Goal: Task Accomplishment & Management: Manage account settings

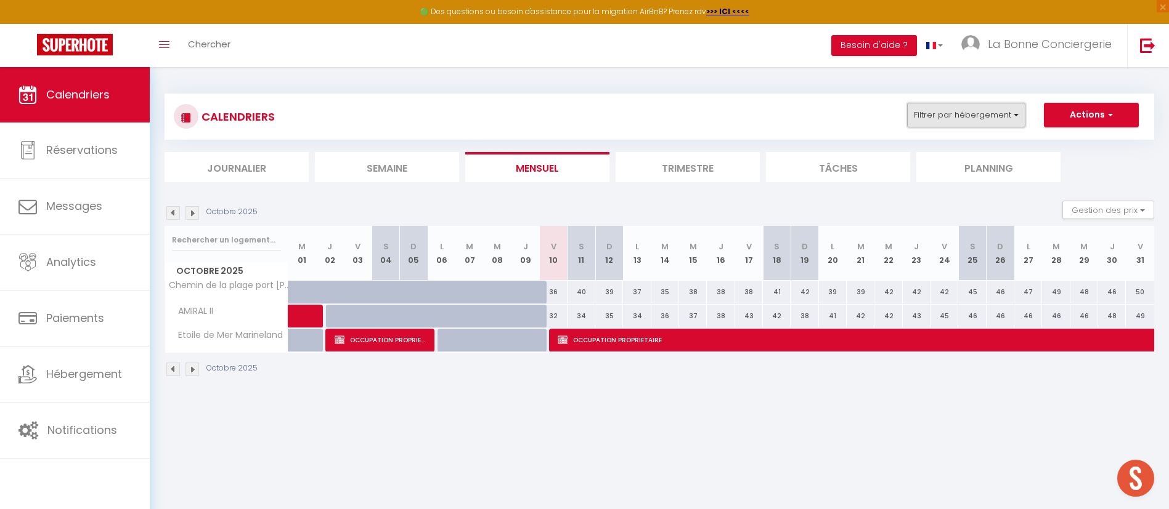
click at [920, 114] on button "Filtrer par hébergement" at bounding box center [966, 115] width 118 height 25
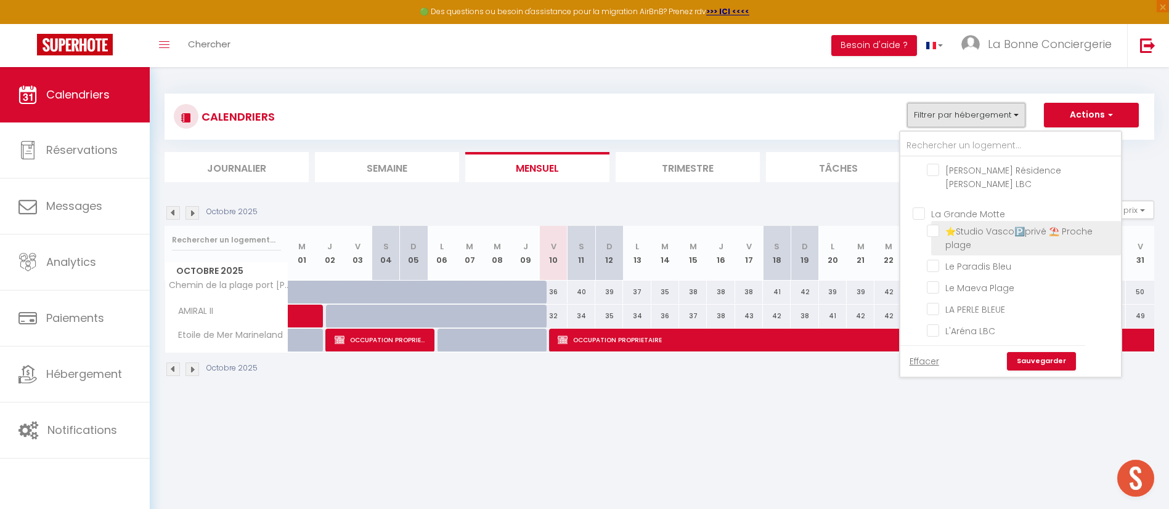
scroll to position [647, 0]
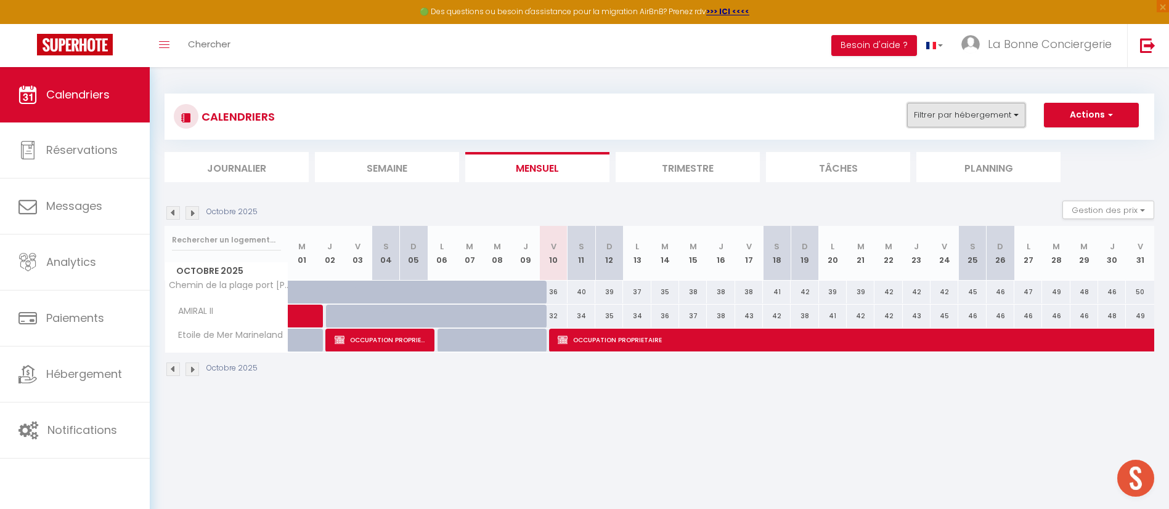
click at [996, 107] on button "Filtrer par hébergement" at bounding box center [966, 115] width 118 height 25
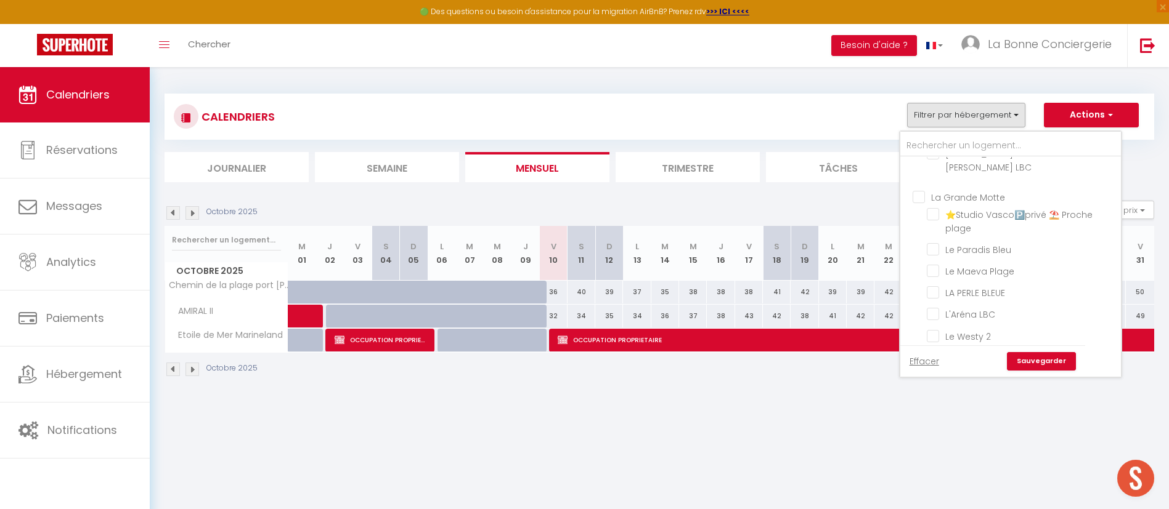
click at [997, 203] on input "La Grande Motte" at bounding box center [1022, 196] width 221 height 12
checkbox input "true"
checkbox input "false"
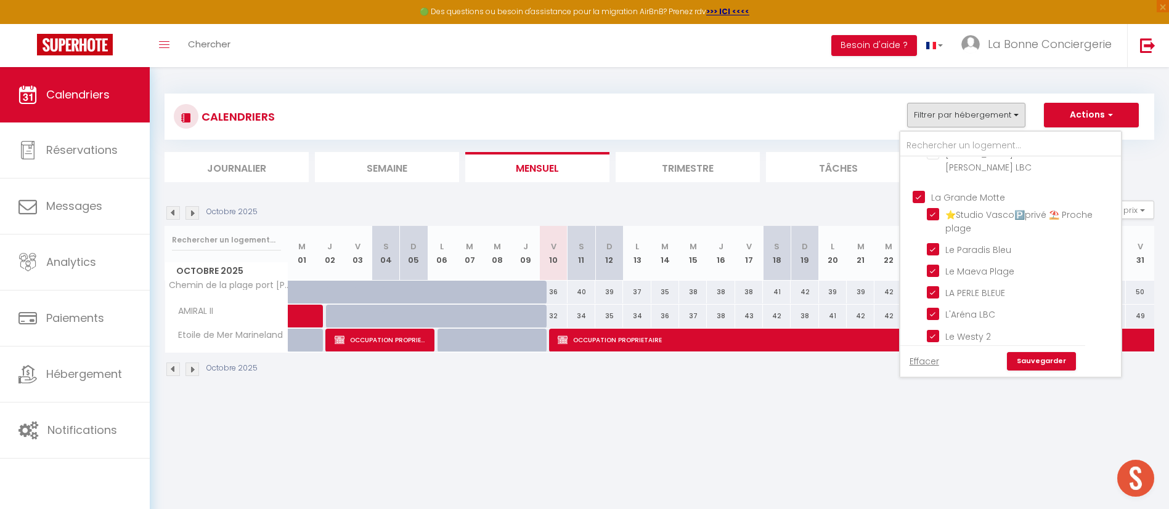
checkbox input "false"
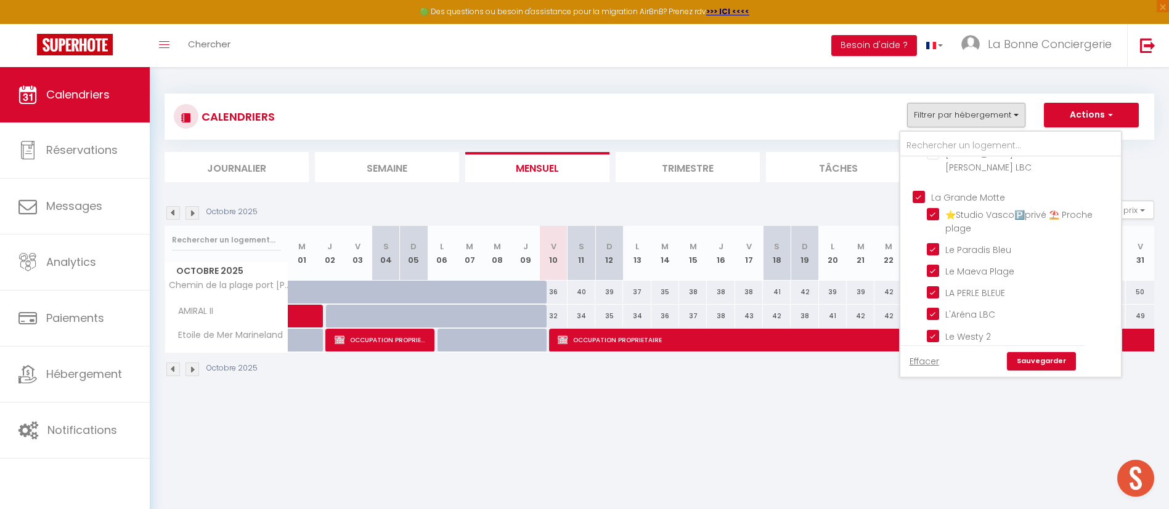
checkbox input "false"
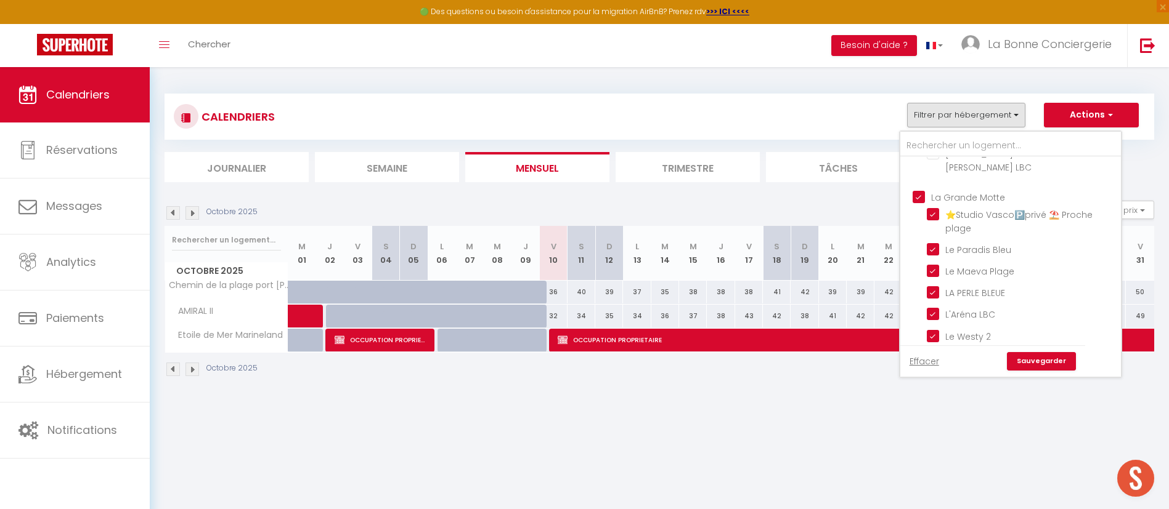
checkbox input "false"
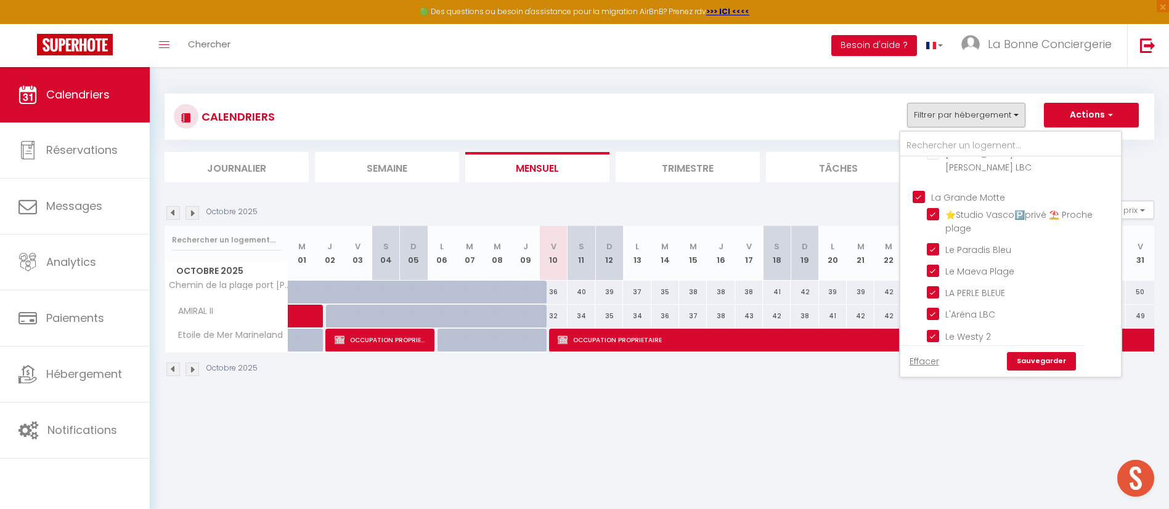
checkbox input "false"
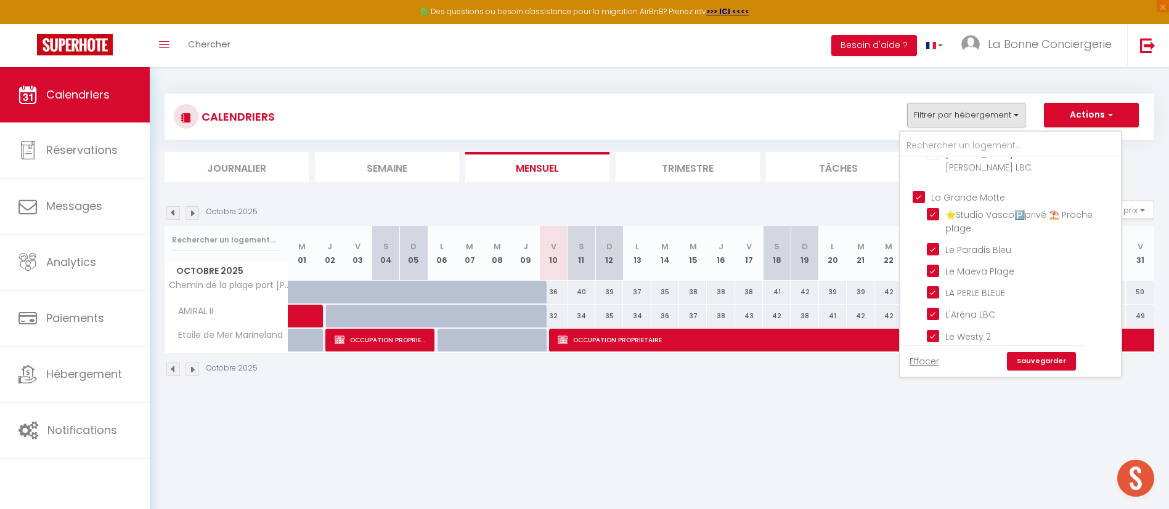
checkbox input "false"
checkbox input "true"
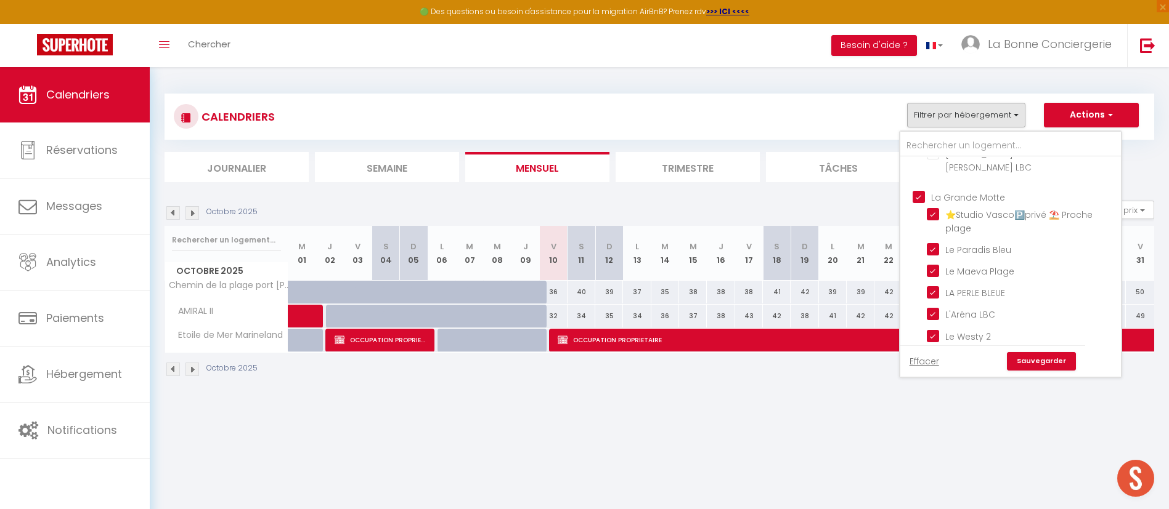
checkbox input "true"
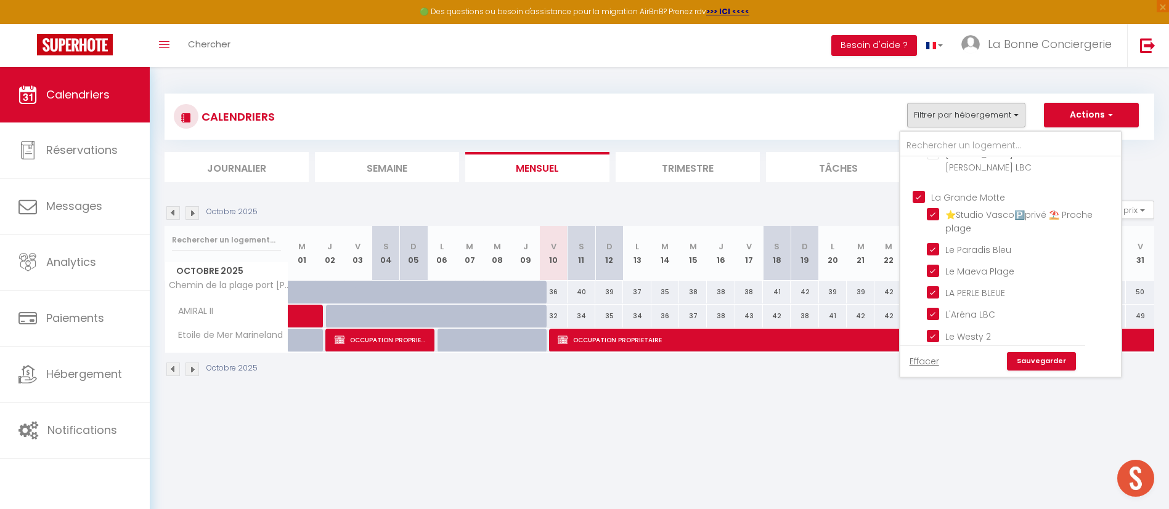
checkbox input "true"
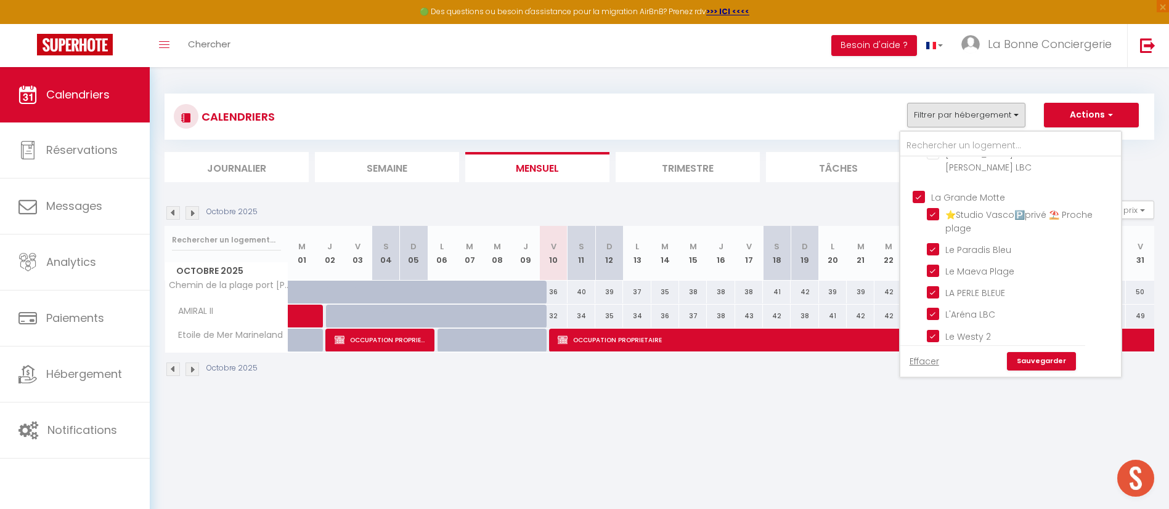
checkbox input "true"
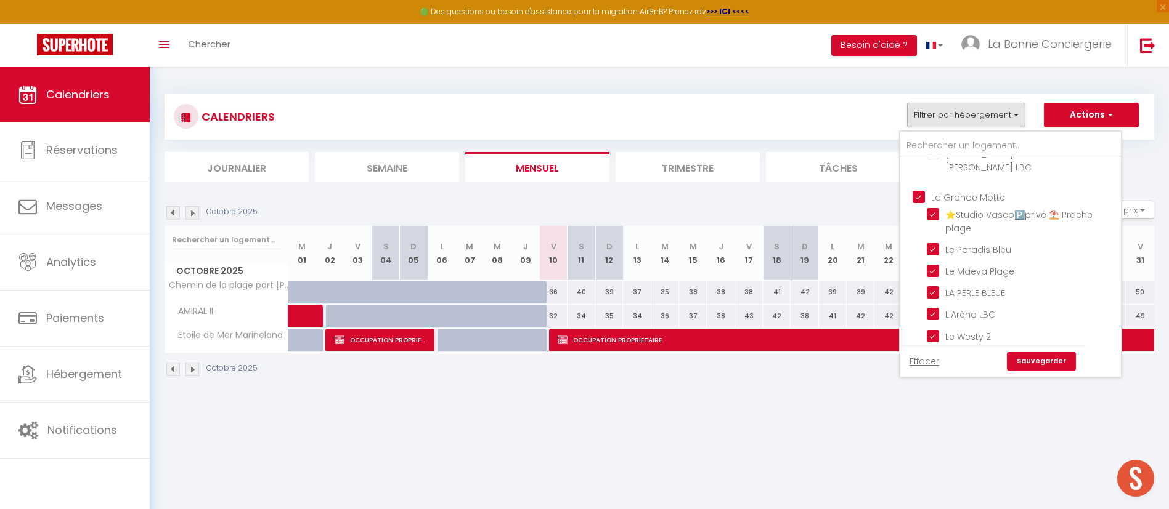
checkbox input "true"
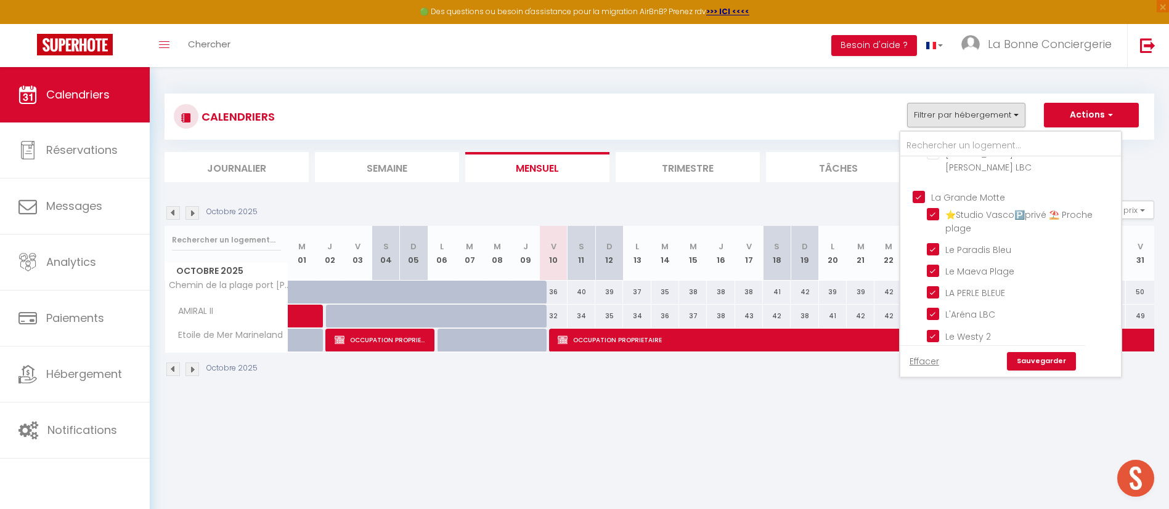
checkbox input "true"
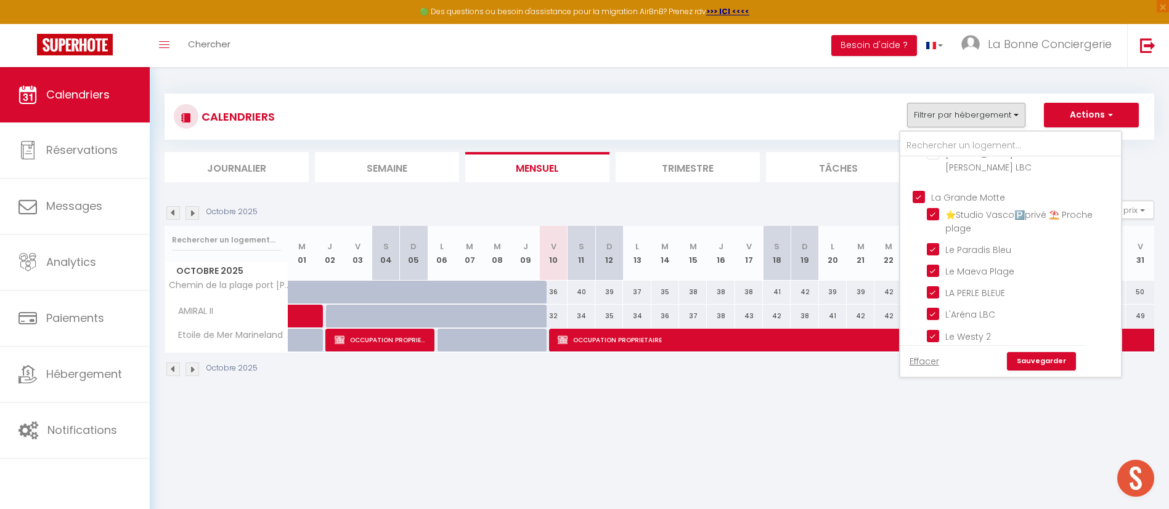
checkbox input "true"
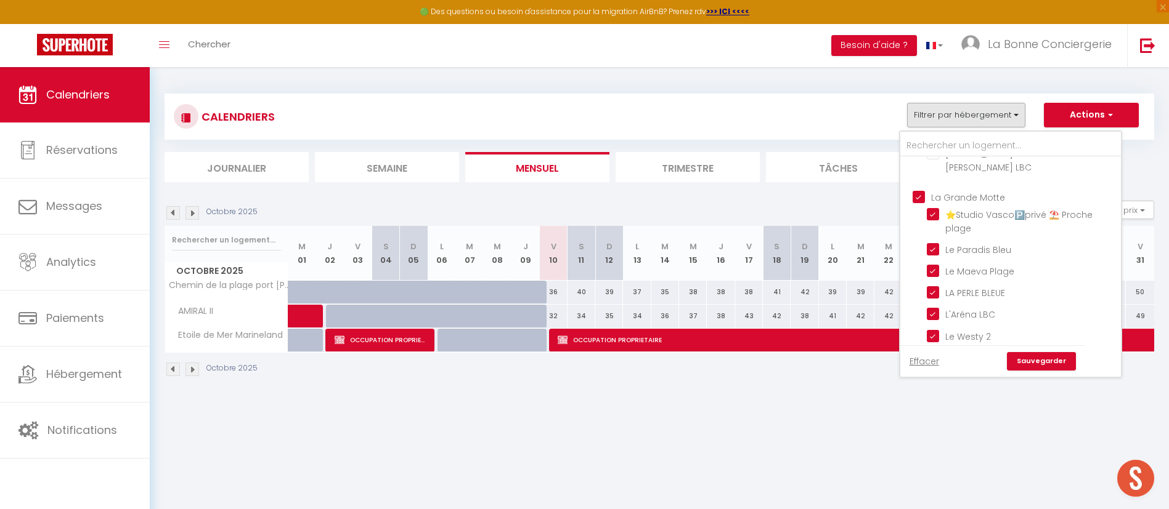
checkbox input "true"
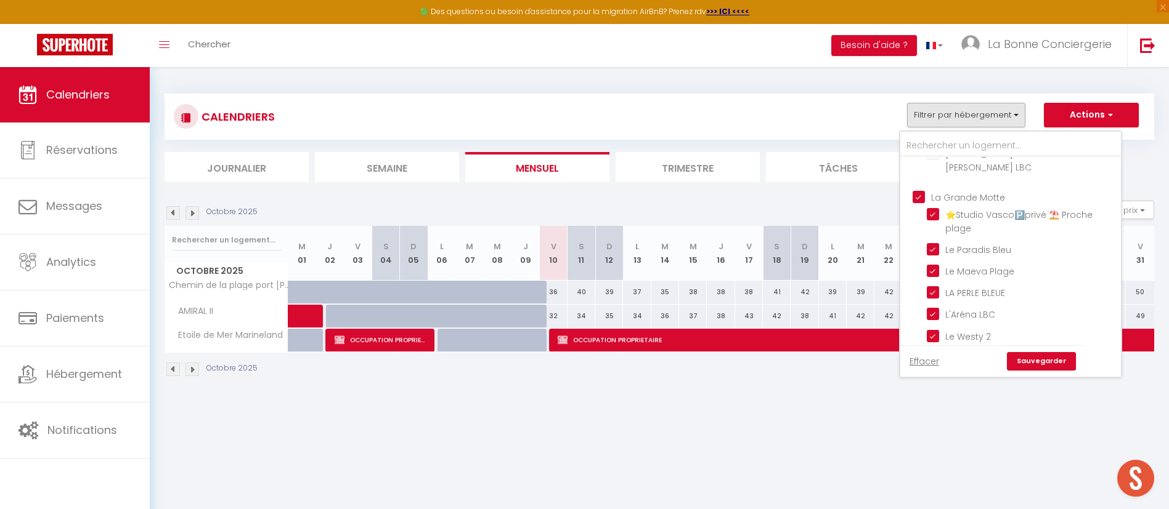
checkbox input "true"
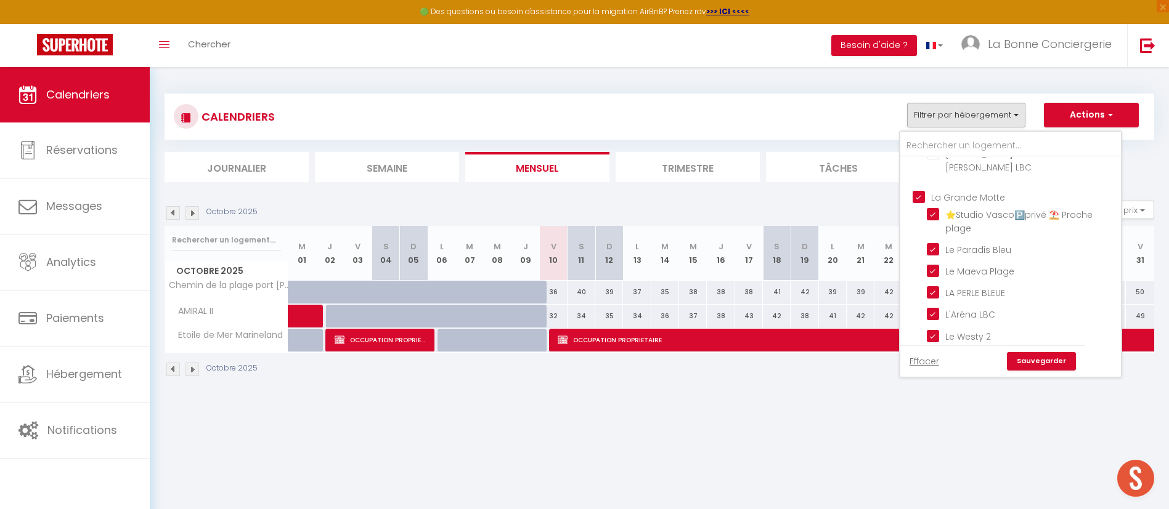
checkbox input "true"
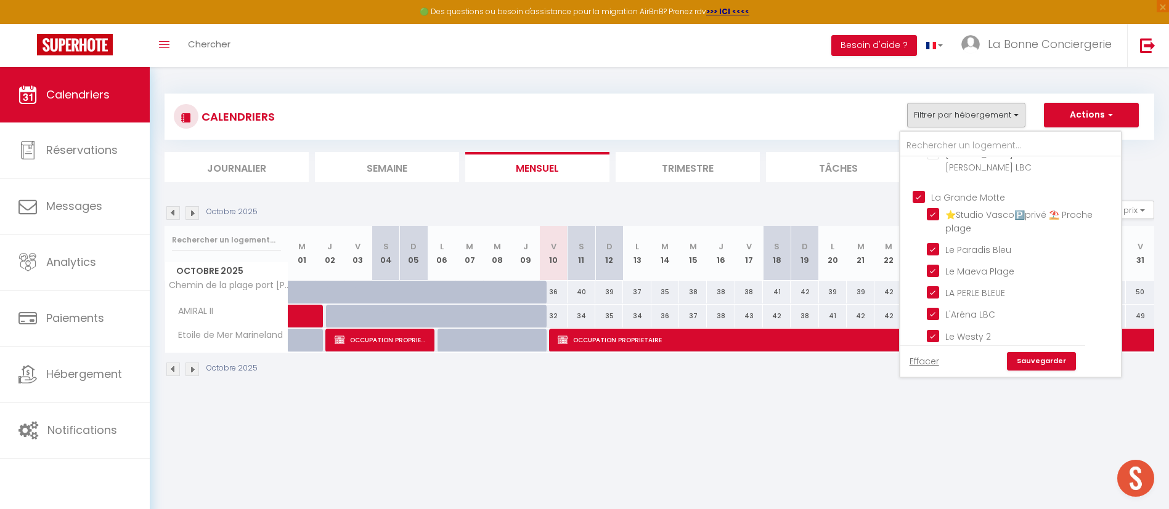
checkbox input "true"
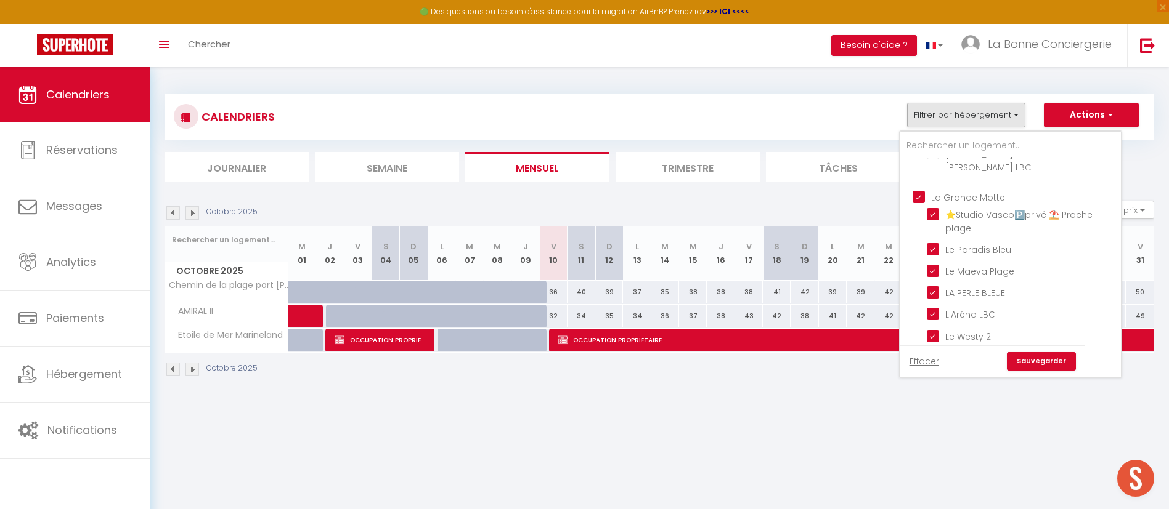
checkbox input "true"
checkbox input "false"
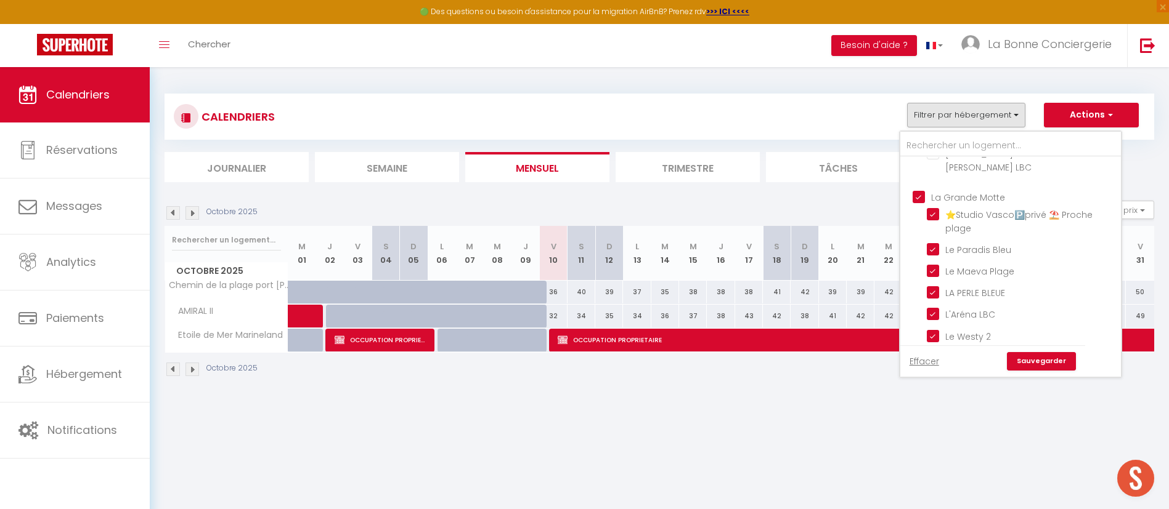
checkbox input "false"
click at [1045, 355] on link "Sauvegarder" at bounding box center [1041, 361] width 69 height 18
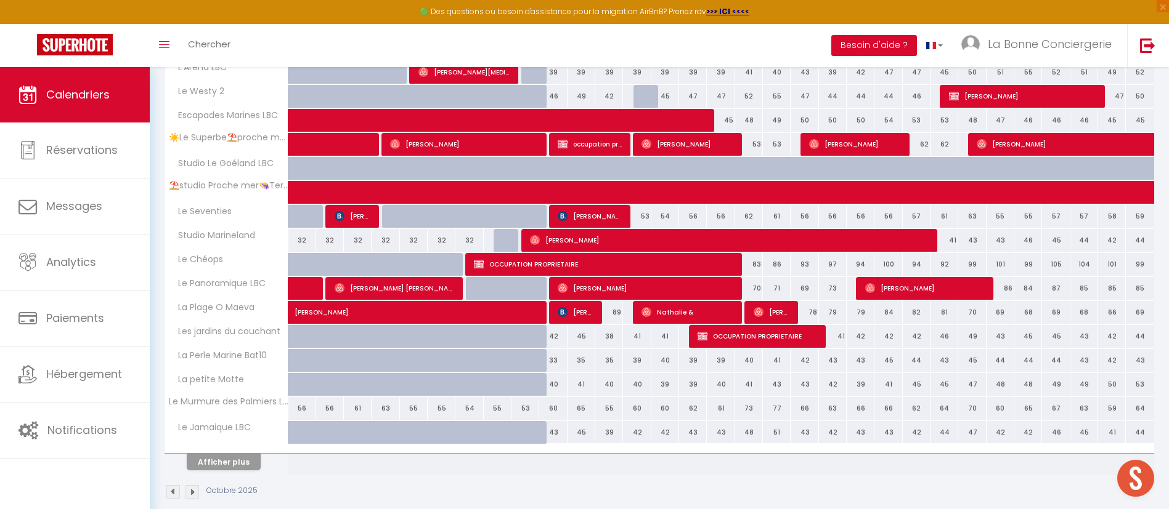
scroll to position [333, 0]
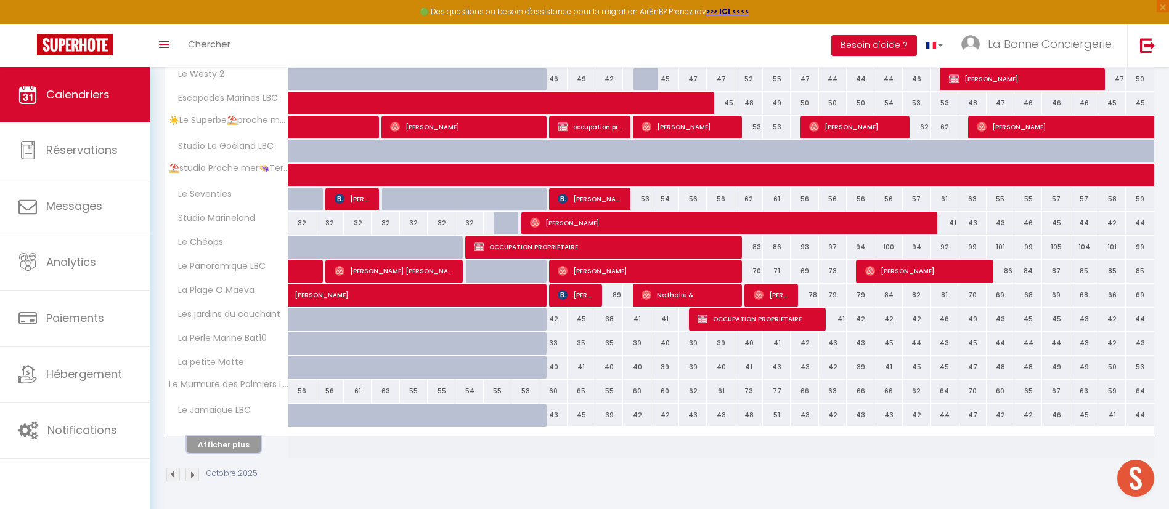
click at [230, 445] on button "Afficher plus" at bounding box center [224, 445] width 74 height 17
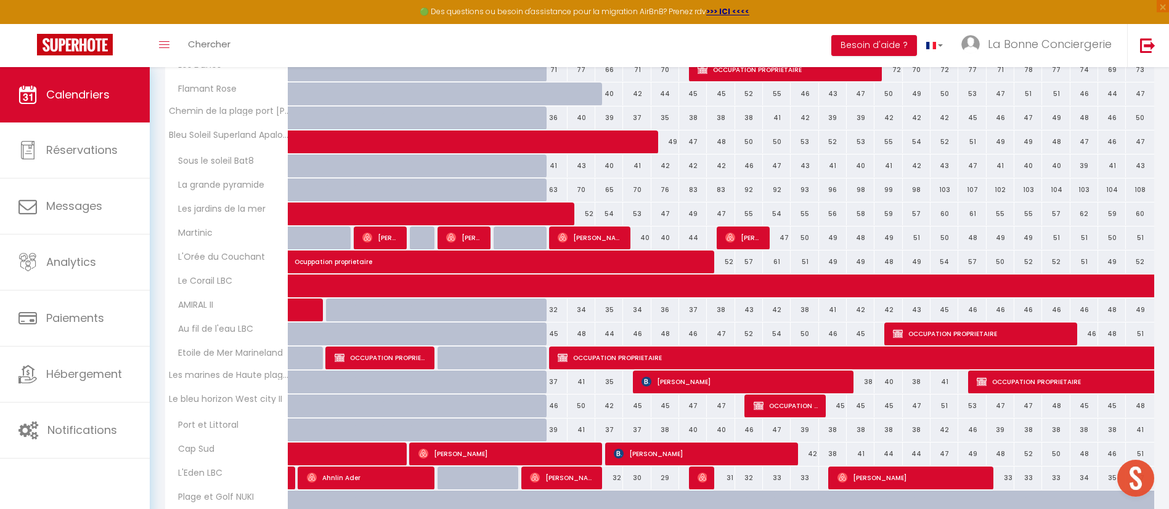
scroll to position [795, 0]
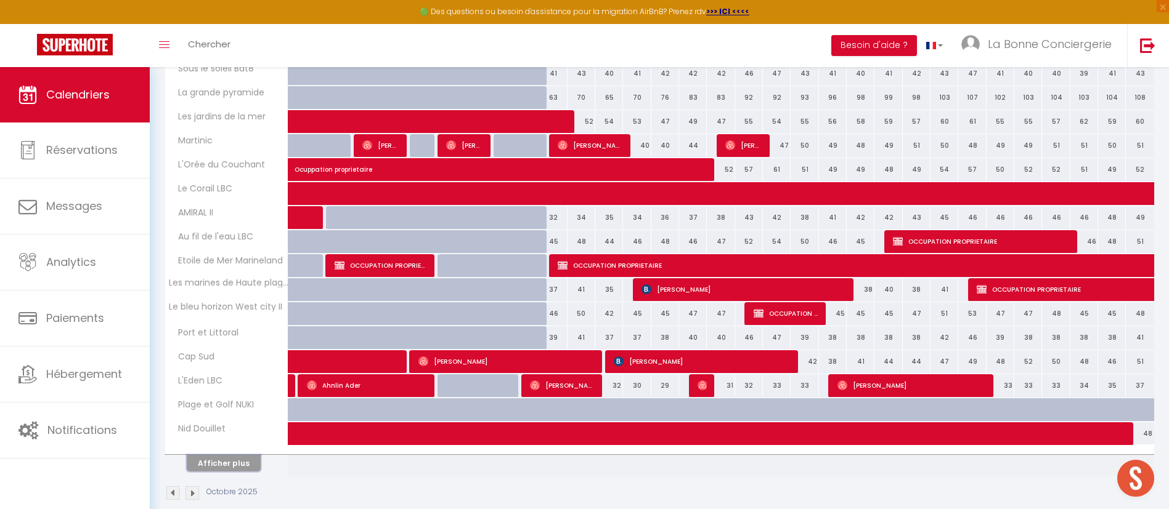
click at [225, 460] on button "Afficher plus" at bounding box center [224, 463] width 74 height 17
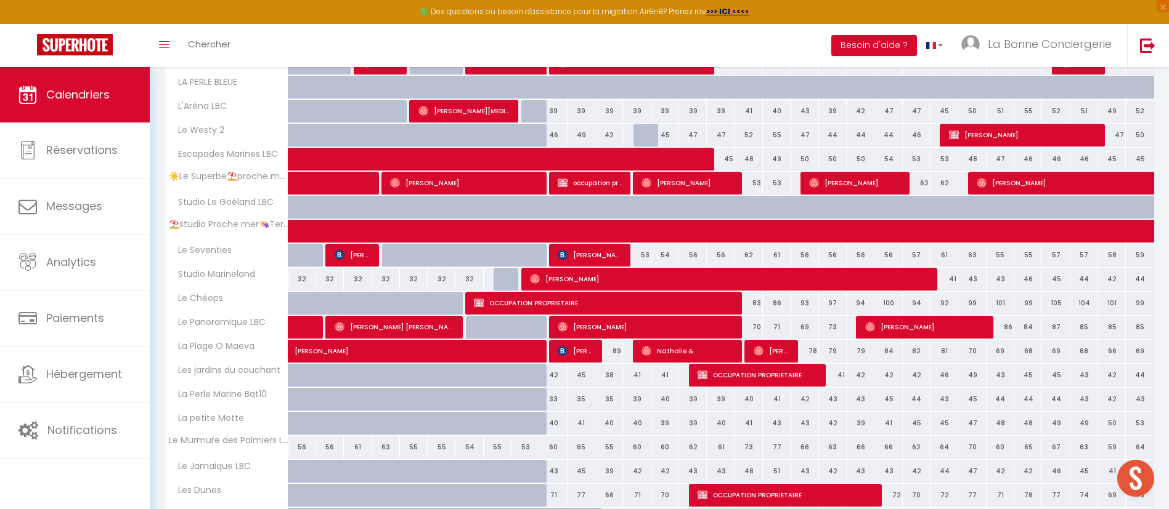
scroll to position [422, 0]
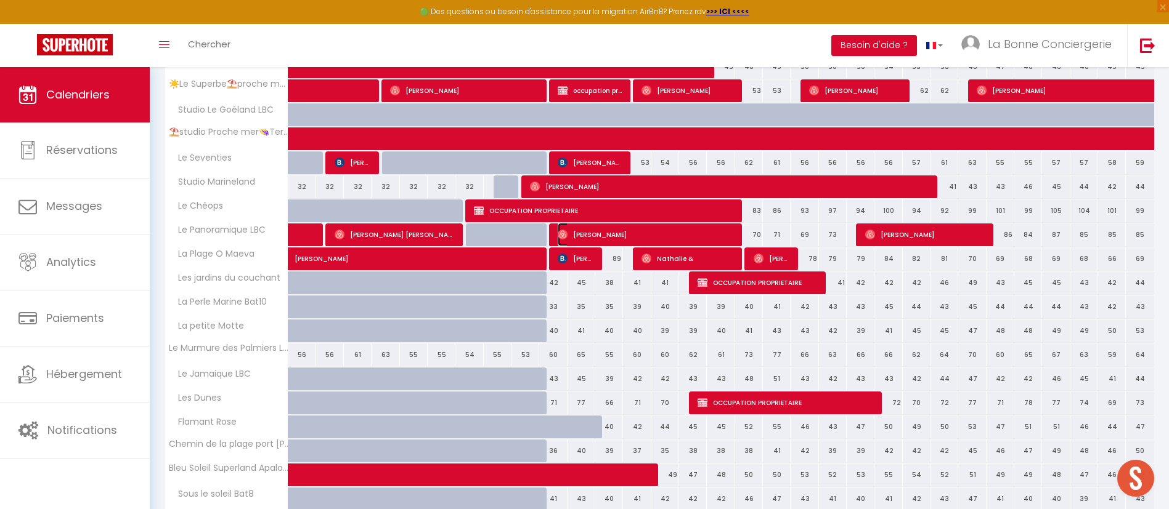
click at [587, 233] on span "[PERSON_NAME]" at bounding box center [646, 234] width 176 height 23
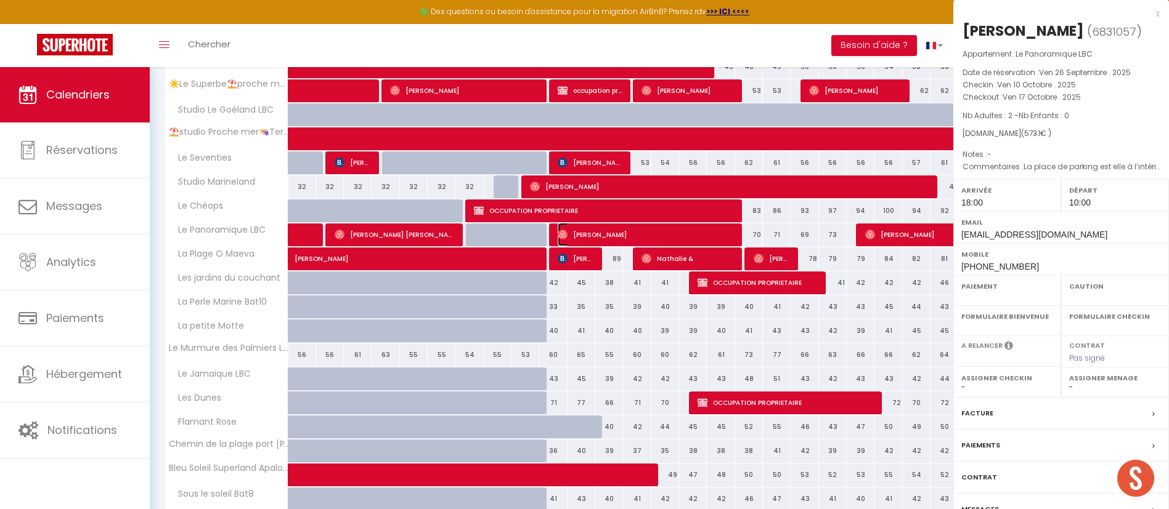
select select "OK"
select select "1"
select select "0"
select select "1"
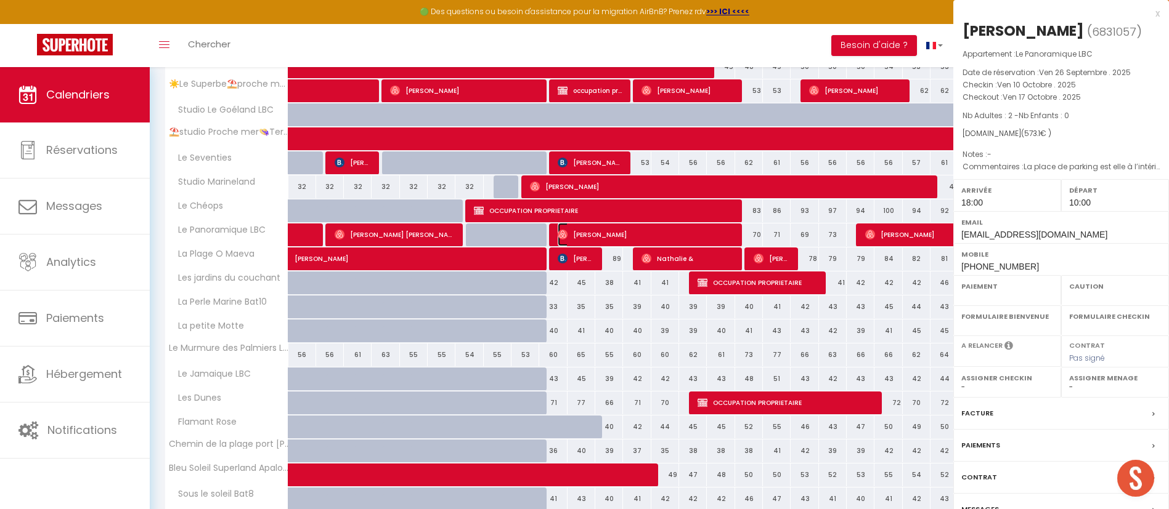
select select
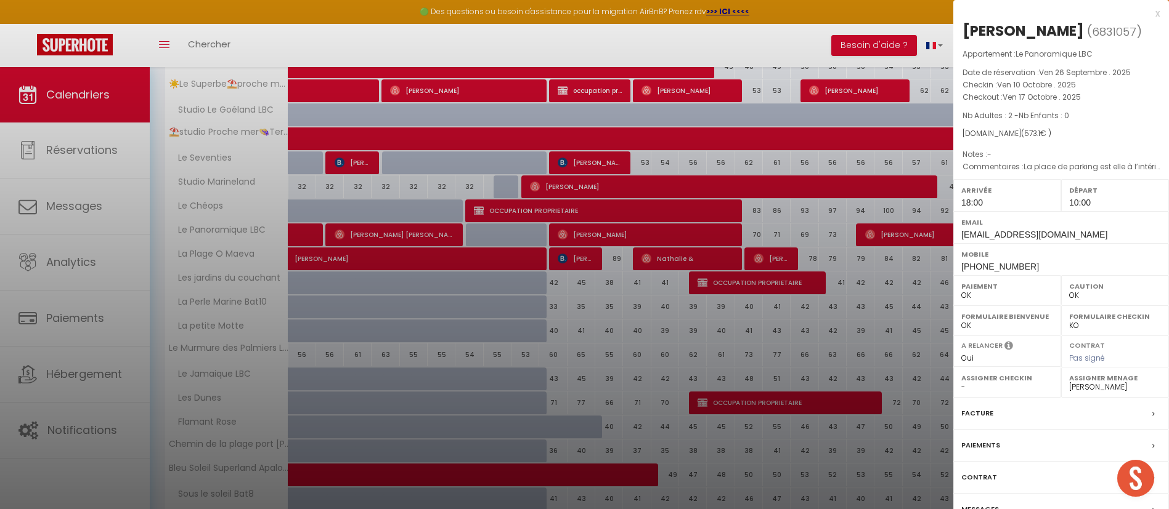
click at [585, 253] on div at bounding box center [584, 254] width 1169 height 509
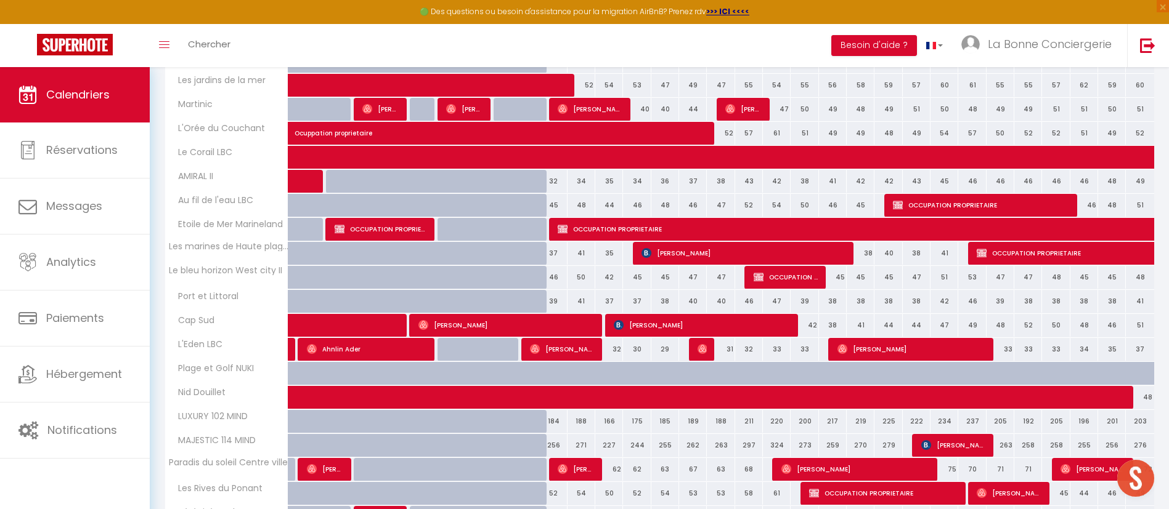
scroll to position [976, 0]
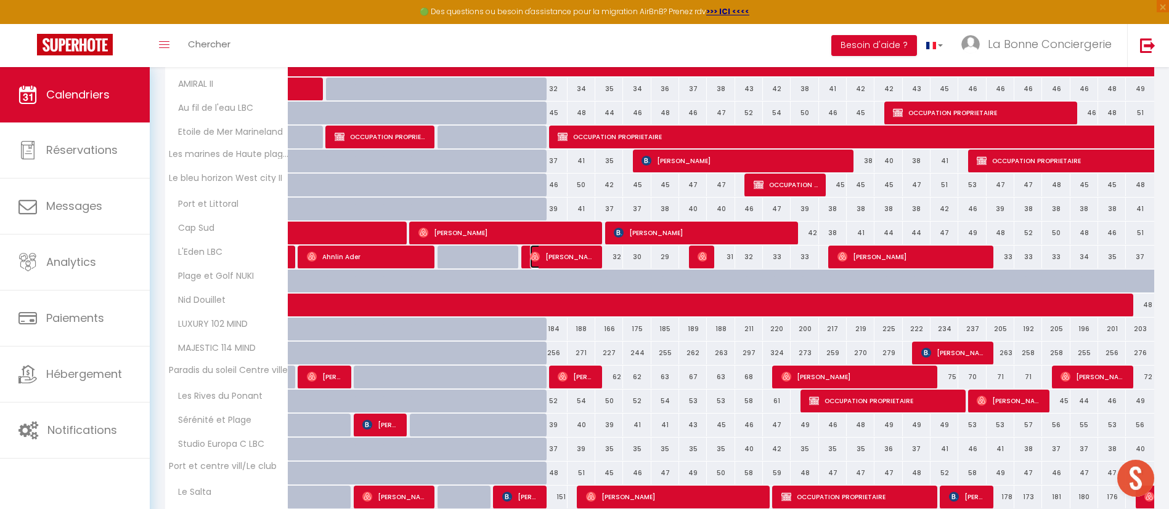
click at [585, 250] on span "[PERSON_NAME]" at bounding box center [562, 256] width 65 height 23
select select "44994"
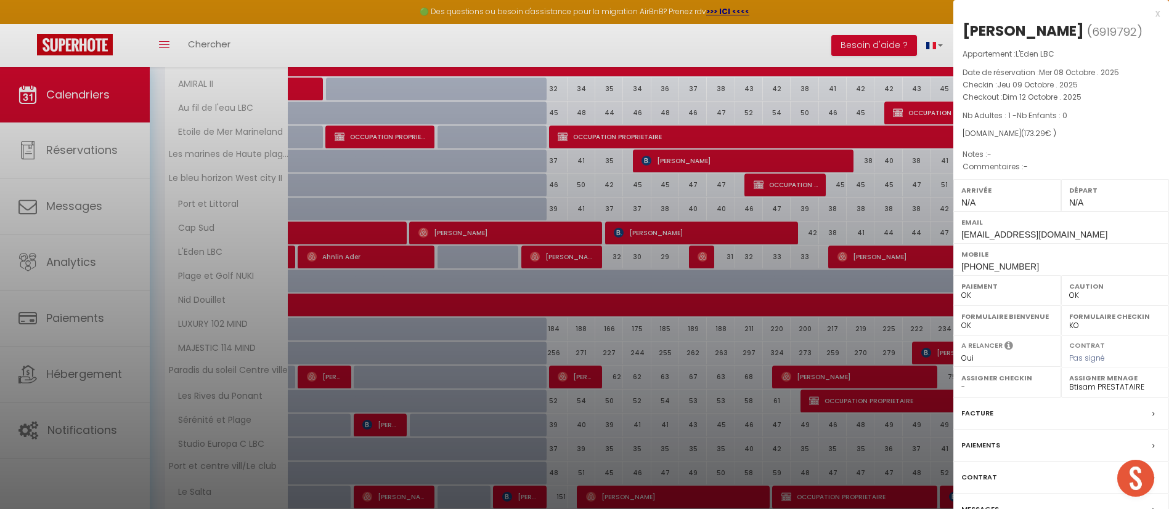
click at [586, 274] on div at bounding box center [584, 254] width 1169 height 509
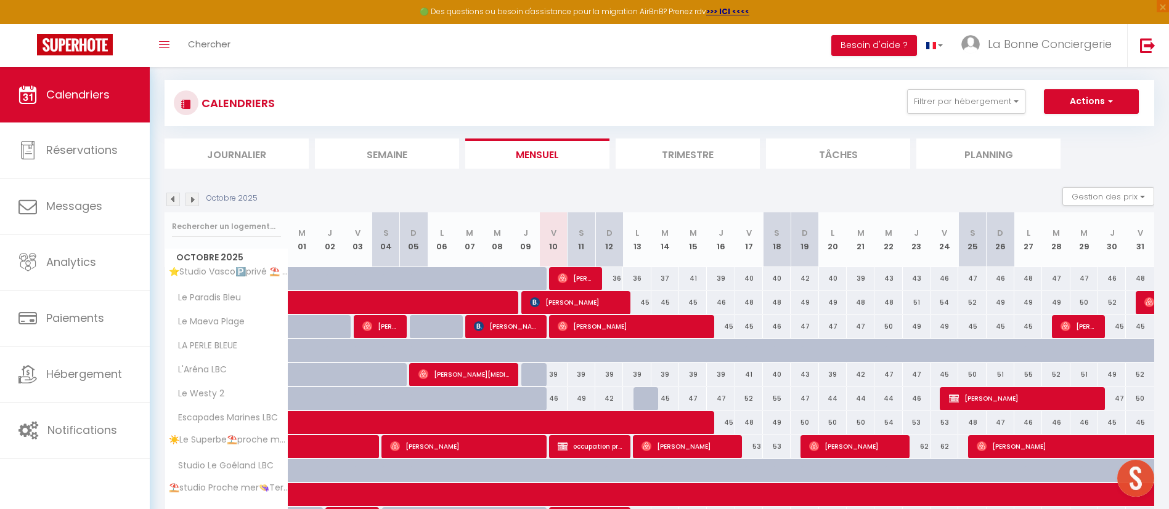
scroll to position [0, 0]
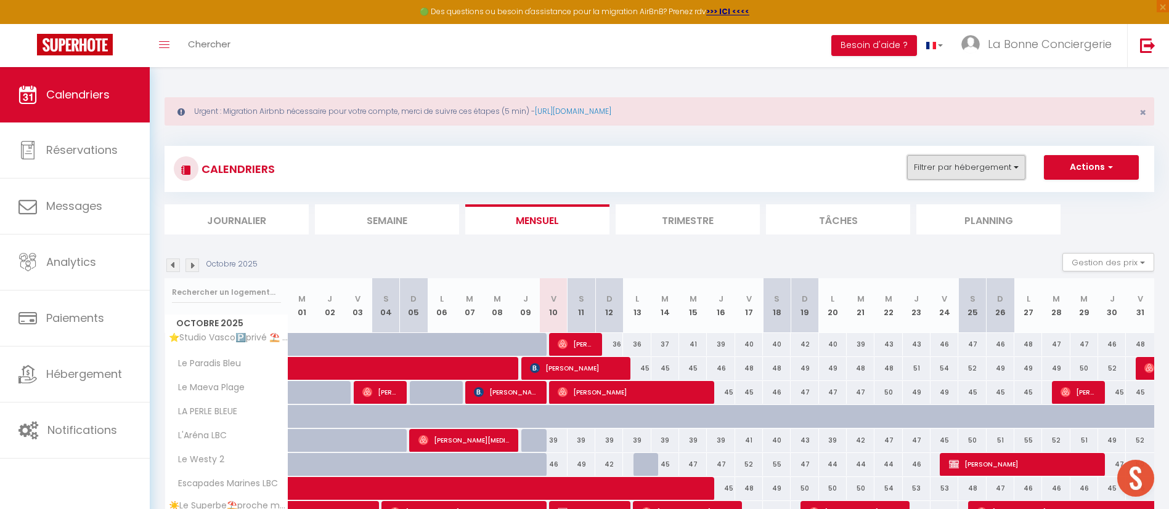
click at [923, 166] on button "Filtrer par hébergement" at bounding box center [966, 167] width 118 height 25
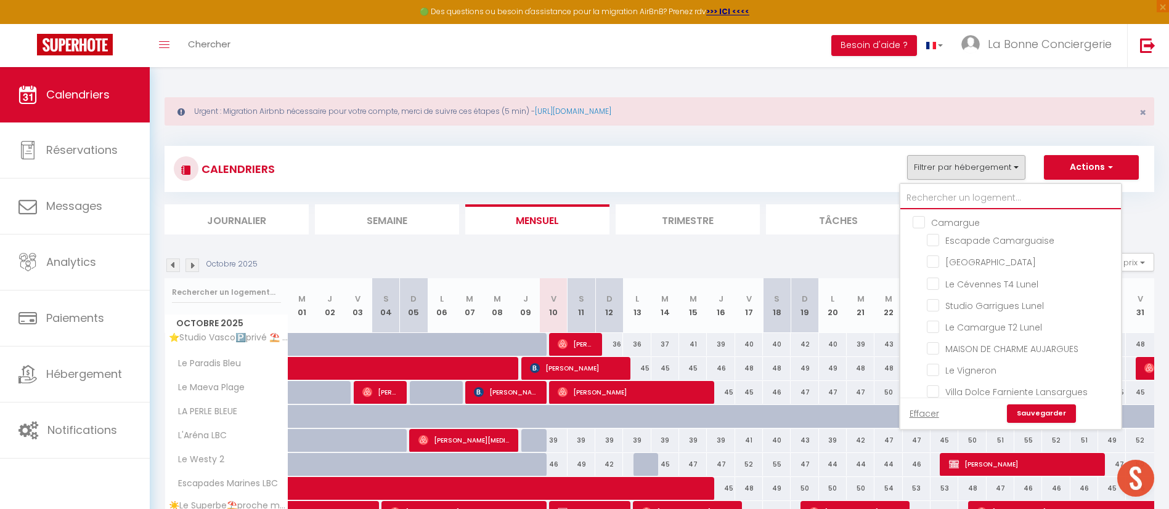
click at [939, 205] on input "text" at bounding box center [1010, 198] width 221 height 22
click at [939, 200] on input "text" at bounding box center [1010, 198] width 221 height 22
click at [939, 199] on input "text" at bounding box center [1010, 198] width 221 height 22
click at [870, 182] on div "CALENDRIERS Filtrer par hébergement Camargue Escapade Camarguaise [GEOGRAPHIC_D…" at bounding box center [659, 169] width 971 height 28
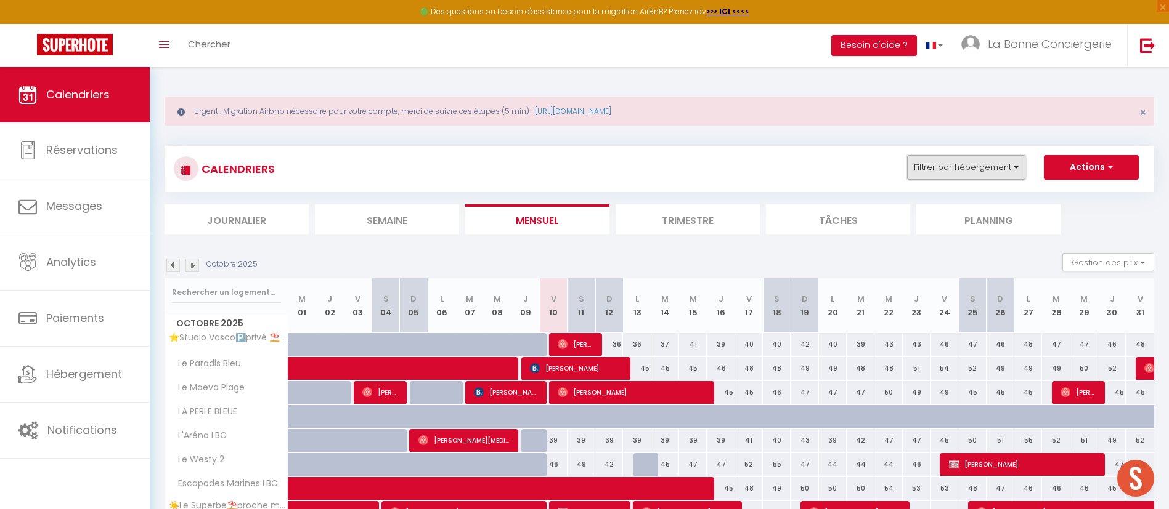
click at [954, 167] on button "Filtrer par hébergement" at bounding box center [966, 167] width 118 height 25
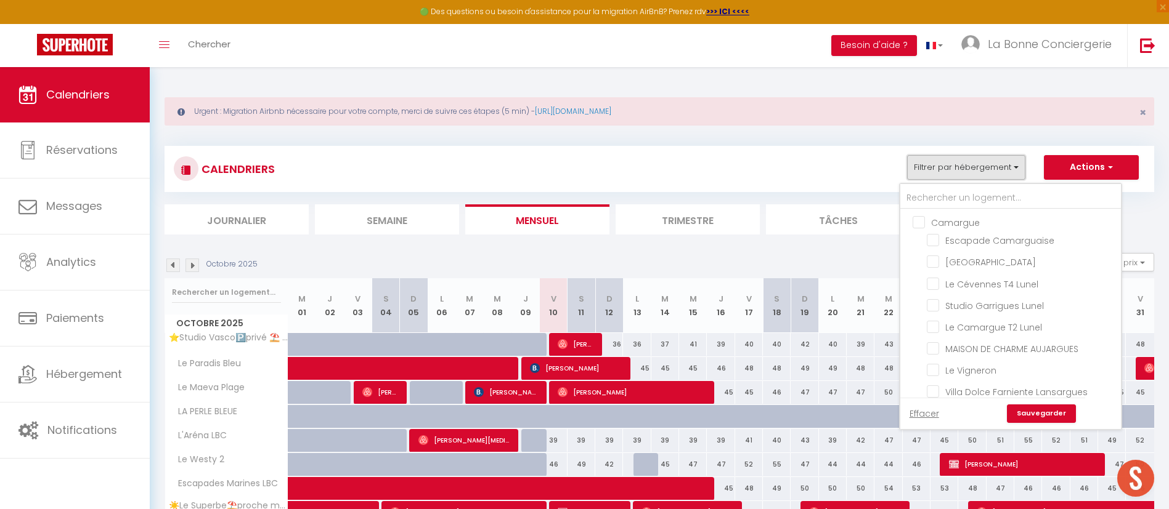
click at [907, 157] on div "Filtrer par hébergement Camargue Escapade Camarguaise [GEOGRAPHIC_DATA] [GEOGRA…" at bounding box center [916, 167] width 34 height 25
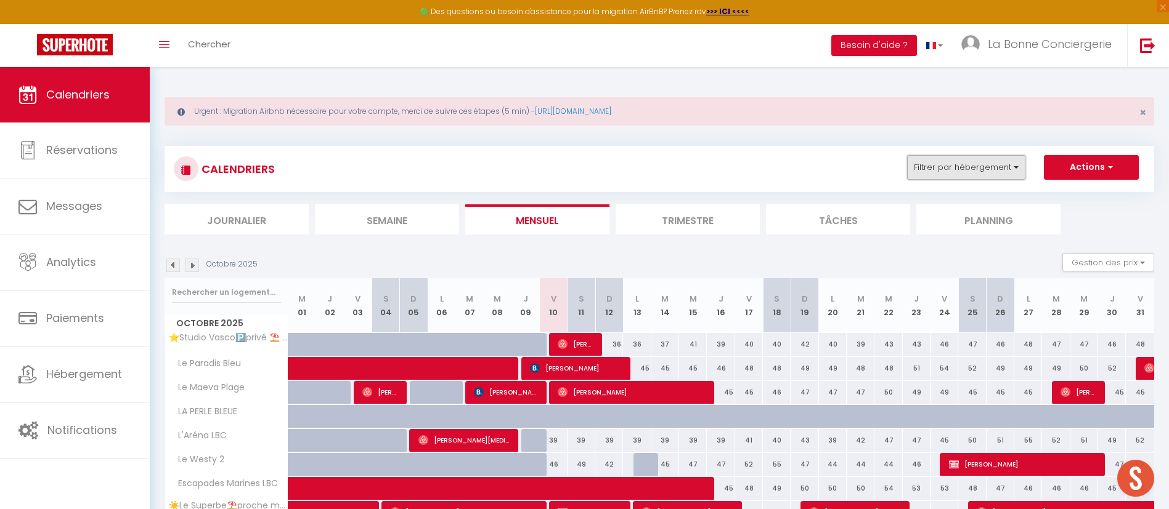
click at [989, 172] on button "Filtrer par hébergement" at bounding box center [966, 167] width 118 height 25
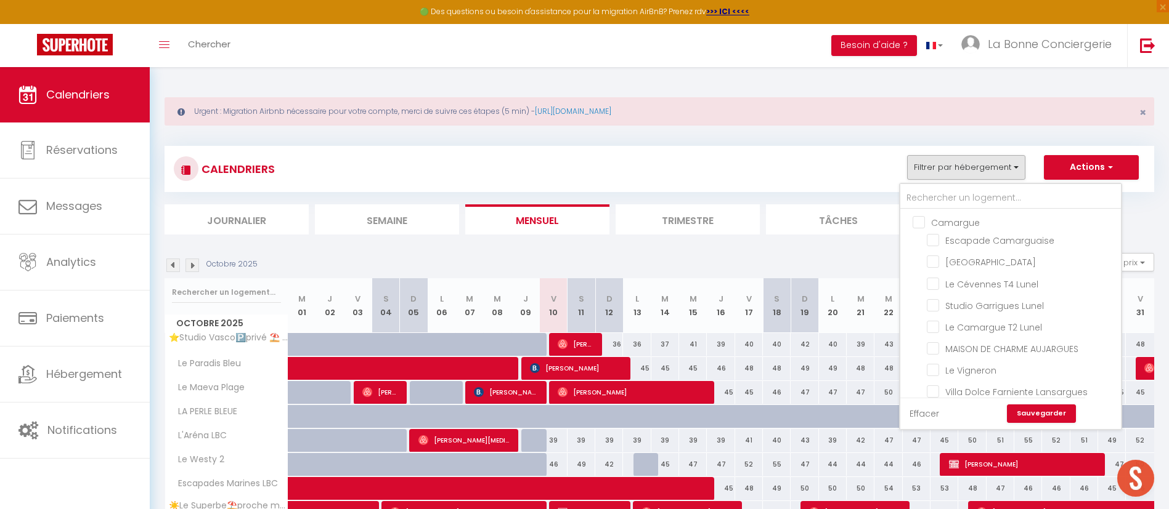
click at [919, 412] on link "Effacer" at bounding box center [924, 414] width 30 height 14
checkbox input "false"
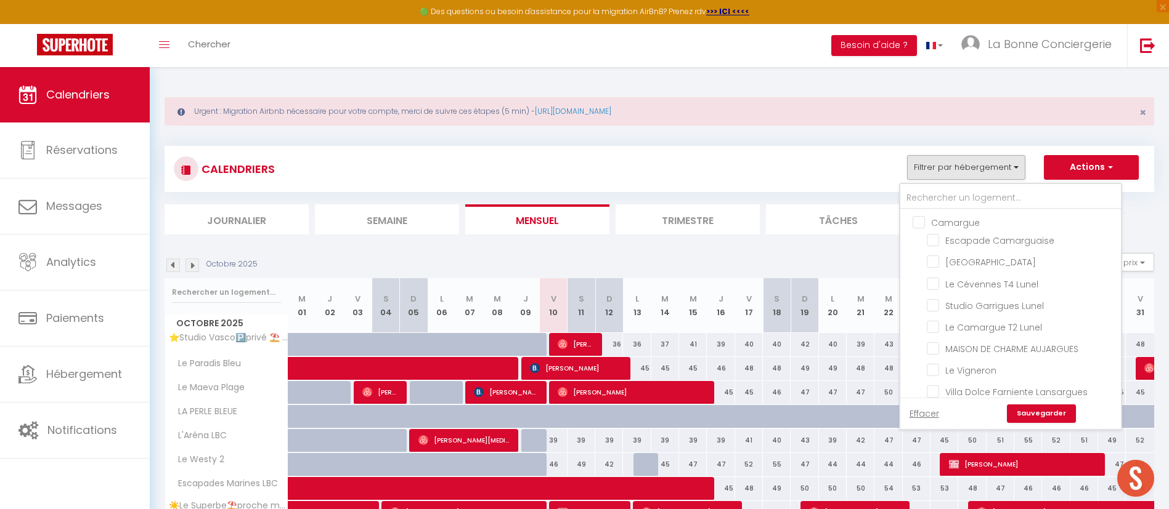
checkbox input "false"
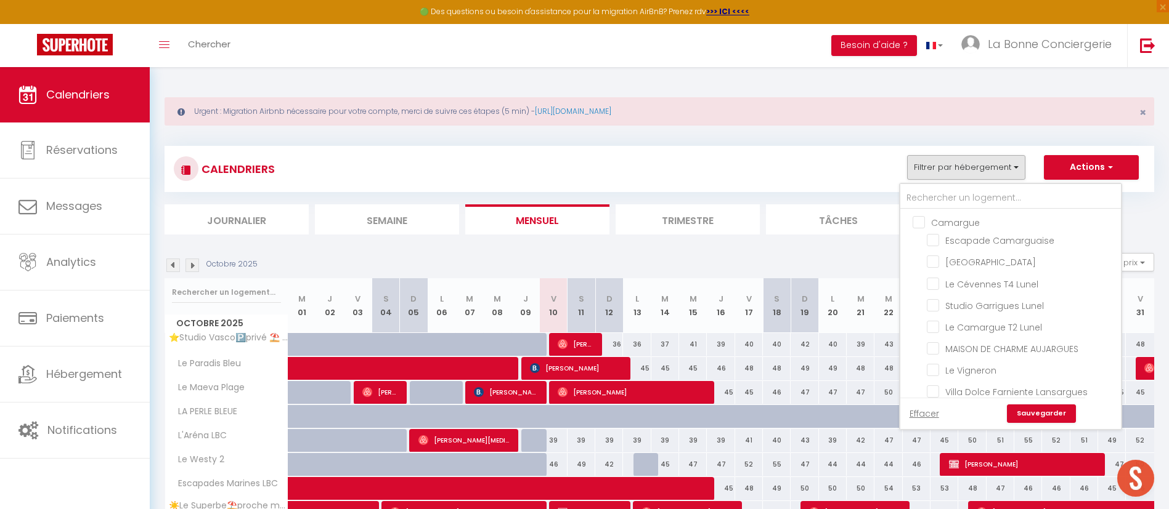
checkbox input "false"
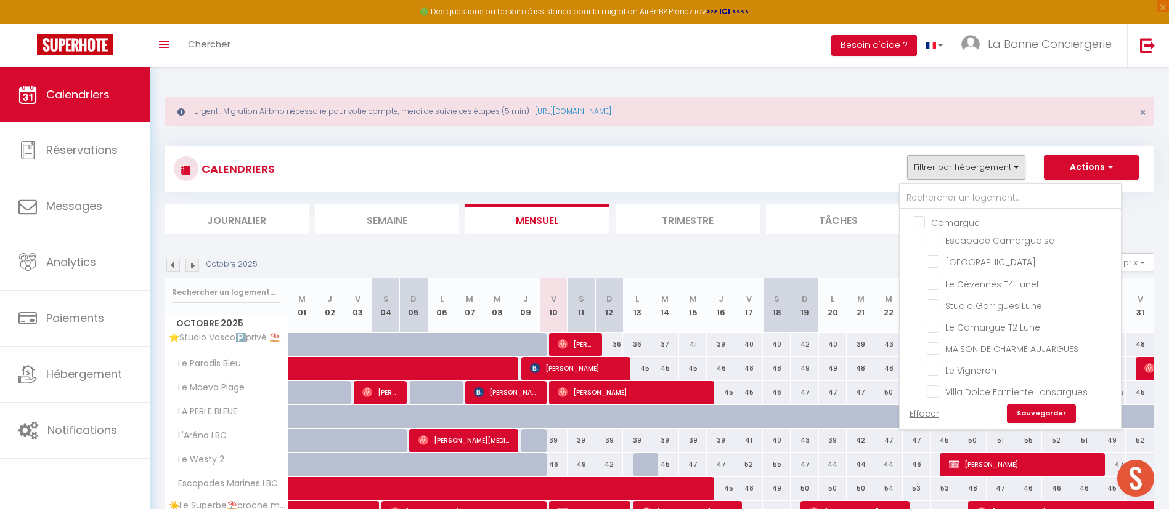
checkbox input "false"
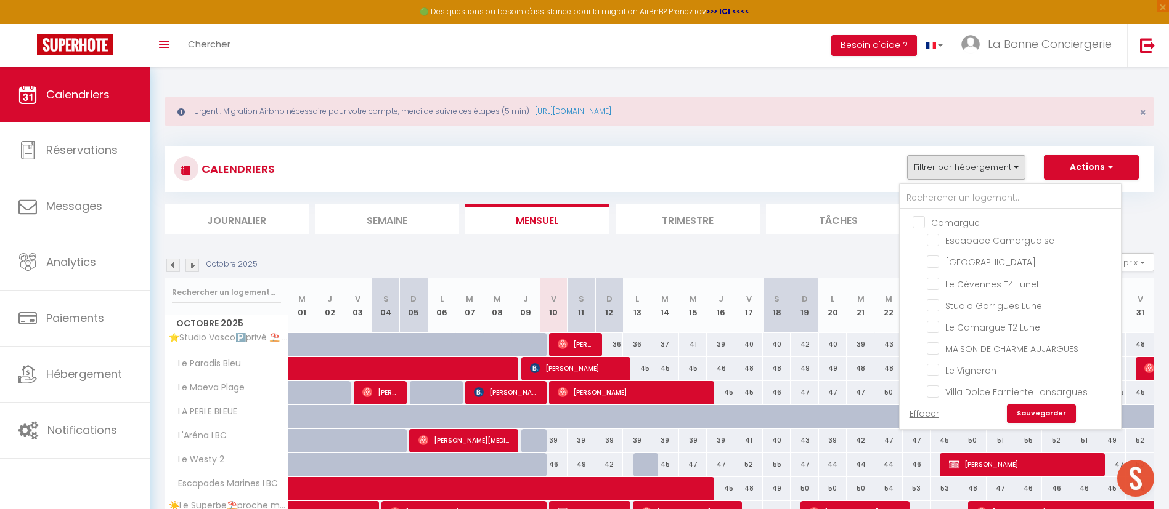
checkbox input "false"
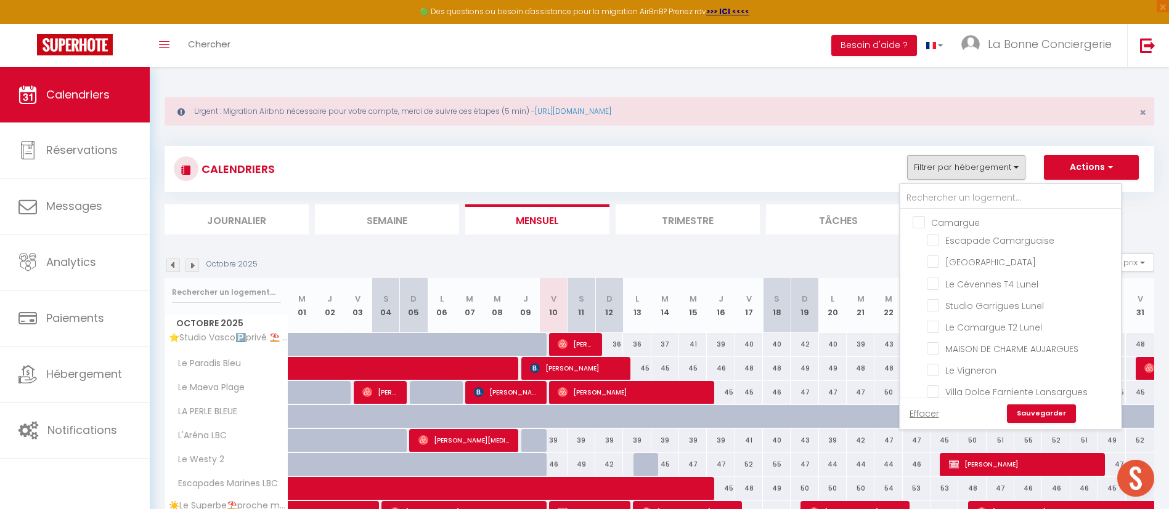
checkbox input "false"
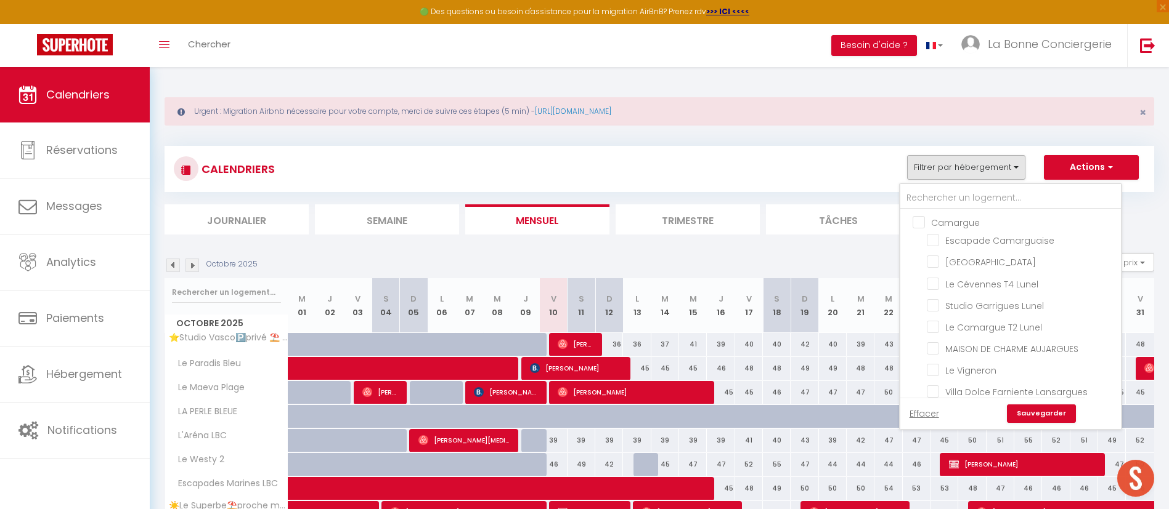
checkbox input "false"
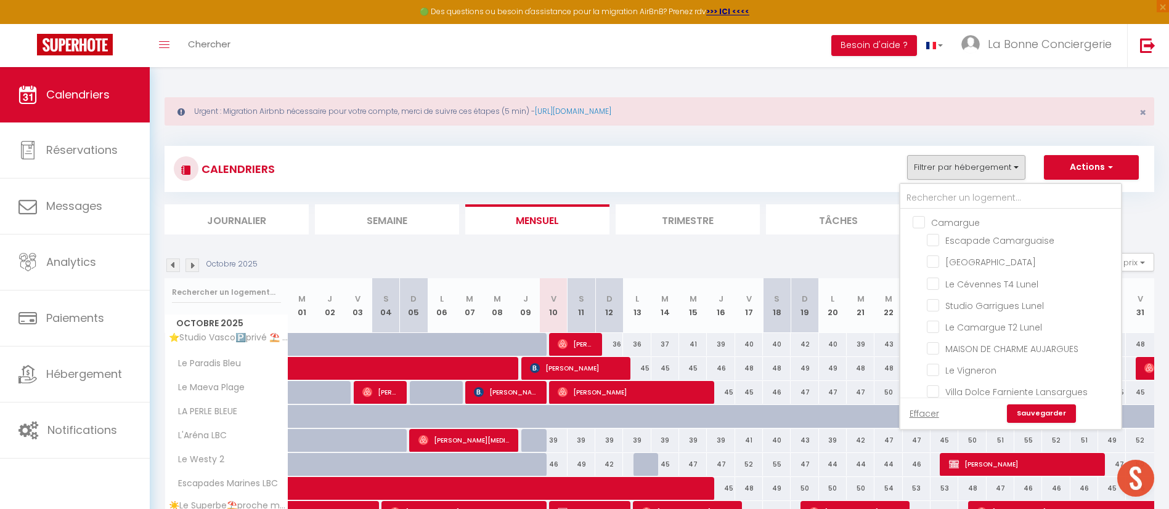
checkbox input "false"
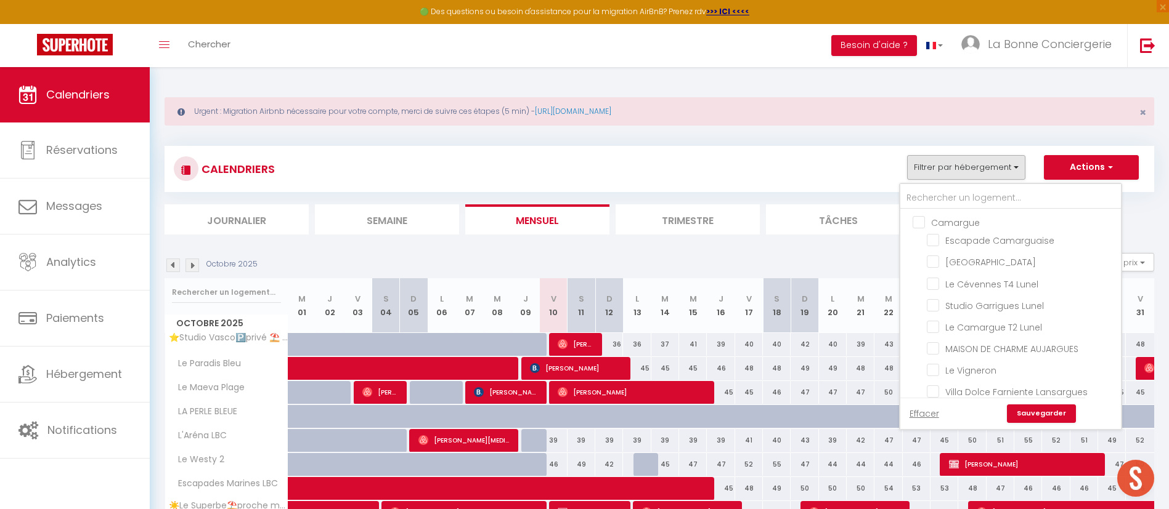
checkbox input "false"
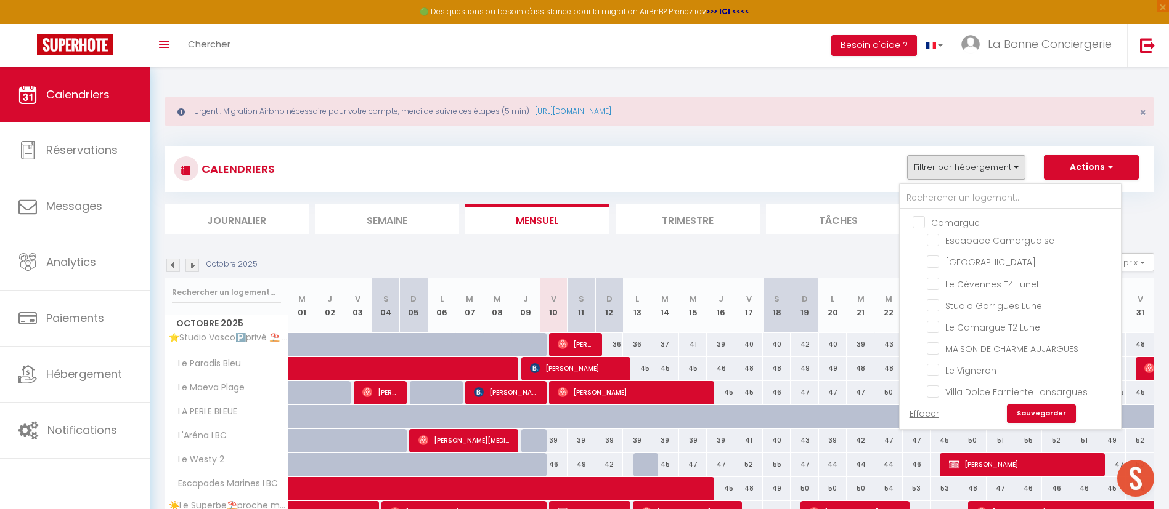
checkbox input "false"
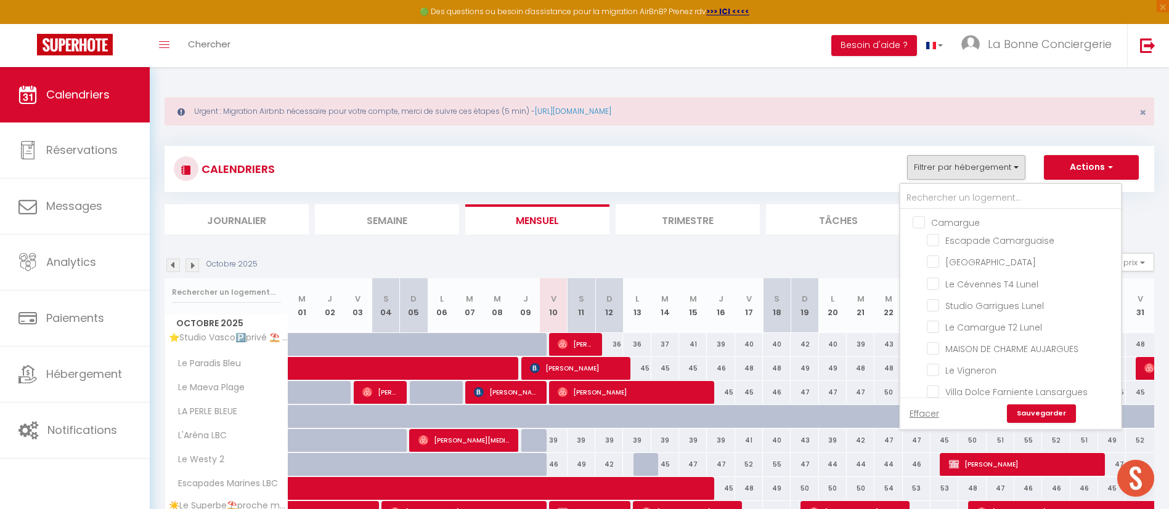
checkbox input "false"
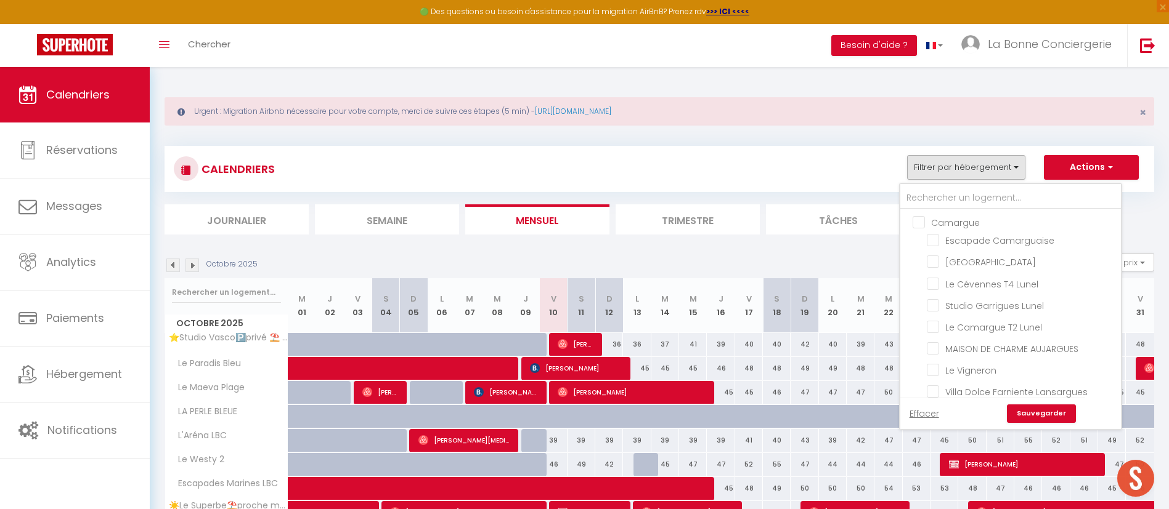
checkbox input "false"
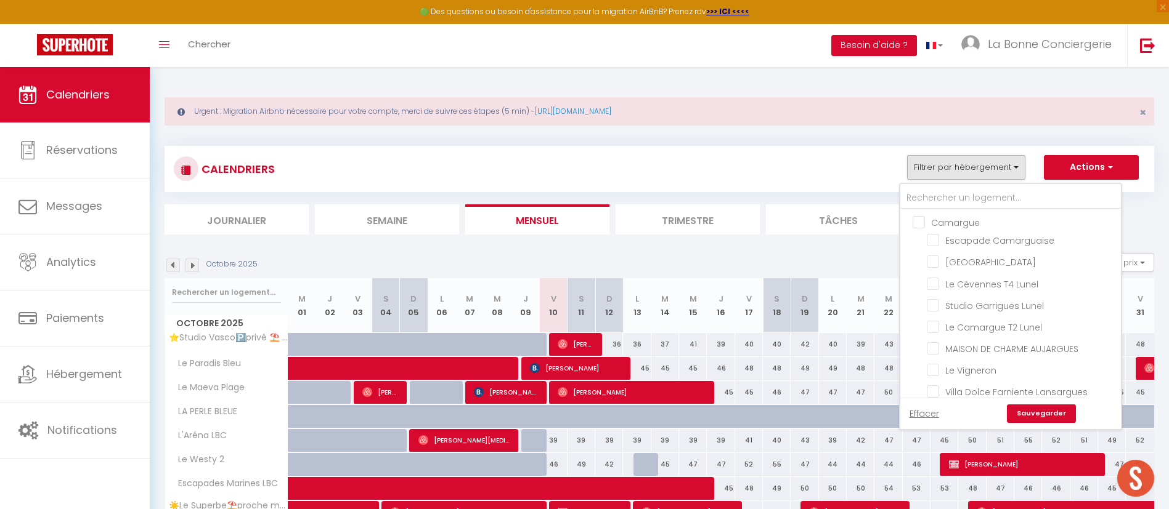
checkbox input "false"
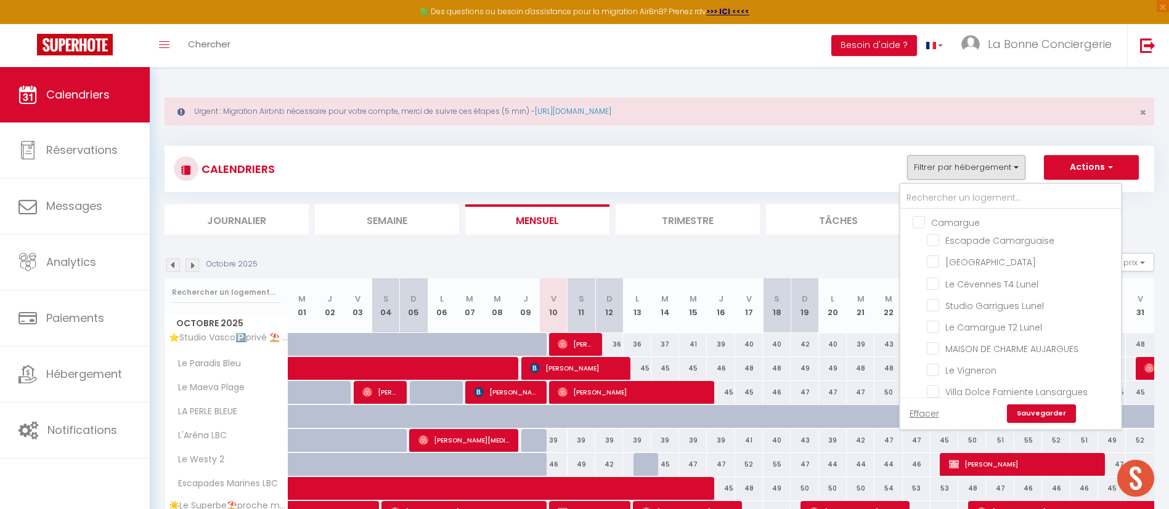
checkbox input "false"
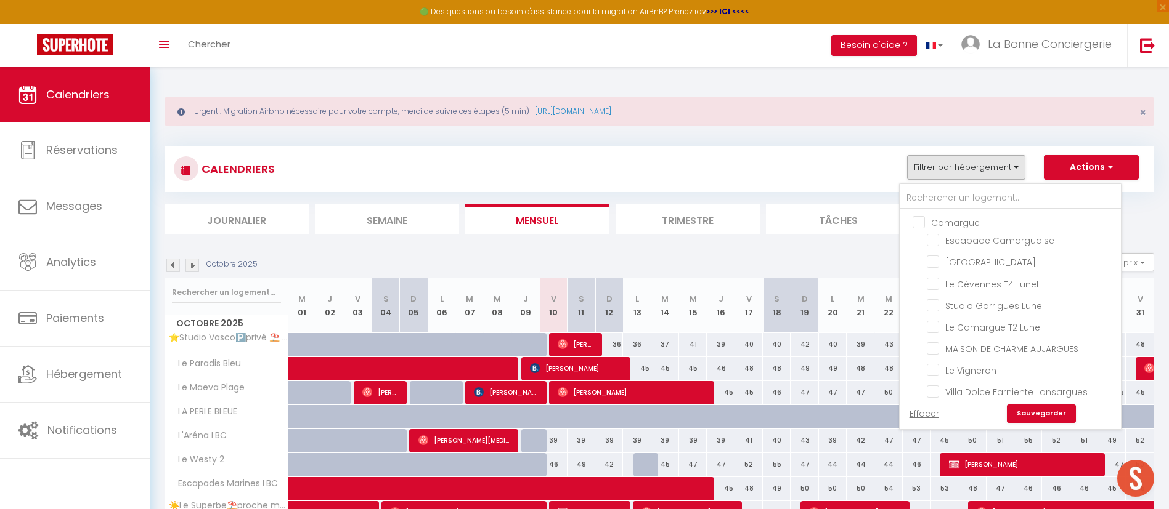
checkbox input "false"
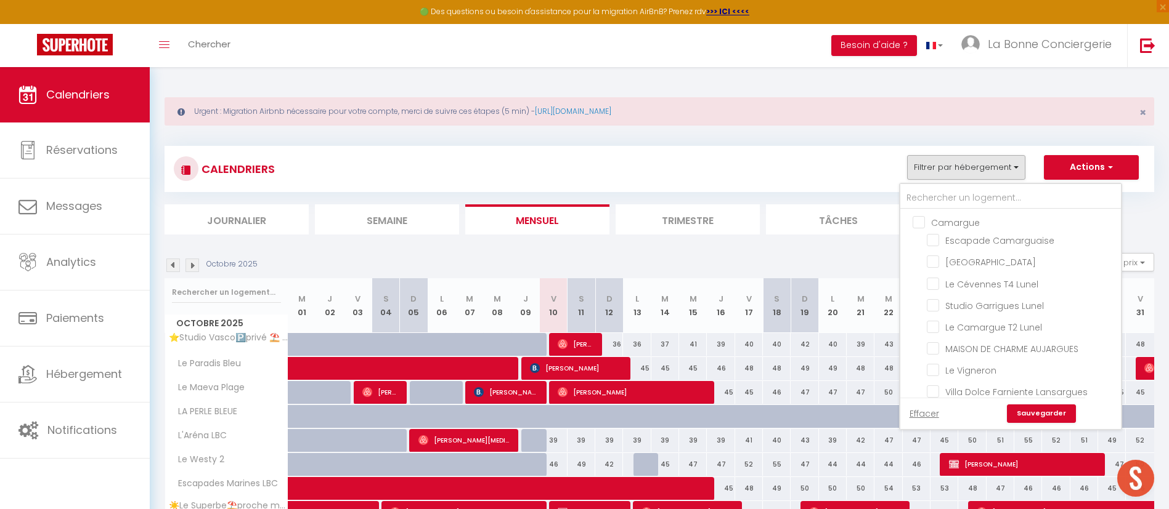
checkbox input "false"
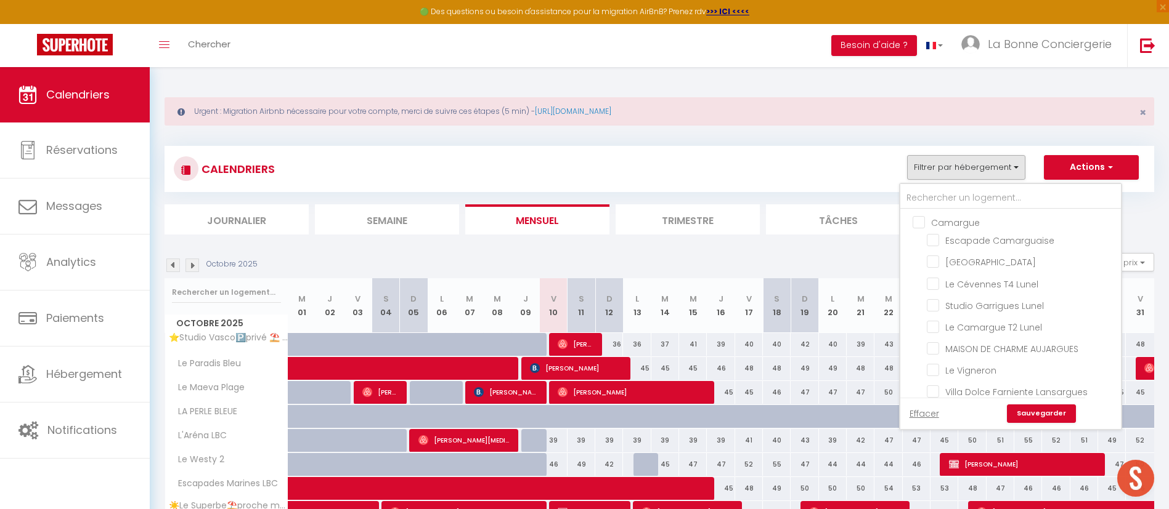
checkbox input "false"
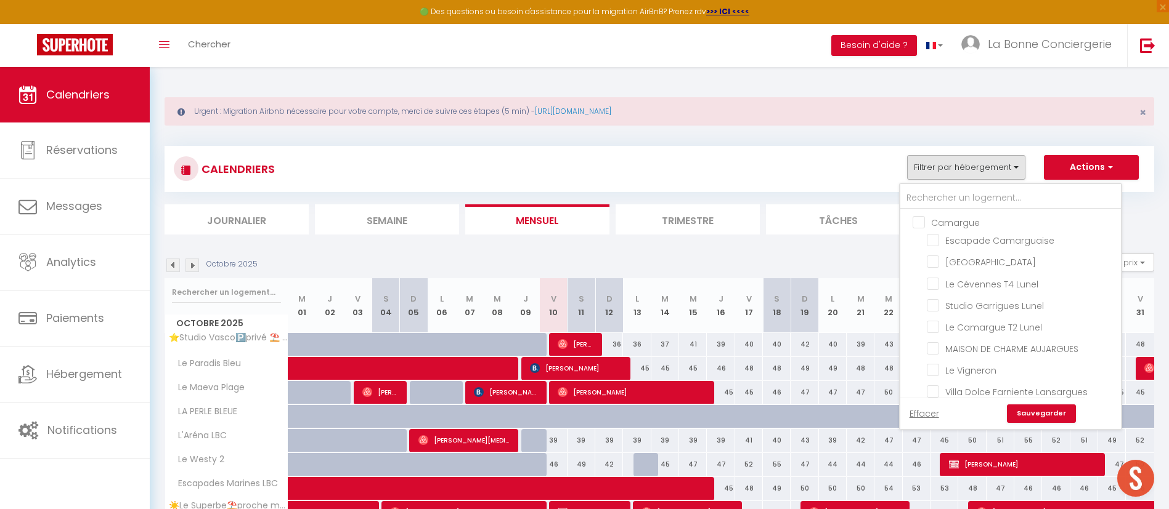
checkbox input "false"
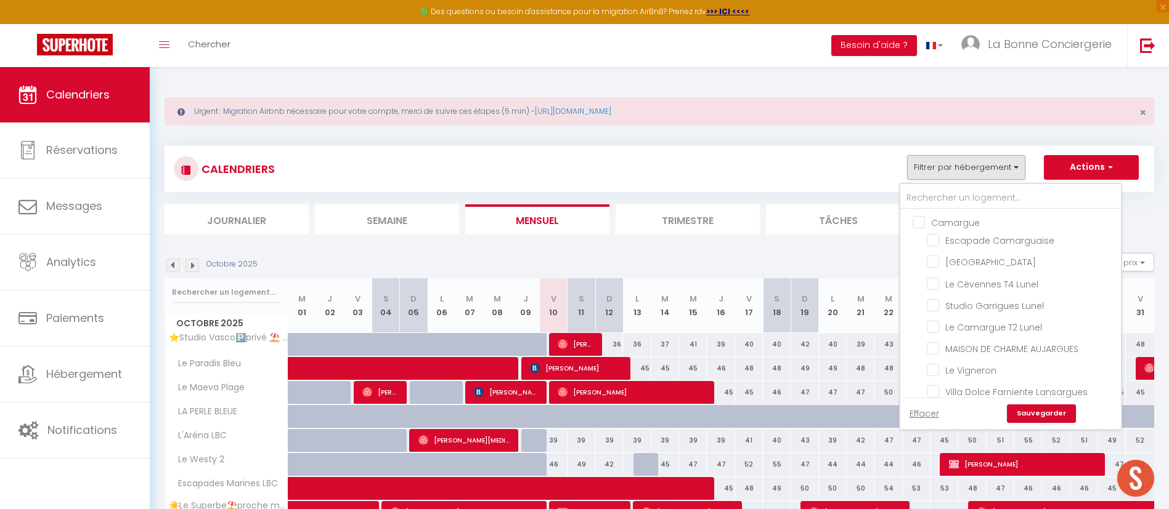
checkbox input "false"
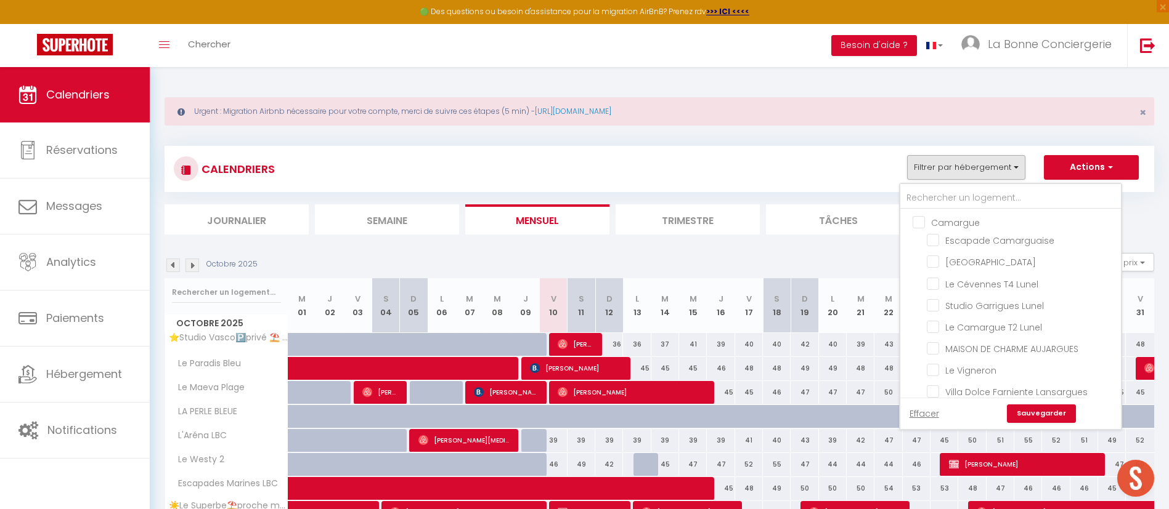
checkbox input "false"
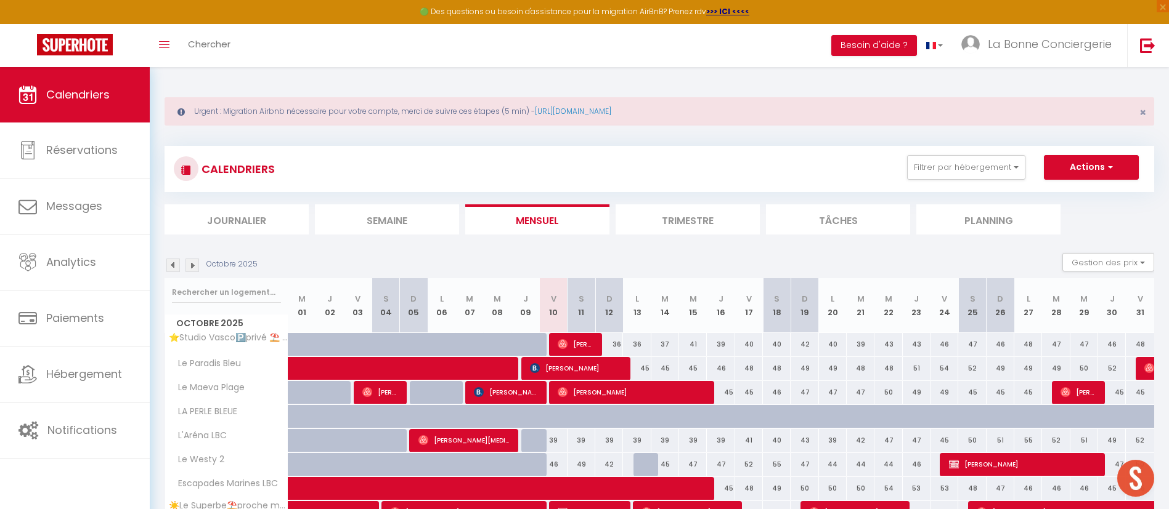
click at [944, 190] on div "CALENDRIERS Filtrer par hébergement Camargue Escapade Camarguaise [GEOGRAPHIC_D…" at bounding box center [658, 169] width 989 height 46
click at [943, 176] on button "Filtrer par hébergement" at bounding box center [966, 167] width 118 height 25
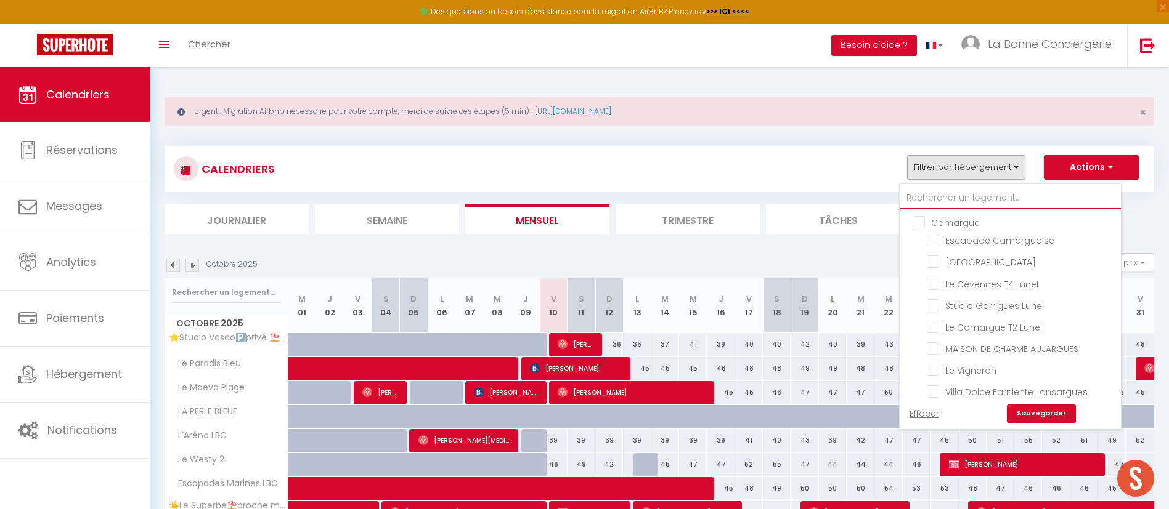
click at [952, 194] on input "text" at bounding box center [1010, 198] width 221 height 22
type input "rev"
checkbox input "false"
type input "reve"
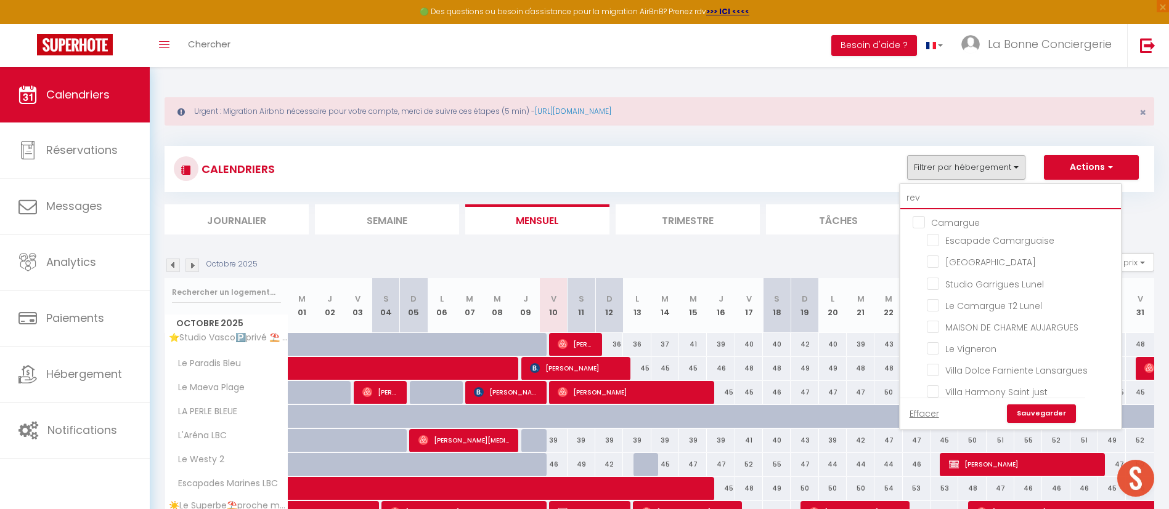
checkbox input "false"
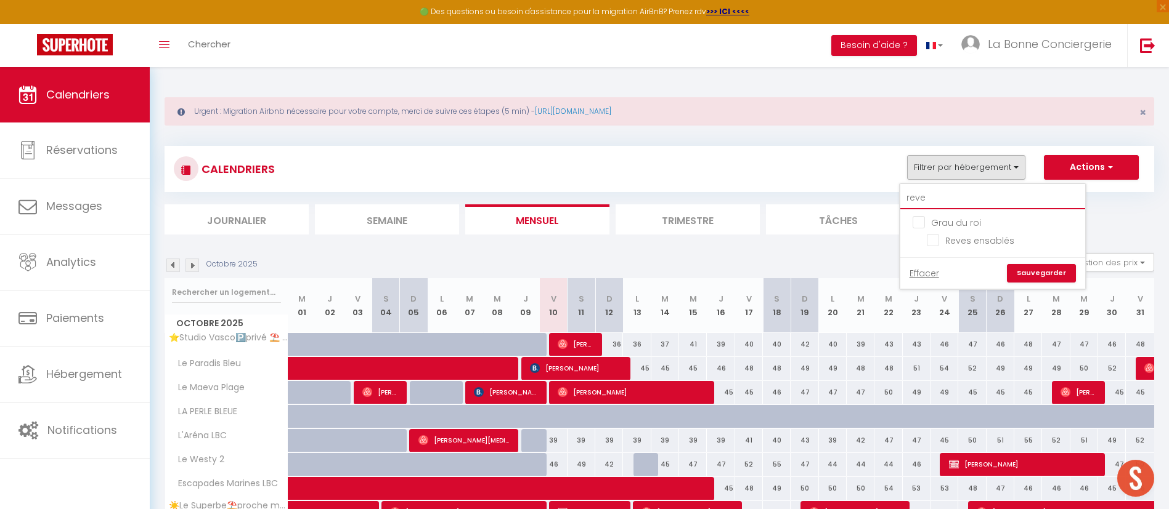
checkbox input "false"
type input "reve"
click at [978, 239] on input "Reves ensablés" at bounding box center [1004, 239] width 154 height 12
checkbox input "true"
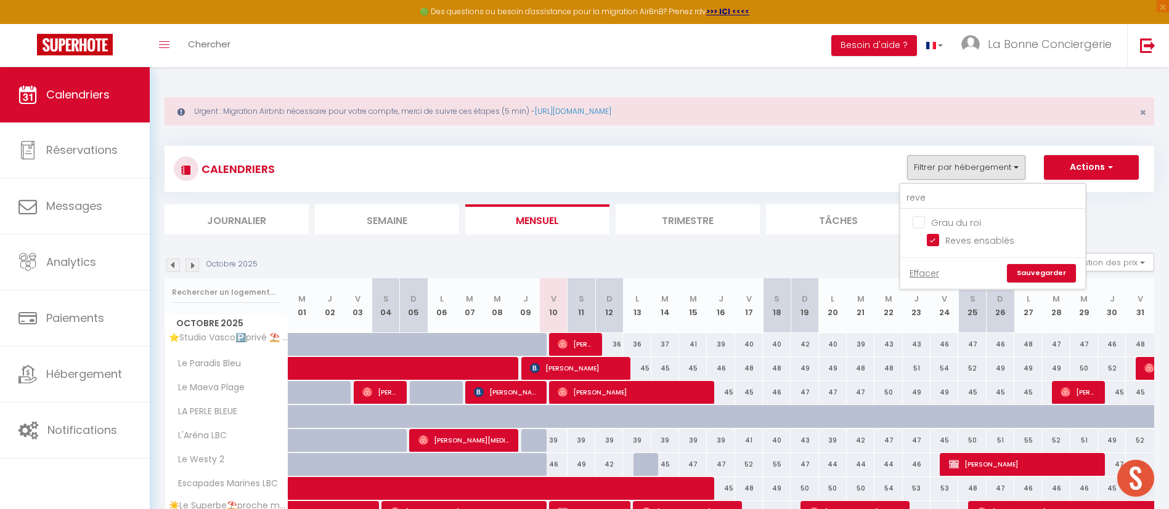
click at [1042, 272] on link "Sauvegarder" at bounding box center [1041, 273] width 69 height 18
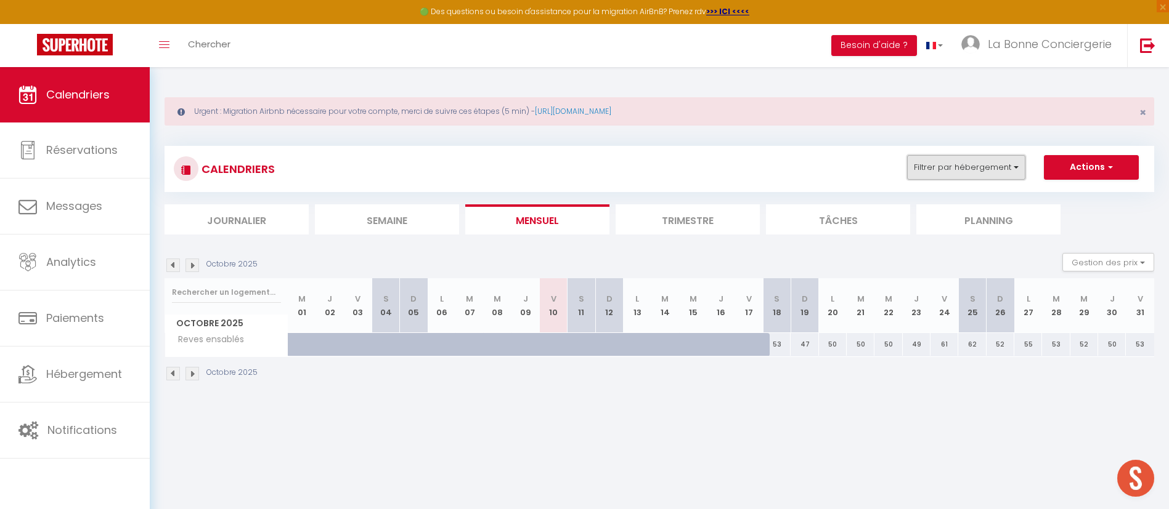
click at [925, 163] on button "Filtrer par hébergement" at bounding box center [966, 167] width 118 height 25
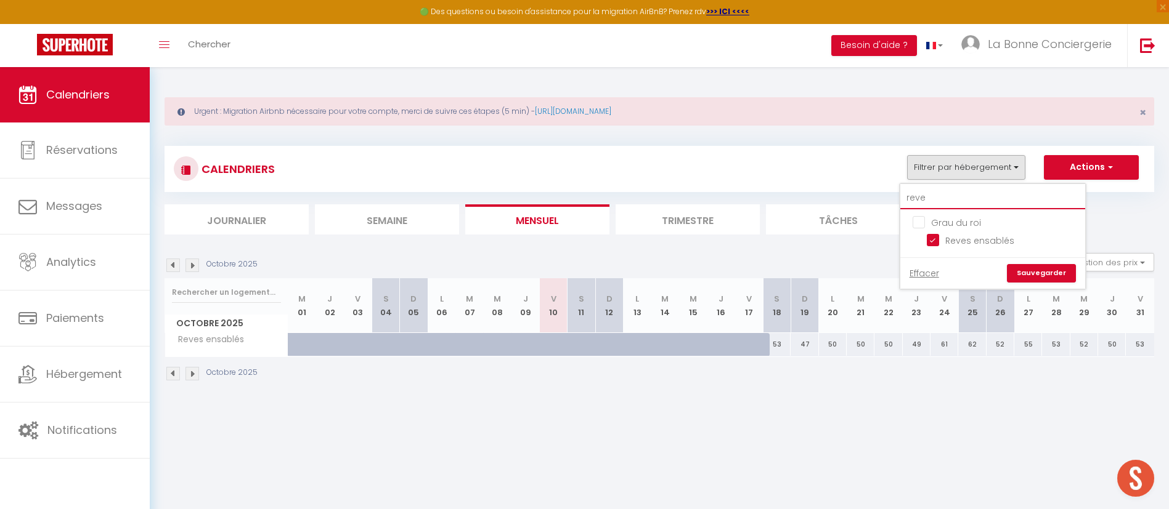
click at [941, 202] on input "reve" at bounding box center [992, 198] width 185 height 22
click at [785, 169] on div "CALENDRIERS Filtrer par hébergement reve [PERSON_NAME] du roi [PERSON_NAME] ens…" at bounding box center [659, 169] width 971 height 28
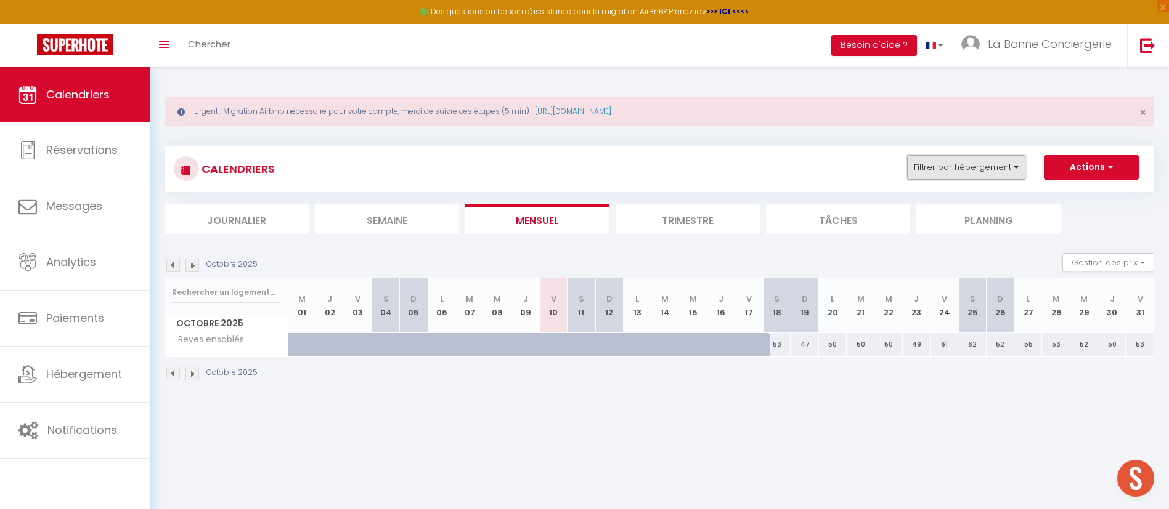
click at [938, 161] on button "Filtrer par hébergement" at bounding box center [966, 167] width 118 height 25
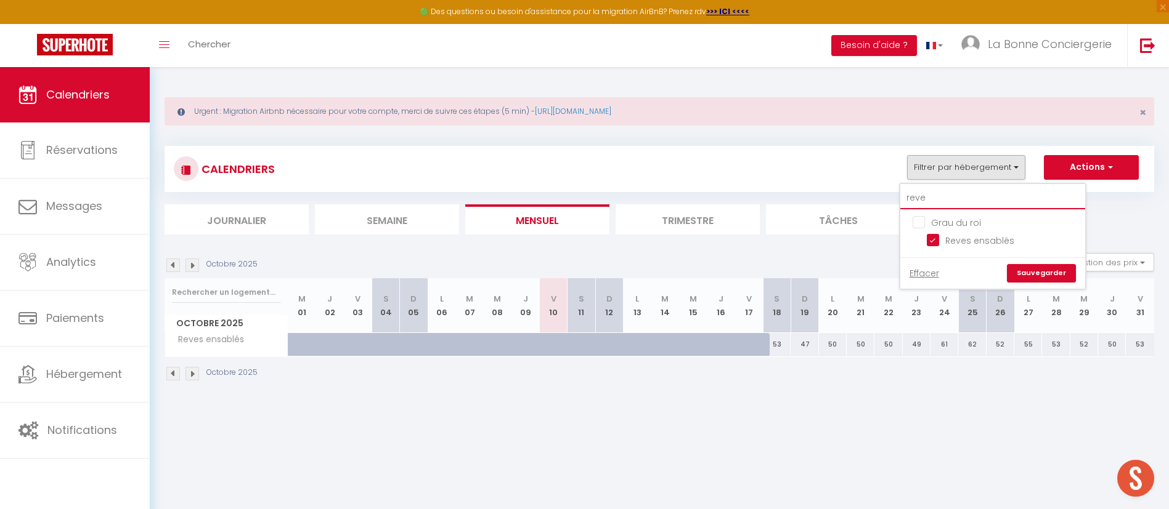
click at [948, 202] on input "reve" at bounding box center [992, 198] width 185 height 22
type input "r"
checkbox input "false"
click at [826, 167] on div "CALENDRIERS Filtrer par hébergement reve [PERSON_NAME] du roi [PERSON_NAME] ens…" at bounding box center [659, 169] width 971 height 28
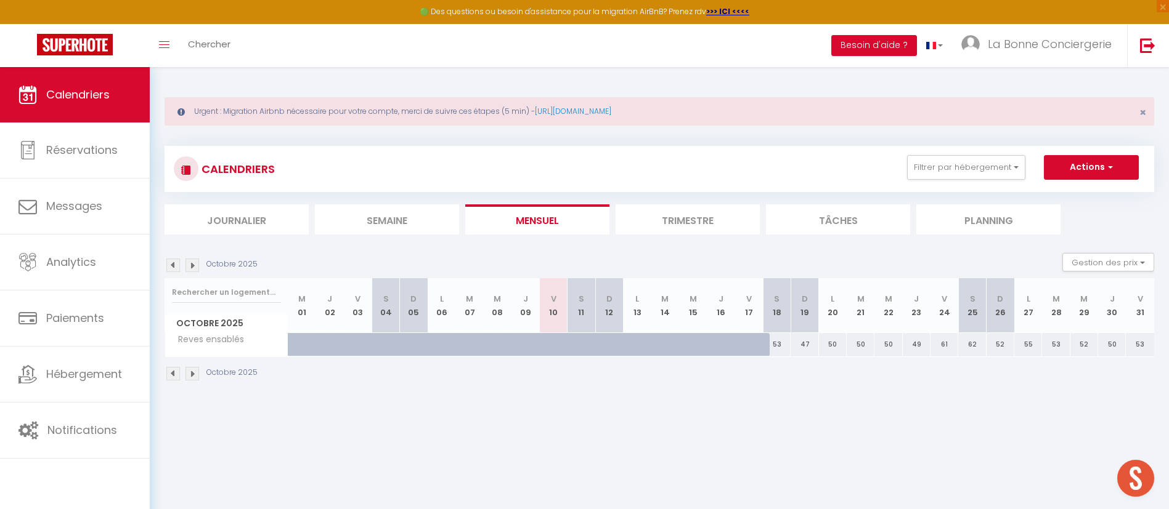
click at [675, 155] on div "CALENDRIERS Filtrer par hébergement reve [PERSON_NAME] du roi [PERSON_NAME] ens…" at bounding box center [659, 169] width 971 height 28
click at [780, 177] on div "CALENDRIERS Filtrer par hébergement reve [PERSON_NAME] du roi [PERSON_NAME] ens…" at bounding box center [659, 169] width 971 height 28
click at [561, 340] on div at bounding box center [564, 351] width 28 height 23
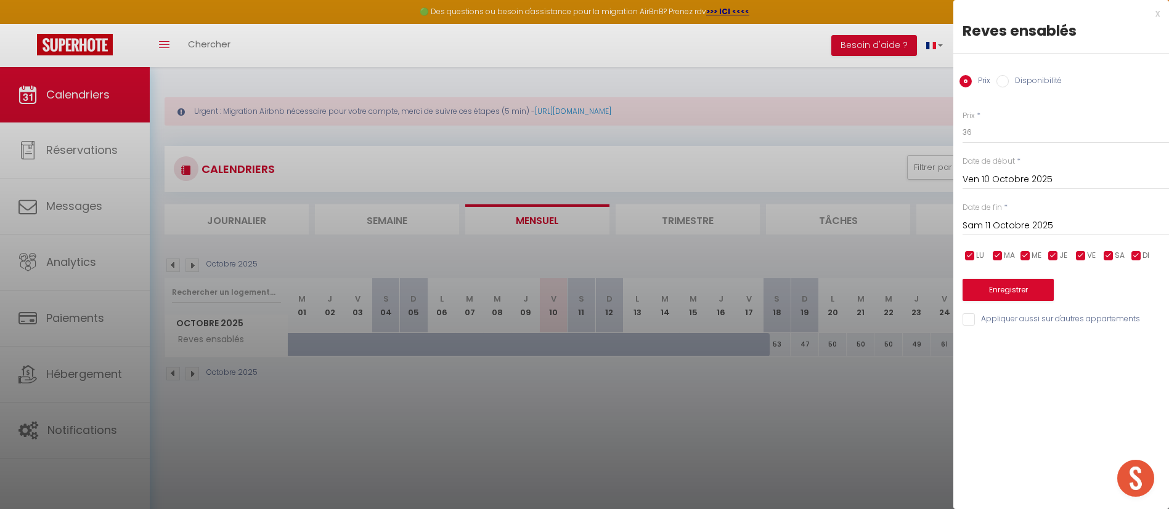
click at [1025, 69] on div "Prix Disponibilité" at bounding box center [1061, 74] width 216 height 41
click at [1021, 78] on label "Disponibilité" at bounding box center [1035, 82] width 53 height 14
click at [1009, 78] on input "Disponibilité" at bounding box center [1002, 81] width 12 height 12
click at [1018, 227] on input "Sam 11 Octobre 2025" at bounding box center [1065, 227] width 206 height 16
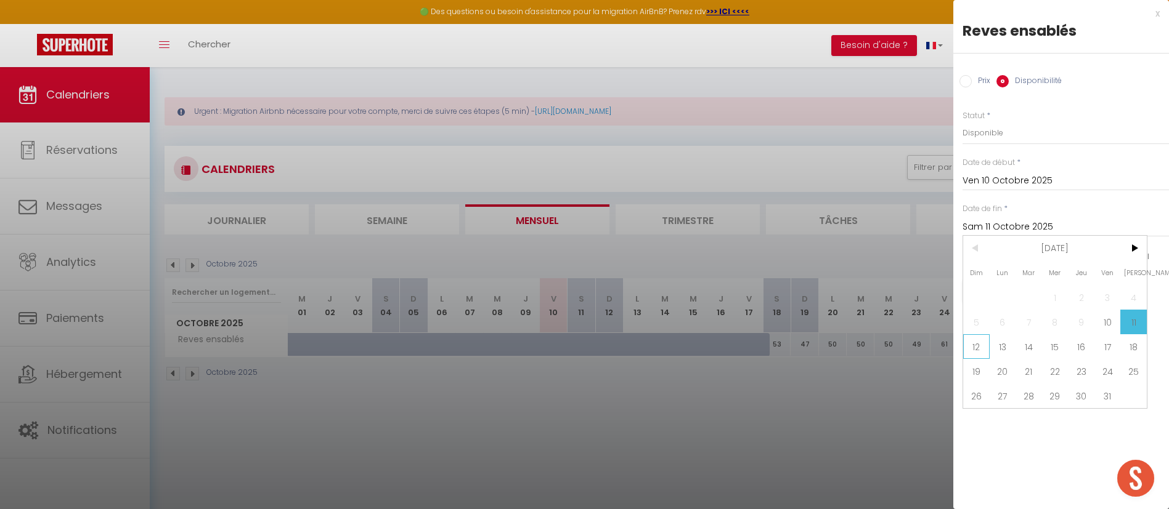
click at [988, 344] on span "12" at bounding box center [976, 347] width 26 height 25
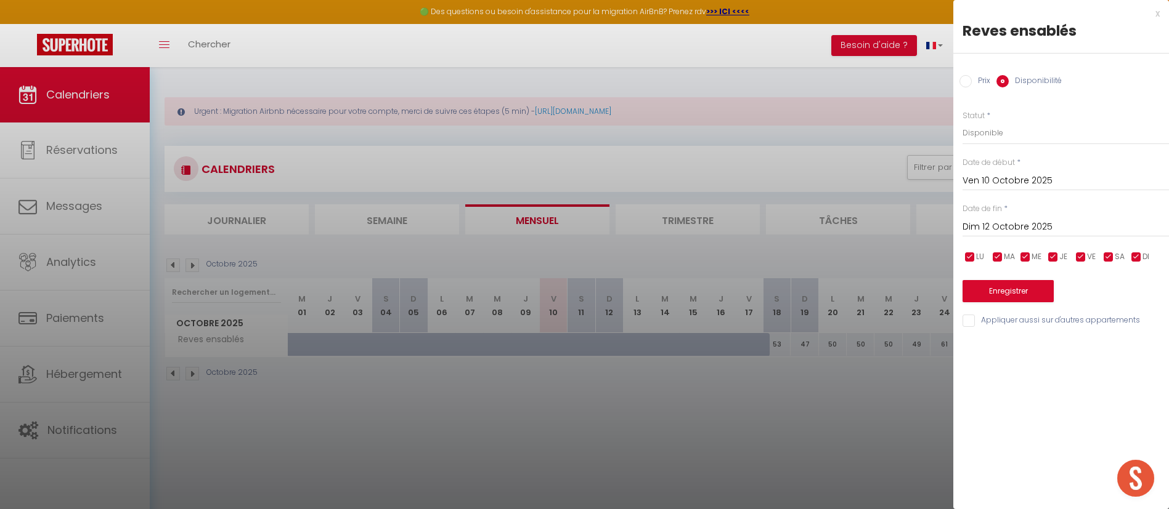
click at [1023, 179] on input "Ven 10 Octobre 2025" at bounding box center [1065, 181] width 206 height 16
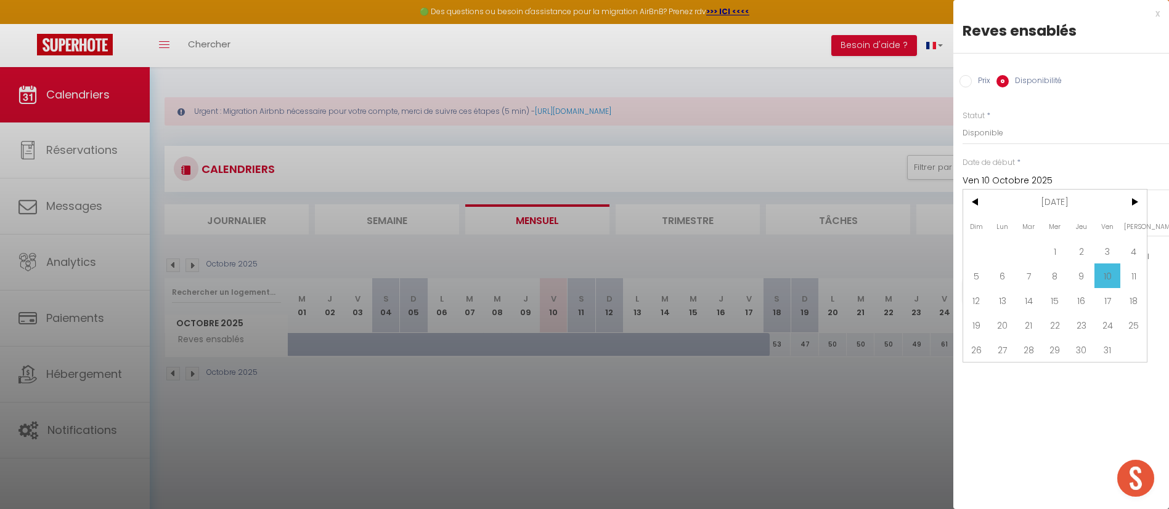
click at [1108, 269] on span "10" at bounding box center [1107, 276] width 26 height 25
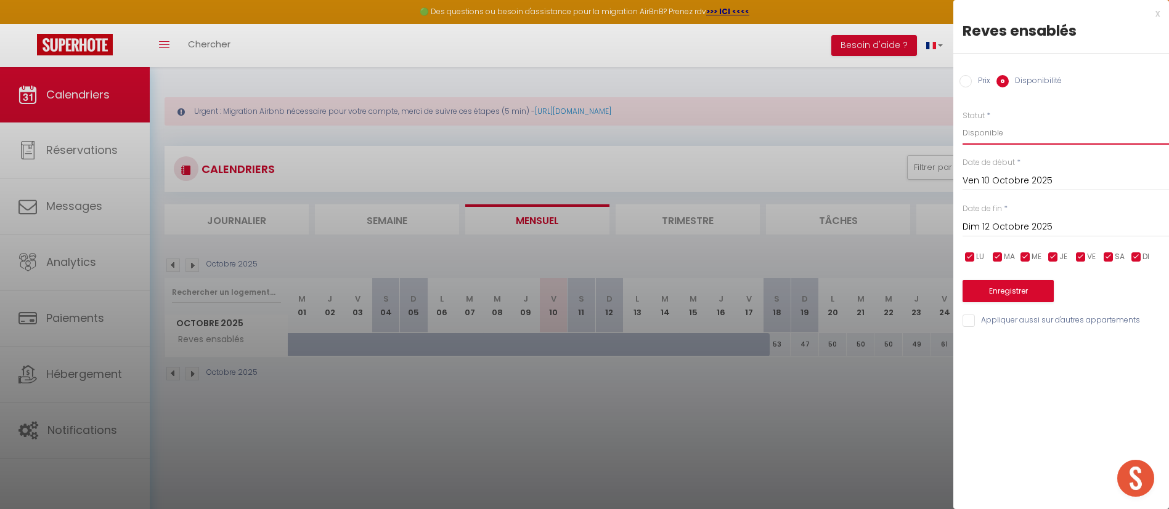
click at [1044, 132] on select "Disponible Indisponible" at bounding box center [1065, 132] width 206 height 23
click at [1043, 122] on select "Disponible Indisponible" at bounding box center [1065, 132] width 206 height 23
click at [1049, 173] on input "Ven 10 Octobre 2025" at bounding box center [1065, 181] width 206 height 16
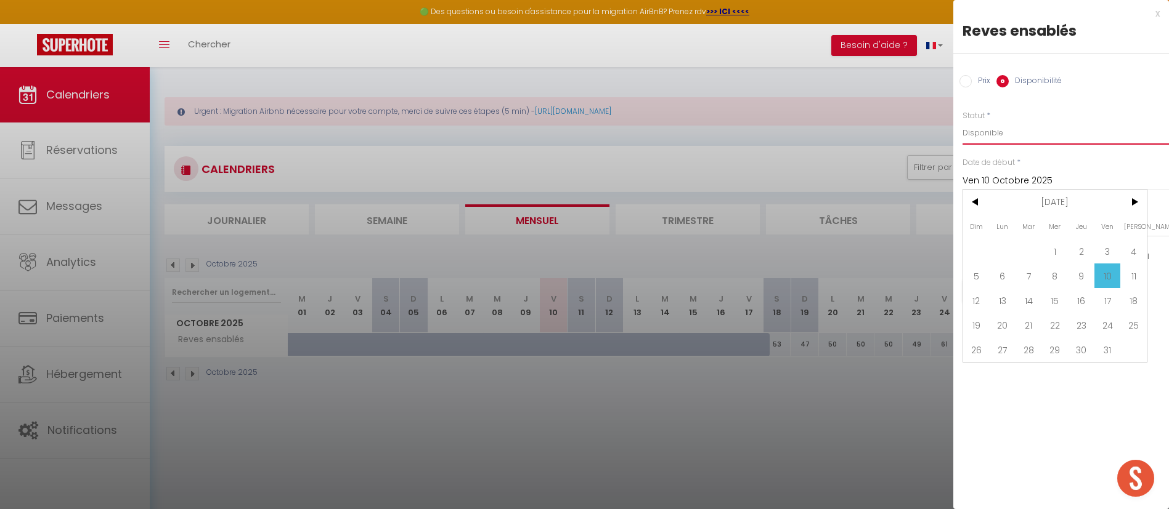
click at [1041, 124] on select "Disponible Indisponible" at bounding box center [1065, 132] width 206 height 23
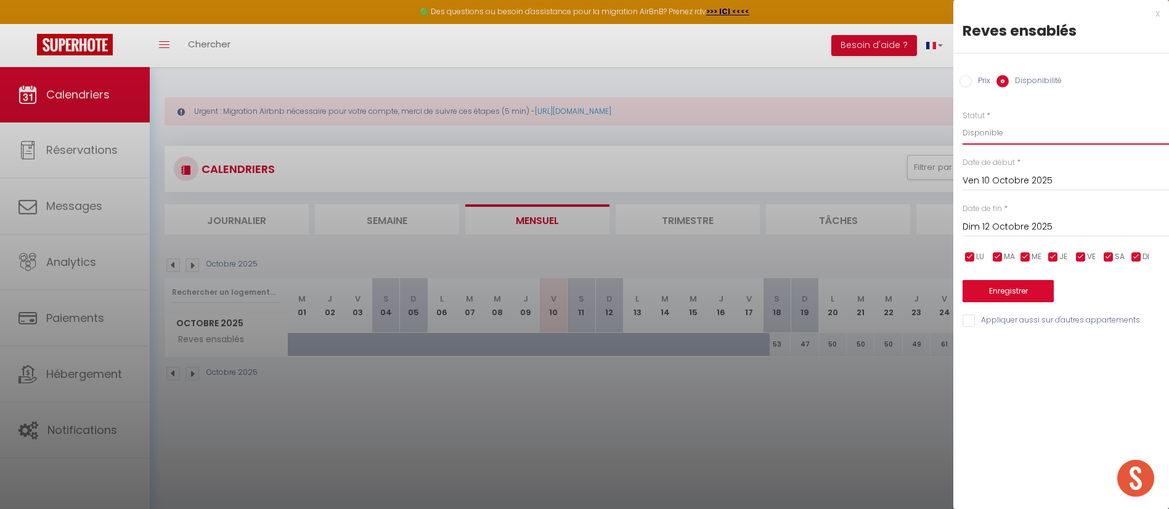
click at [1006, 126] on select "Disponible Indisponible" at bounding box center [1065, 132] width 206 height 23
click at [430, 103] on div at bounding box center [584, 254] width 1169 height 509
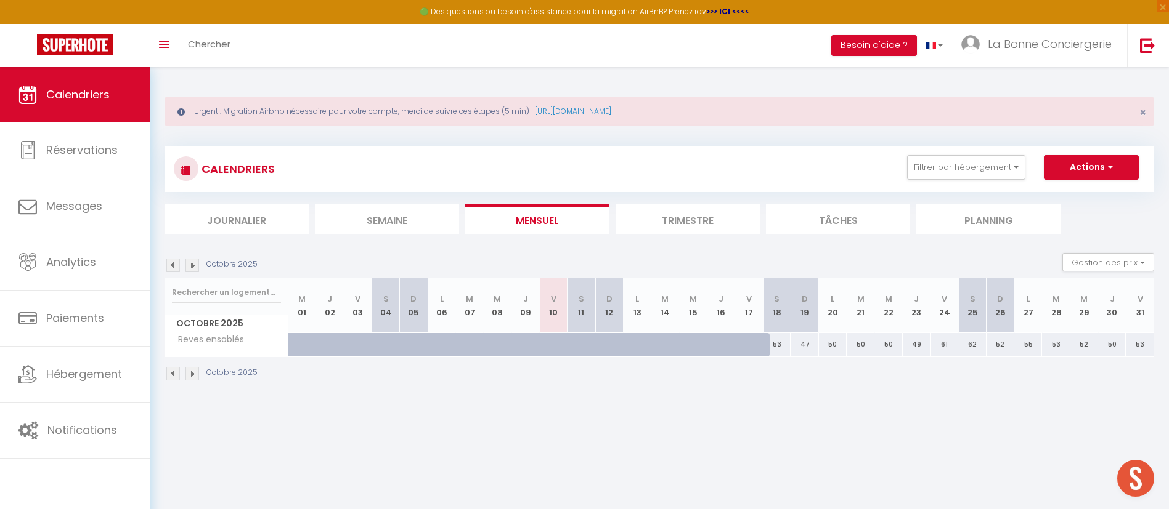
click at [575, 156] on div "CALENDRIERS Filtrer par hébergement reve [PERSON_NAME] du roi [PERSON_NAME] ens…" at bounding box center [659, 169] width 971 height 28
drag, startPoint x: 261, startPoint y: 221, endPoint x: 261, endPoint y: 205, distance: 15.4
click at [261, 214] on li "Journalier" at bounding box center [236, 220] width 144 height 30
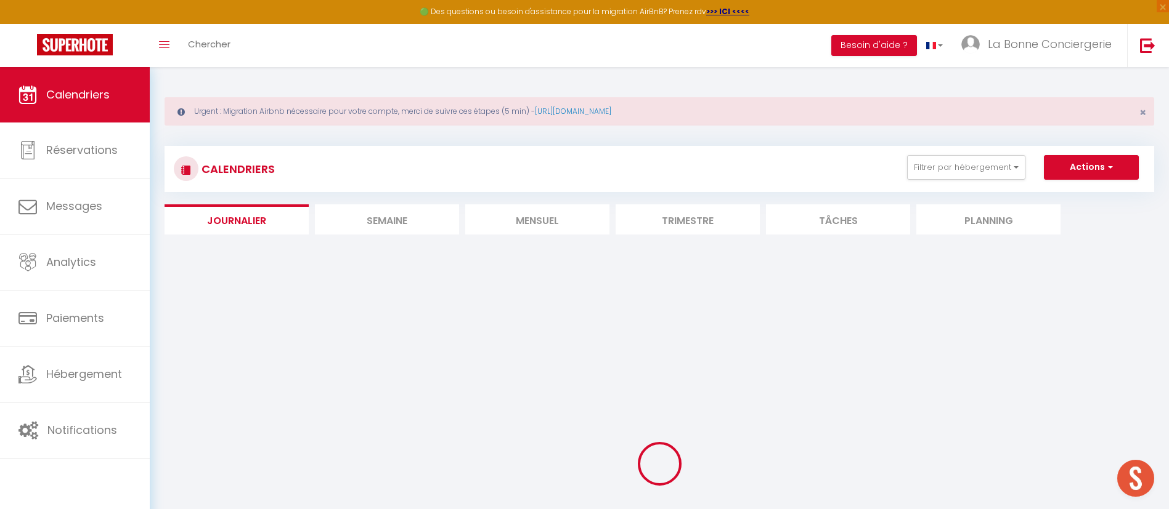
click at [505, 223] on li "Mensuel" at bounding box center [537, 220] width 144 height 30
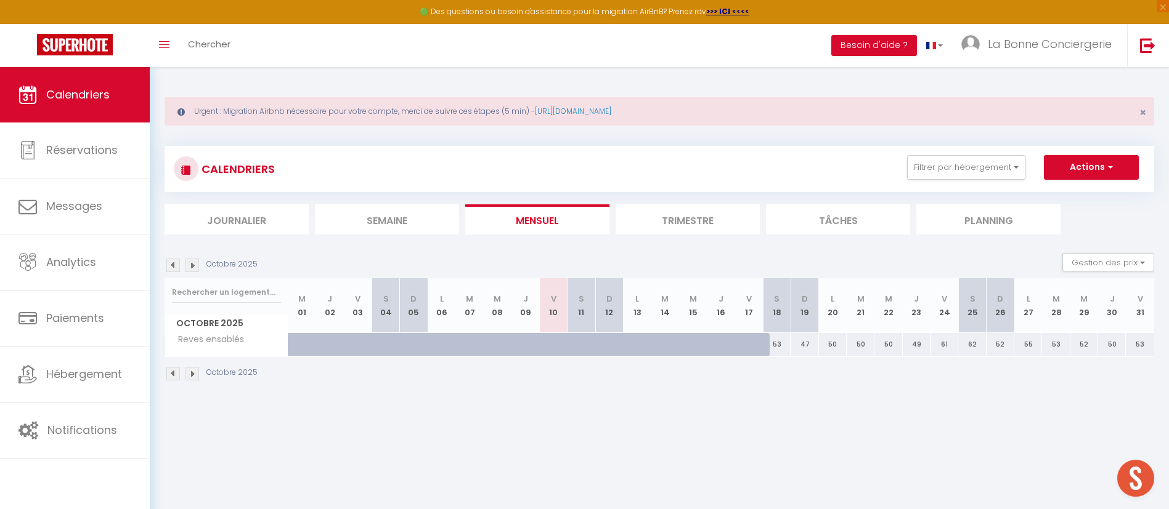
click at [193, 259] on img at bounding box center [192, 266] width 14 height 14
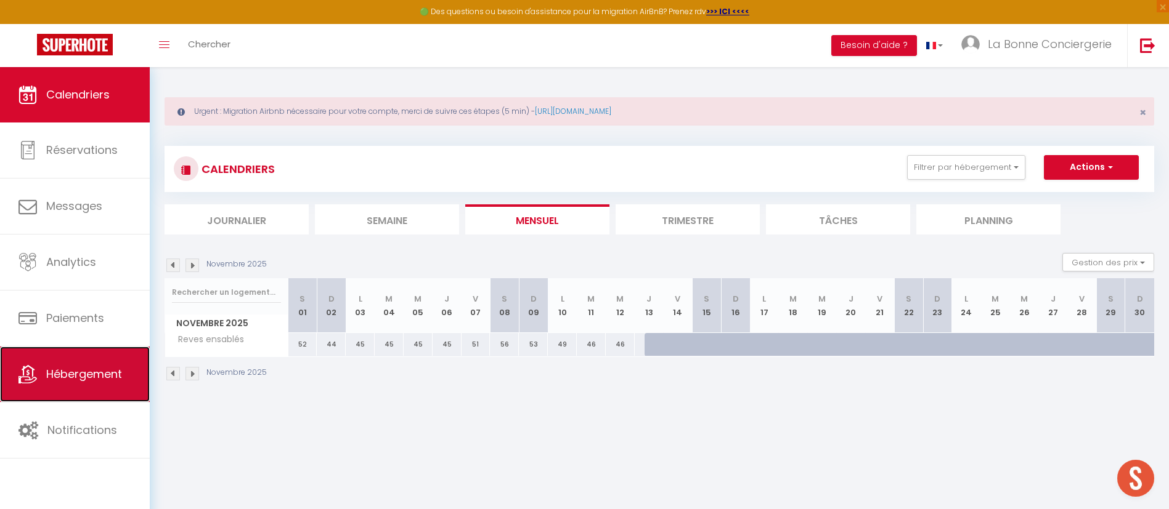
click at [74, 372] on span "Hébergement" at bounding box center [84, 374] width 76 height 15
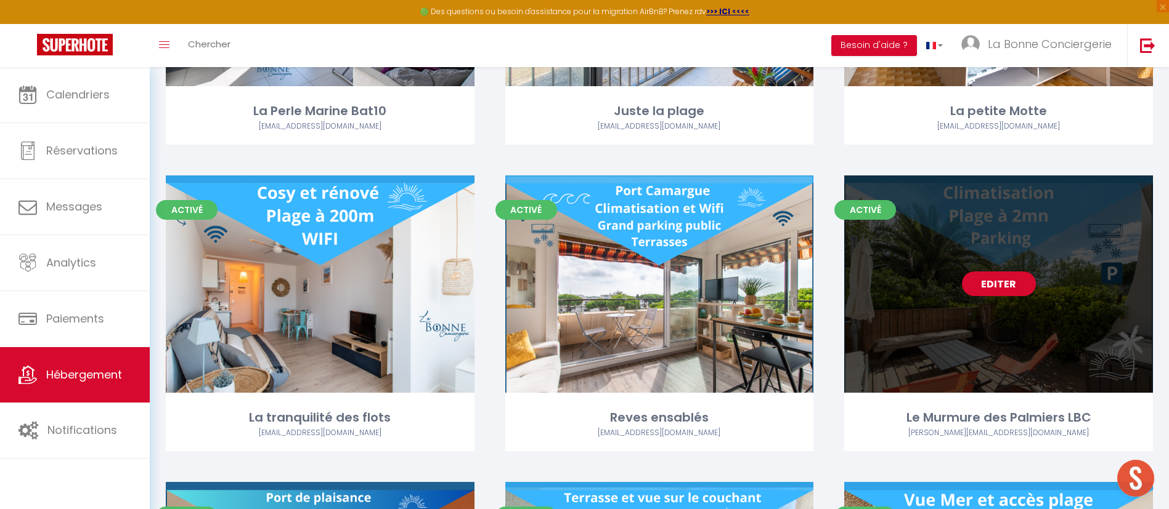
scroll to position [2450, 0]
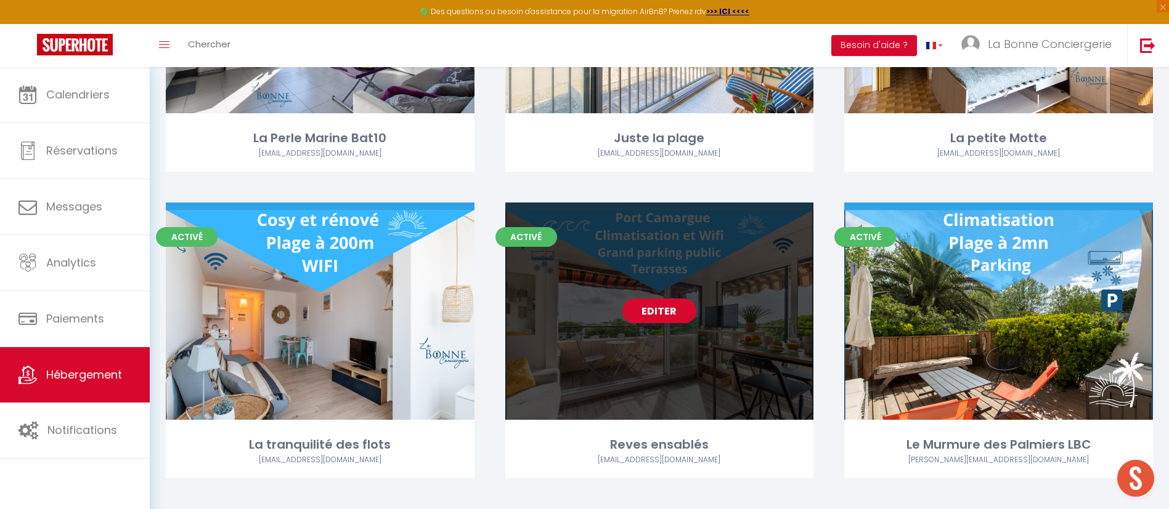
click at [668, 314] on link "Editer" at bounding box center [659, 311] width 74 height 25
click at [659, 300] on link "Editer" at bounding box center [659, 311] width 74 height 25
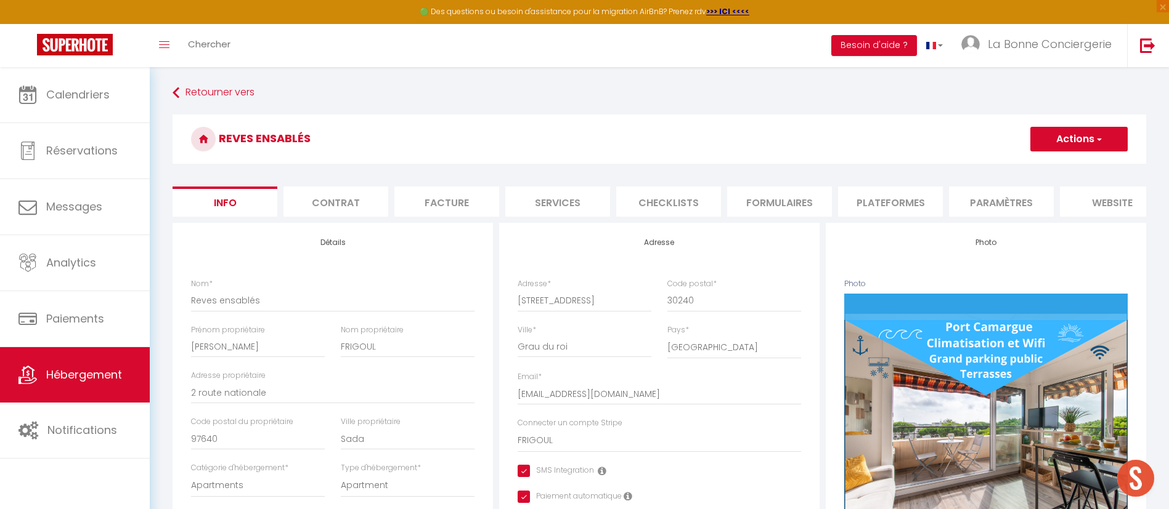
click at [1121, 201] on li "website" at bounding box center [1112, 202] width 105 height 30
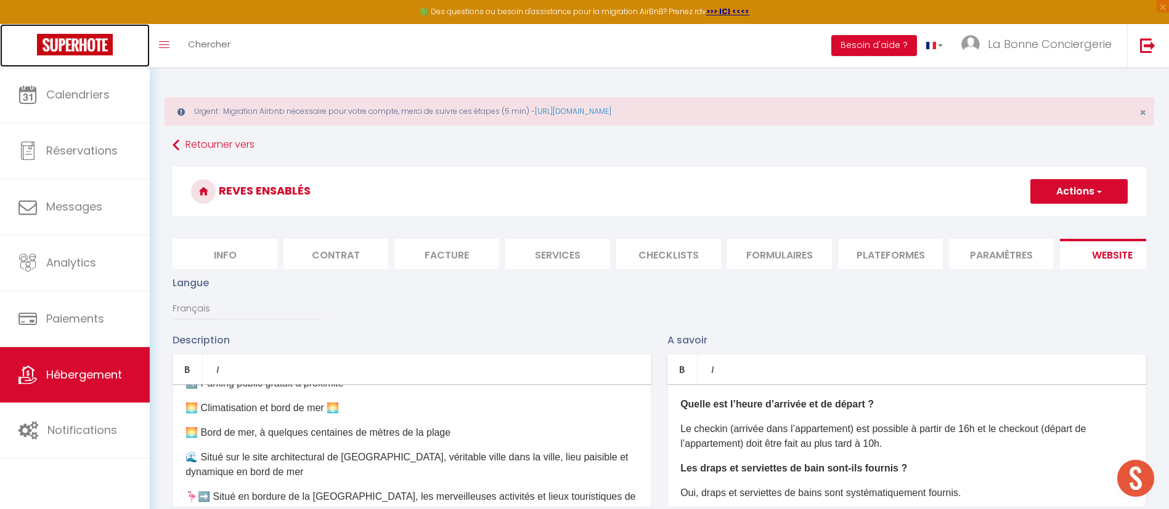
click at [31, 55] on link at bounding box center [75, 45] width 150 height 43
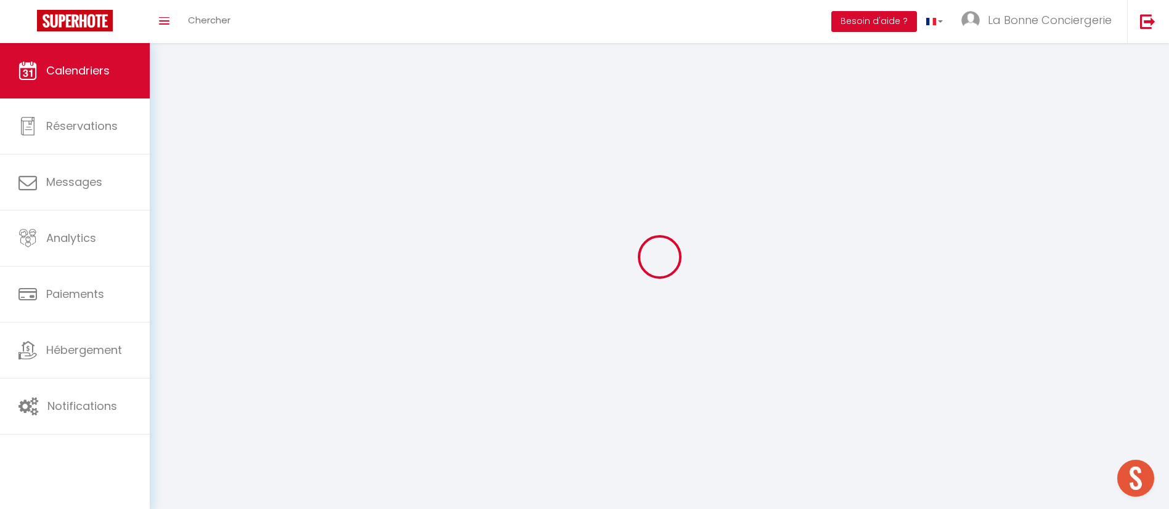
click at [51, 87] on link "Calendriers" at bounding box center [75, 70] width 150 height 55
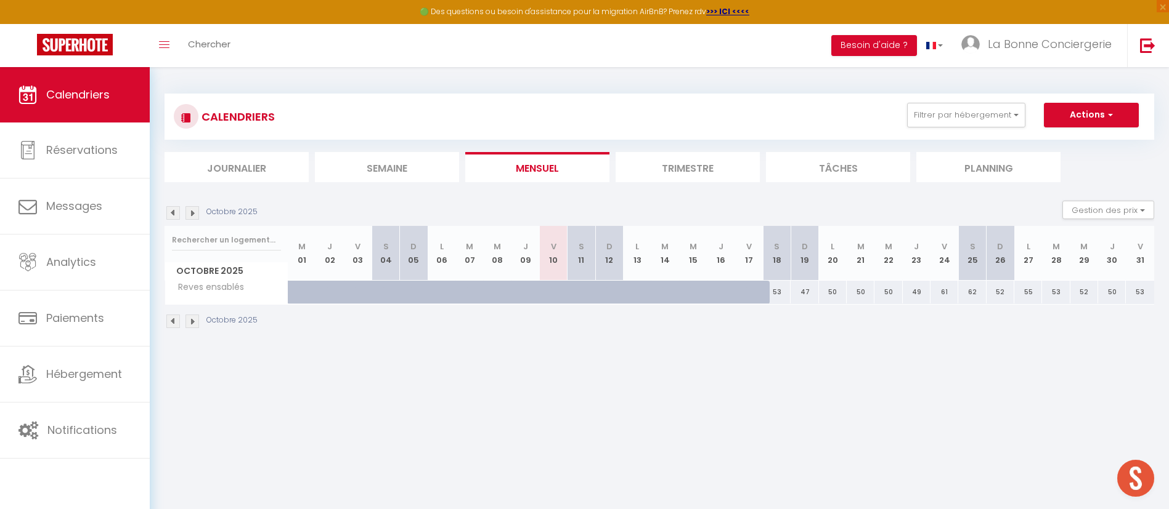
click at [190, 211] on img at bounding box center [192, 213] width 14 height 14
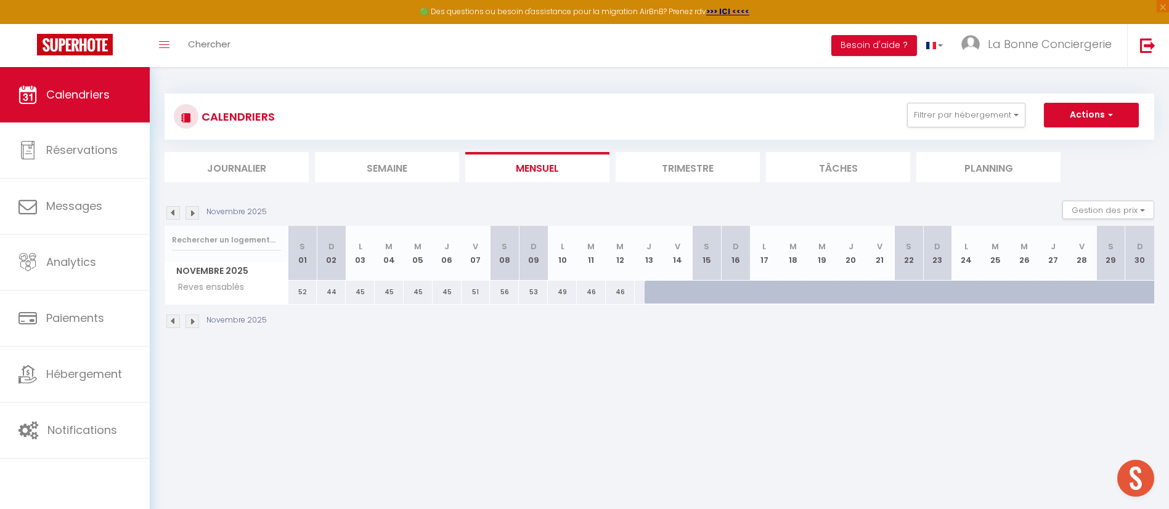
click at [190, 211] on img at bounding box center [192, 213] width 14 height 14
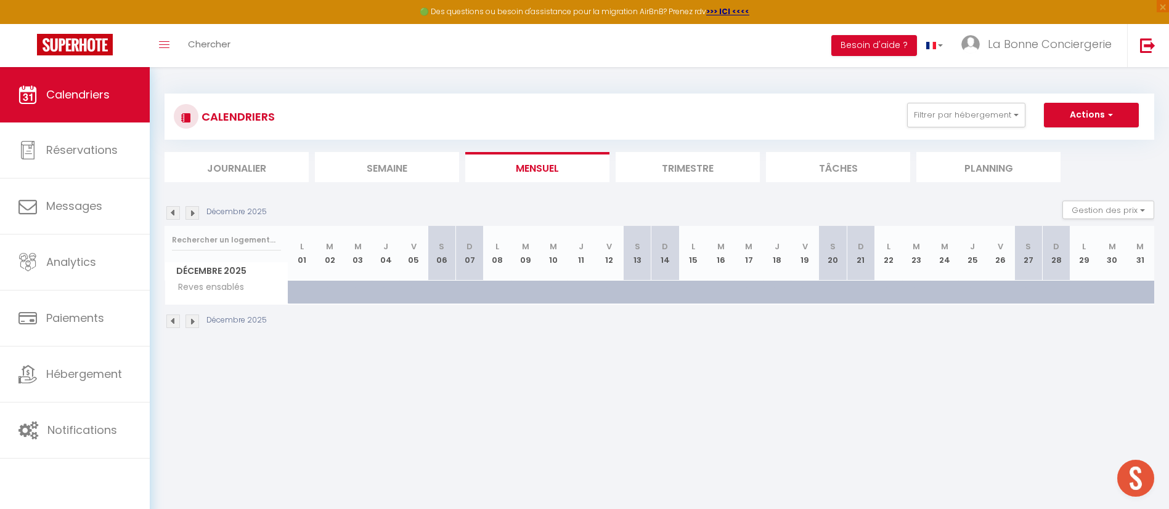
click at [190, 210] on img at bounding box center [192, 213] width 14 height 14
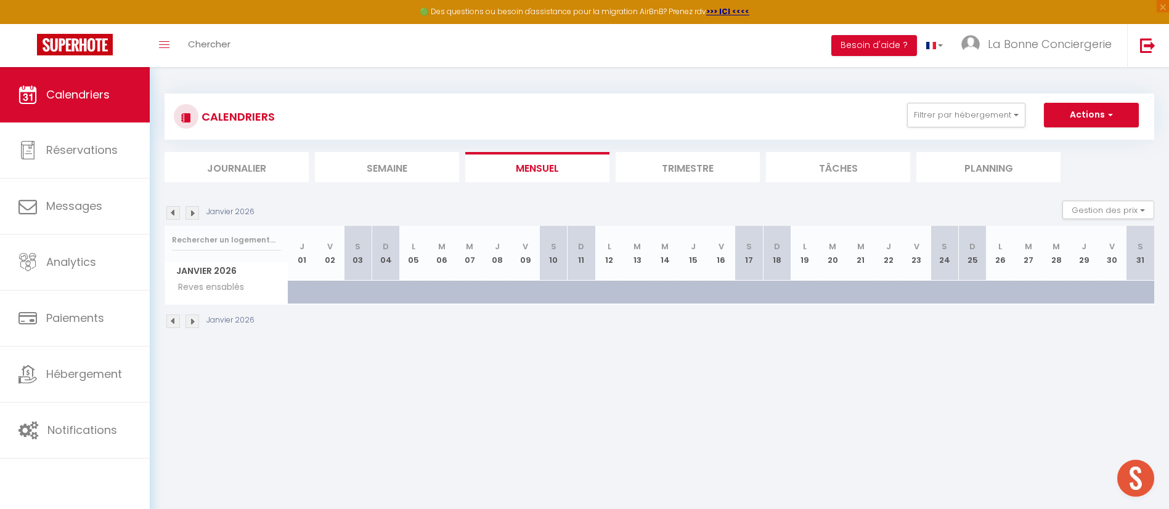
click at [190, 210] on img at bounding box center [192, 213] width 14 height 14
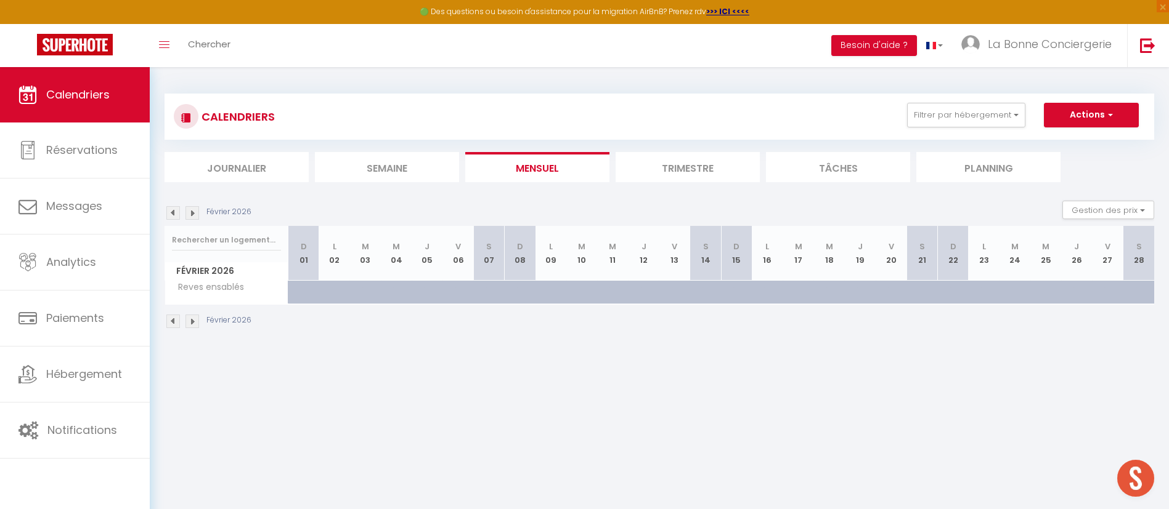
click at [191, 210] on img at bounding box center [192, 213] width 14 height 14
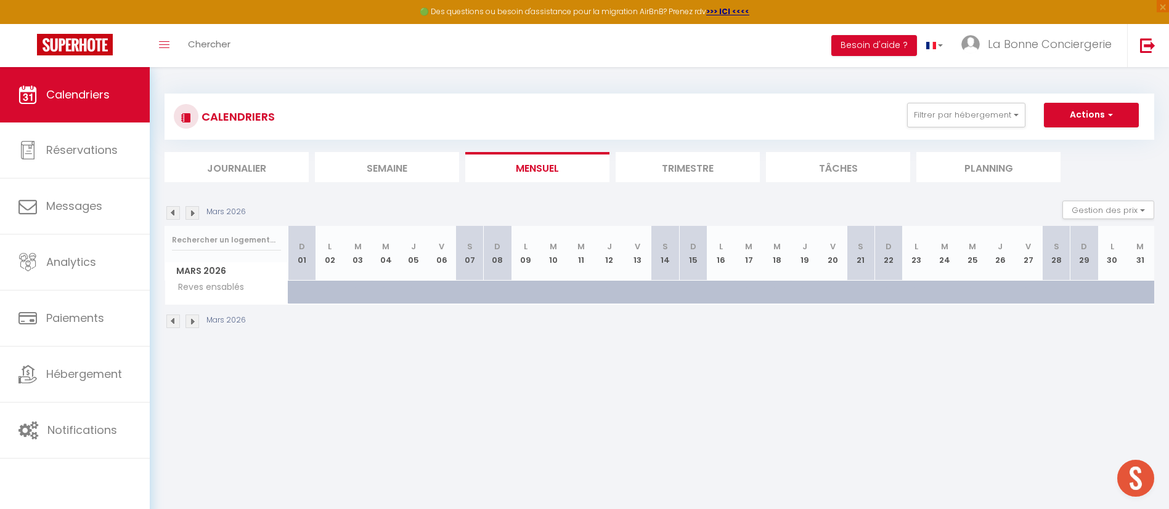
click at [191, 210] on img at bounding box center [192, 213] width 14 height 14
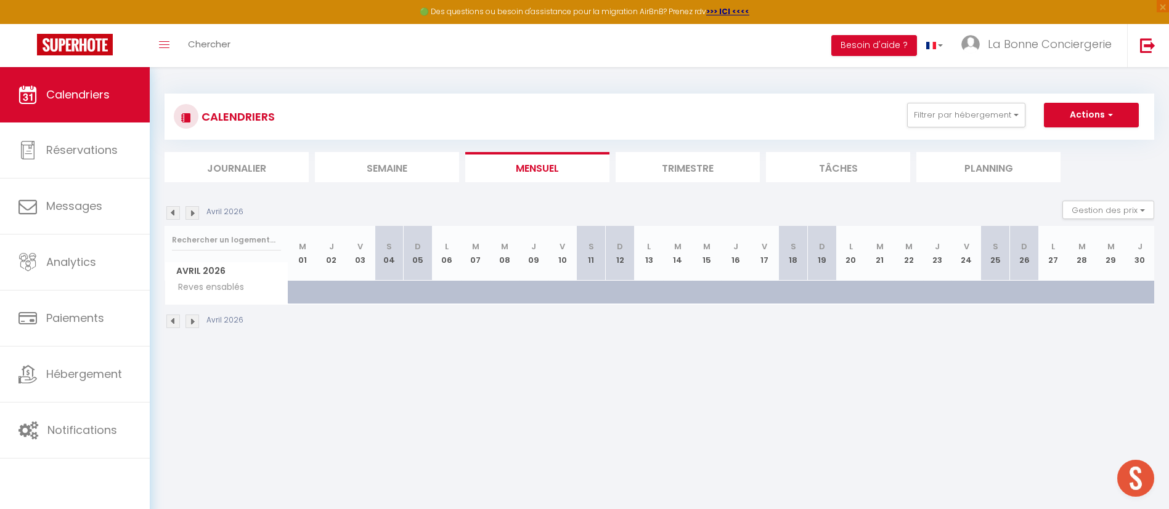
click at [180, 211] on div "Avril 2026" at bounding box center [205, 213] width 83 height 14
click at [177, 212] on img at bounding box center [173, 213] width 14 height 14
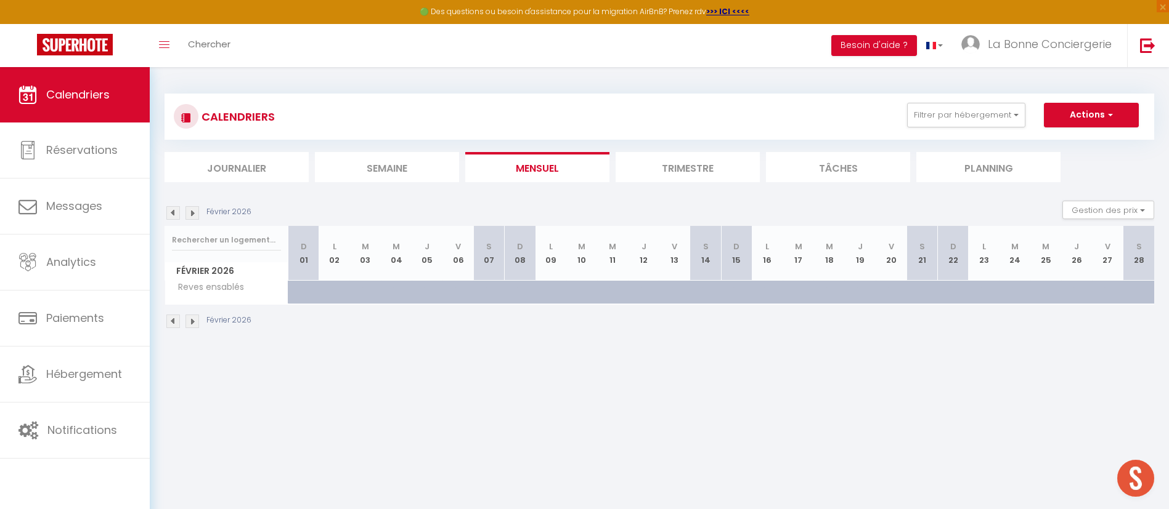
click at [177, 212] on img at bounding box center [173, 213] width 14 height 14
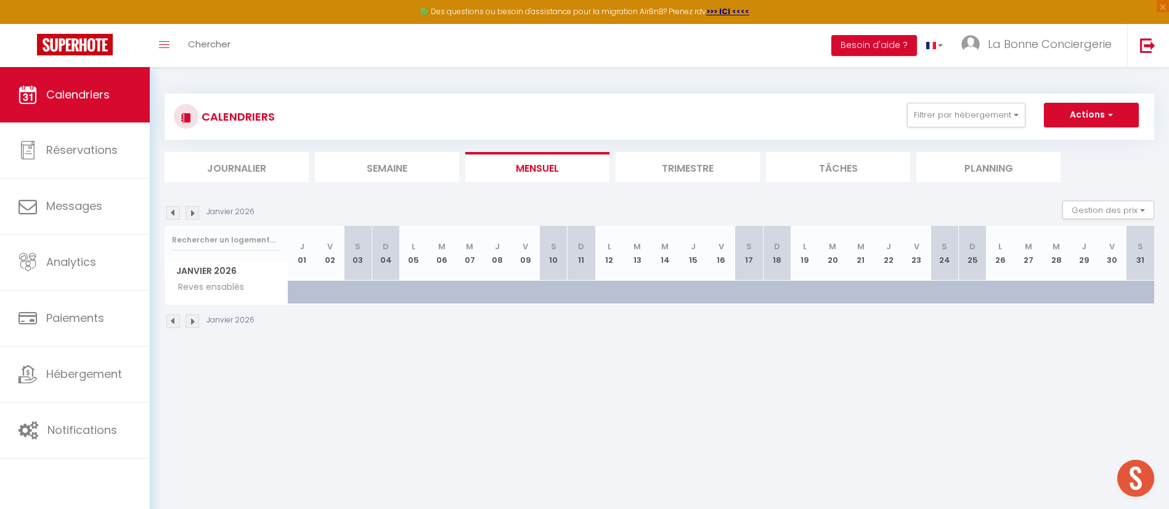
click at [177, 212] on img at bounding box center [173, 213] width 14 height 14
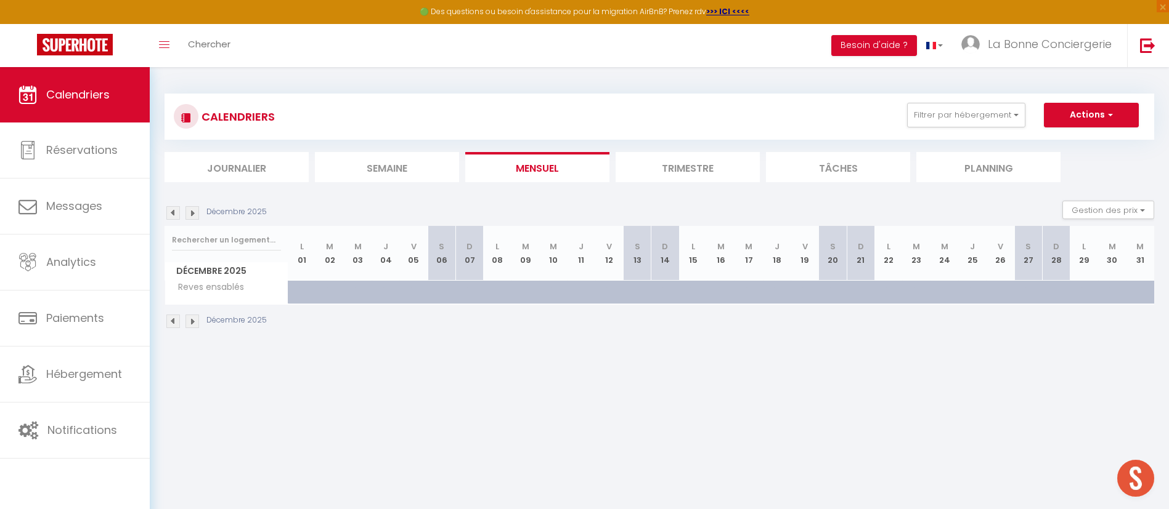
click at [176, 212] on img at bounding box center [173, 213] width 14 height 14
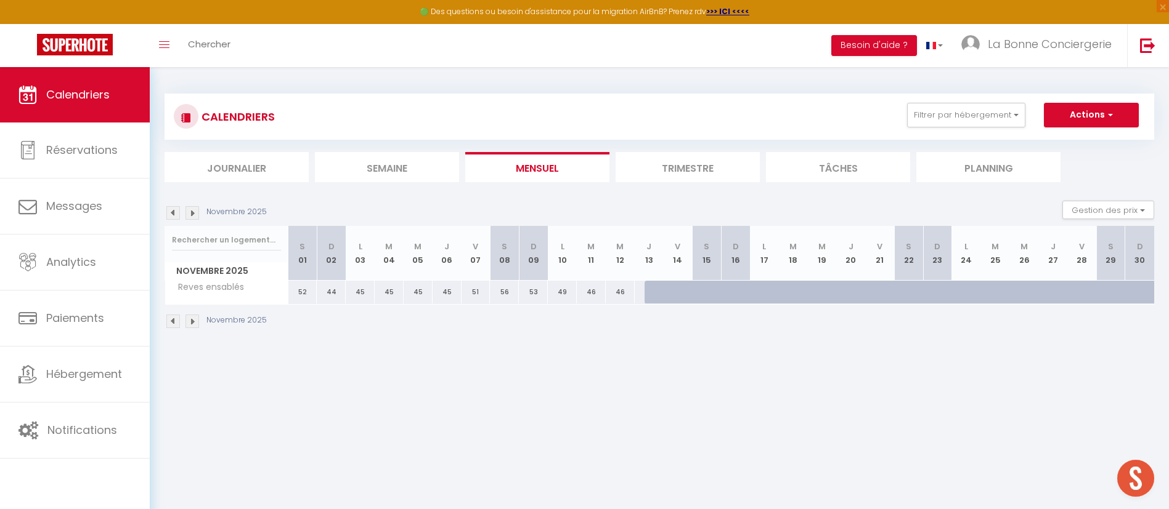
click at [176, 212] on img at bounding box center [173, 213] width 14 height 14
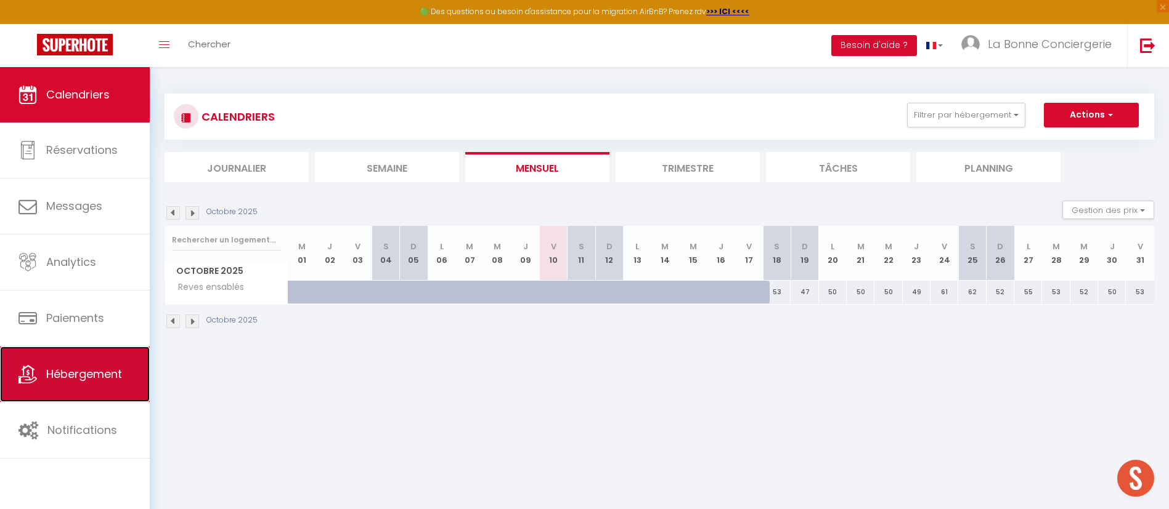
click at [73, 372] on span "Hébergement" at bounding box center [84, 374] width 76 height 15
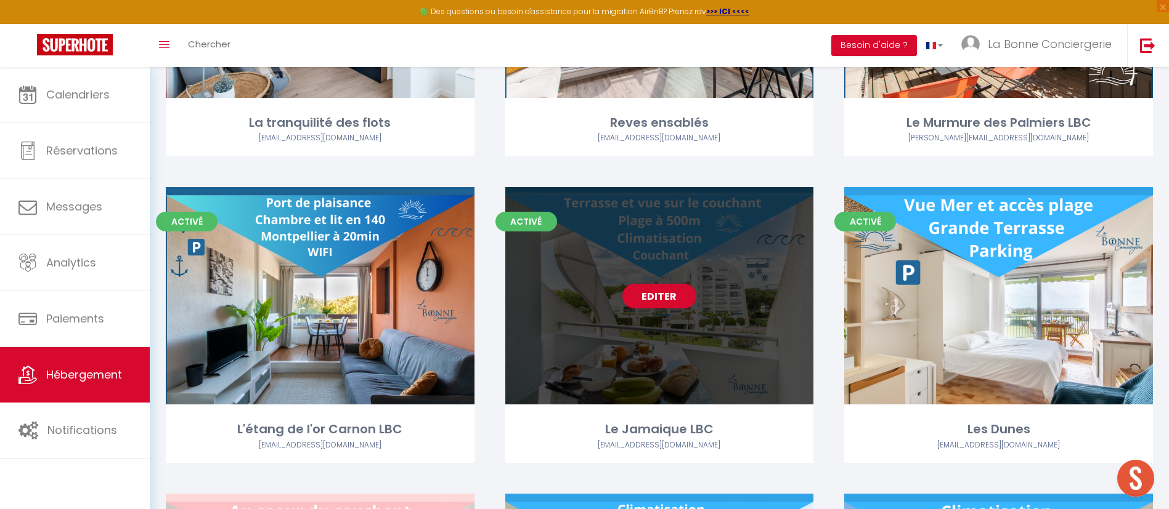
scroll to position [2495, 0]
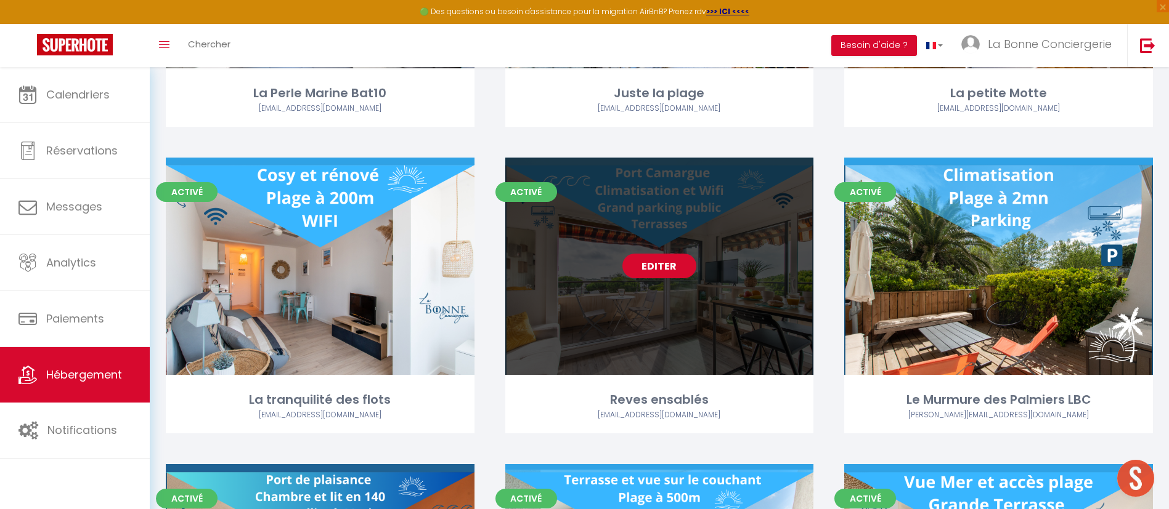
click at [687, 257] on link "Editer" at bounding box center [659, 266] width 74 height 25
click at [680, 262] on link "Editer" at bounding box center [659, 266] width 74 height 25
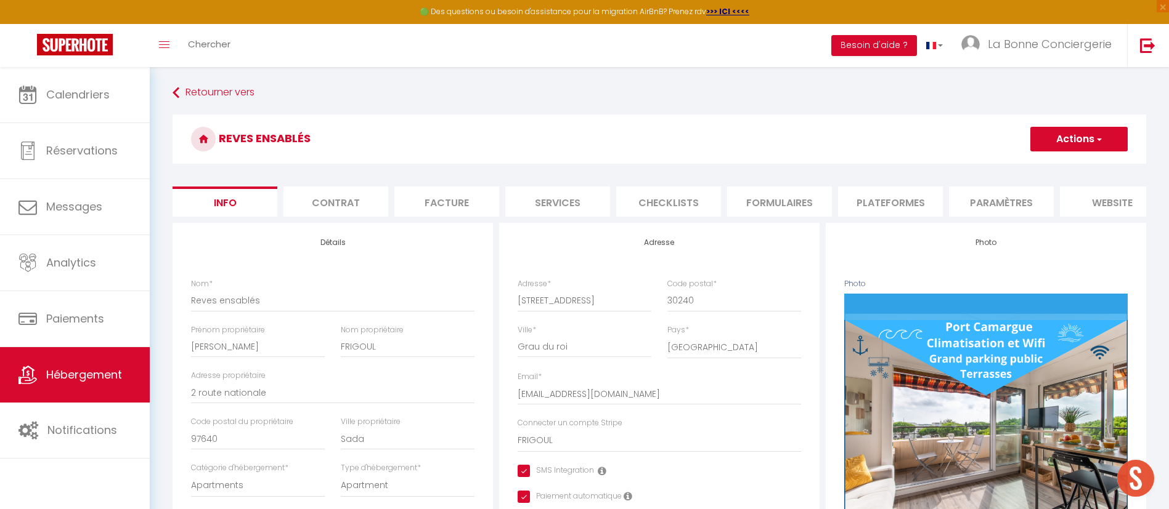
scroll to position [0, 136]
click at [1005, 208] on li "website" at bounding box center [976, 202] width 105 height 30
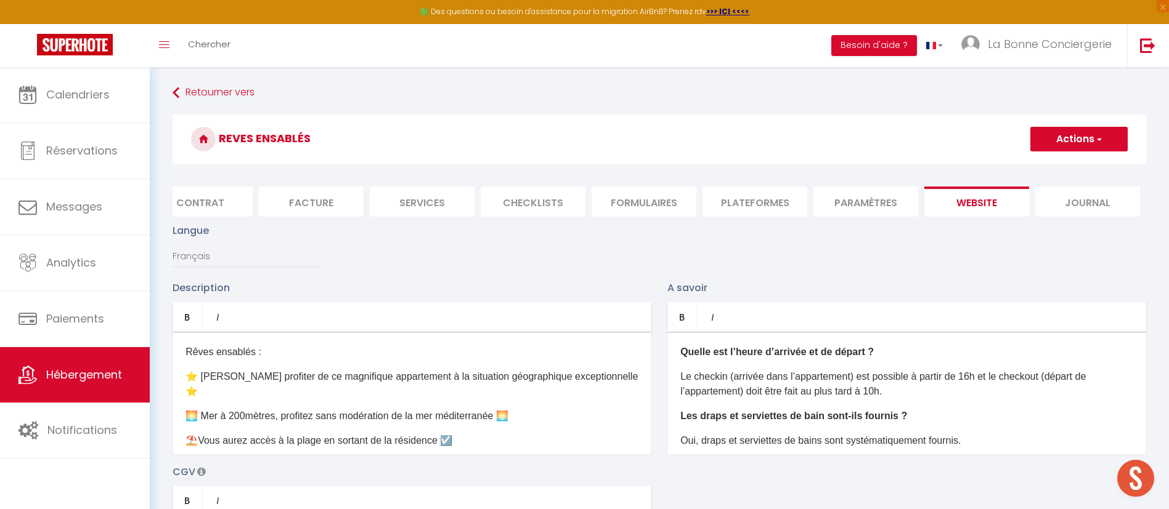
click at [1084, 131] on button "Actions" at bounding box center [1078, 139] width 97 height 25
click at [930, 142] on h3 "Reves ensablés" at bounding box center [658, 139] width 973 height 49
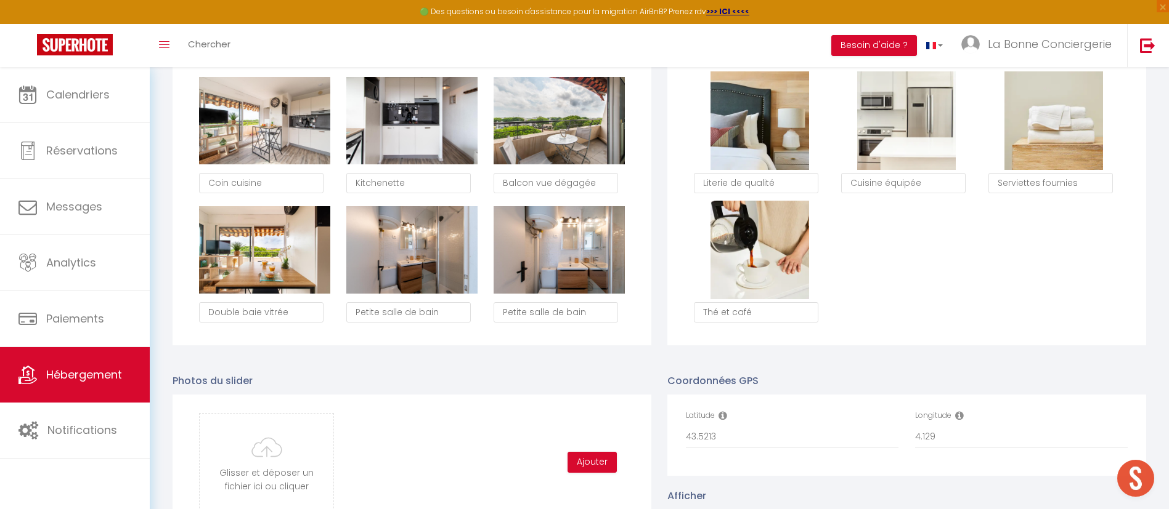
scroll to position [1201, 0]
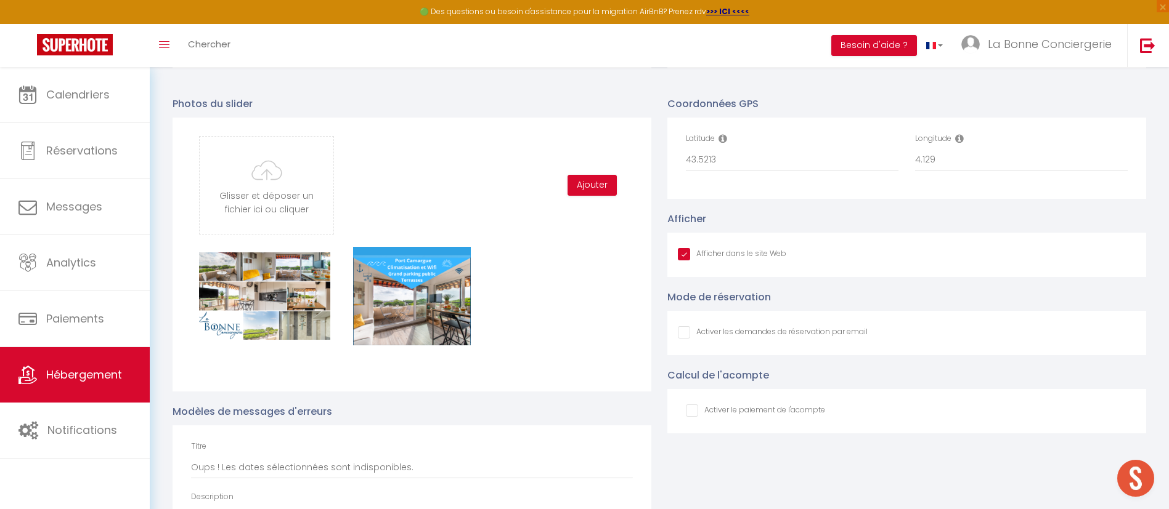
click at [714, 277] on div "Afficher dans le site Web" at bounding box center [906, 255] width 479 height 44
click at [713, 261] on input "Afficher dans le site Web" at bounding box center [732, 254] width 108 height 12
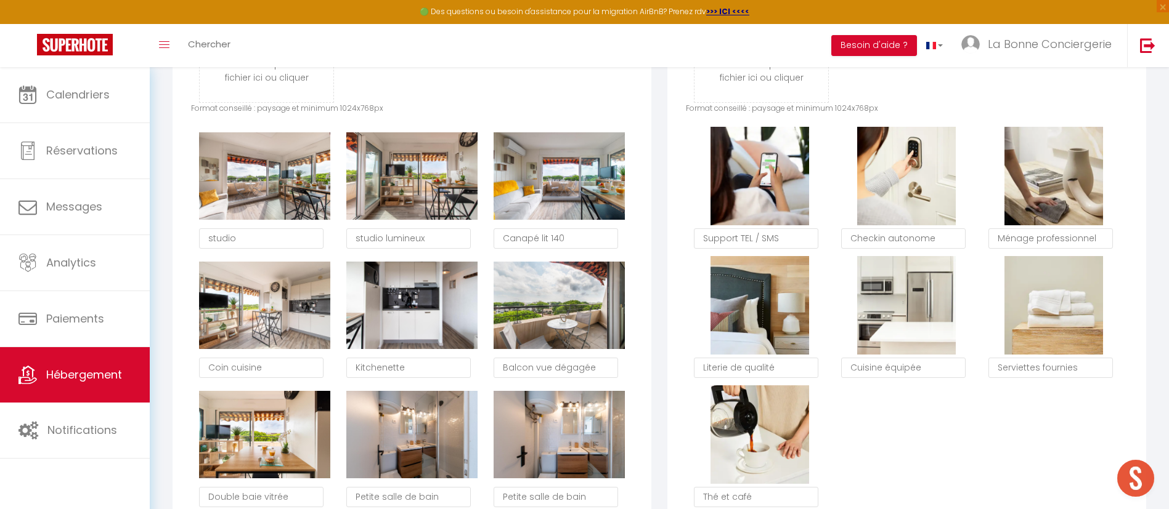
scroll to position [92, 0]
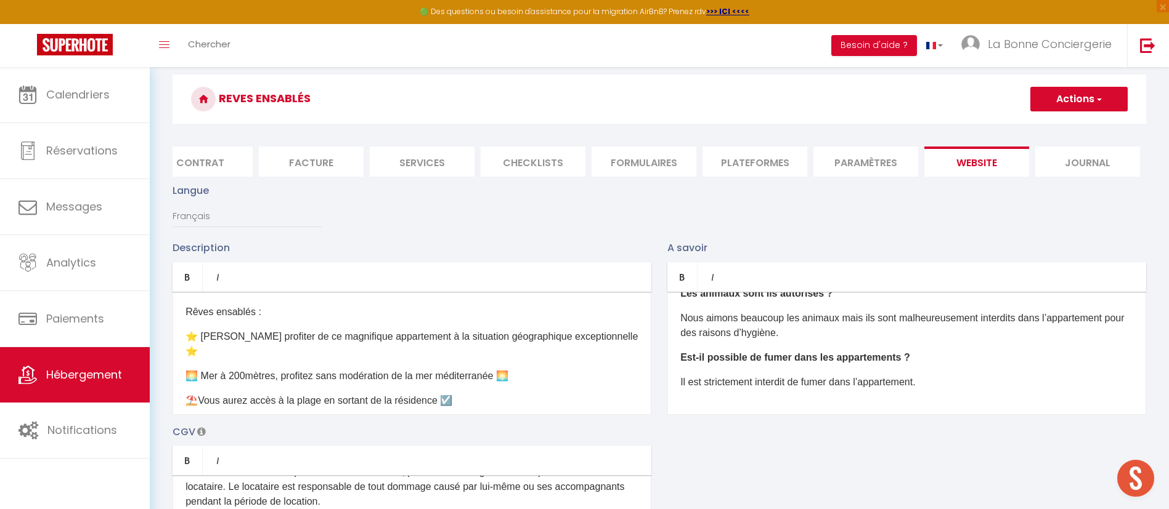
click at [1055, 103] on button "Actions" at bounding box center [1078, 99] width 97 height 25
click at [1050, 125] on input "Enregistrer" at bounding box center [1065, 126] width 46 height 12
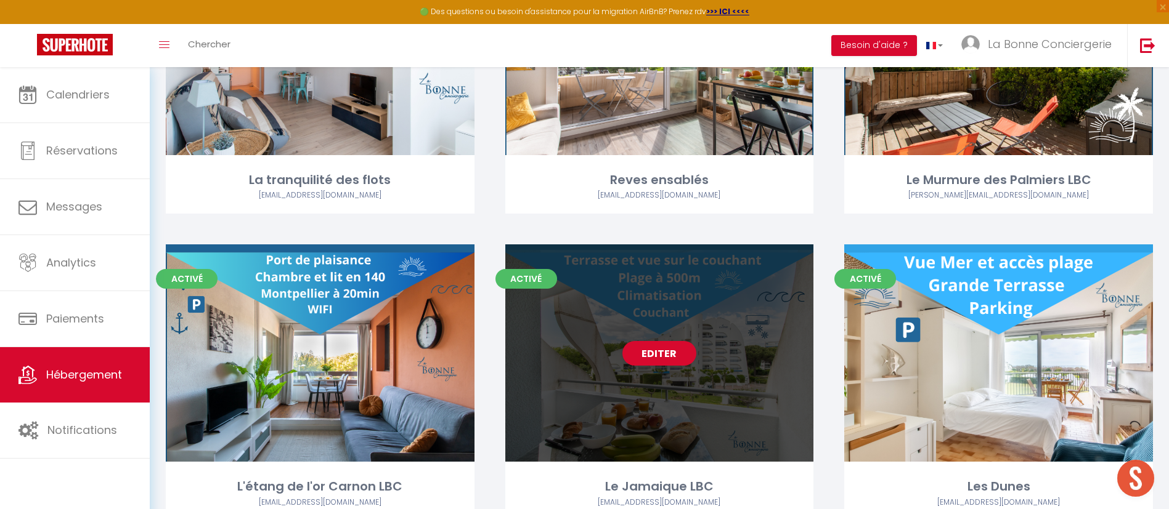
scroll to position [2595, 0]
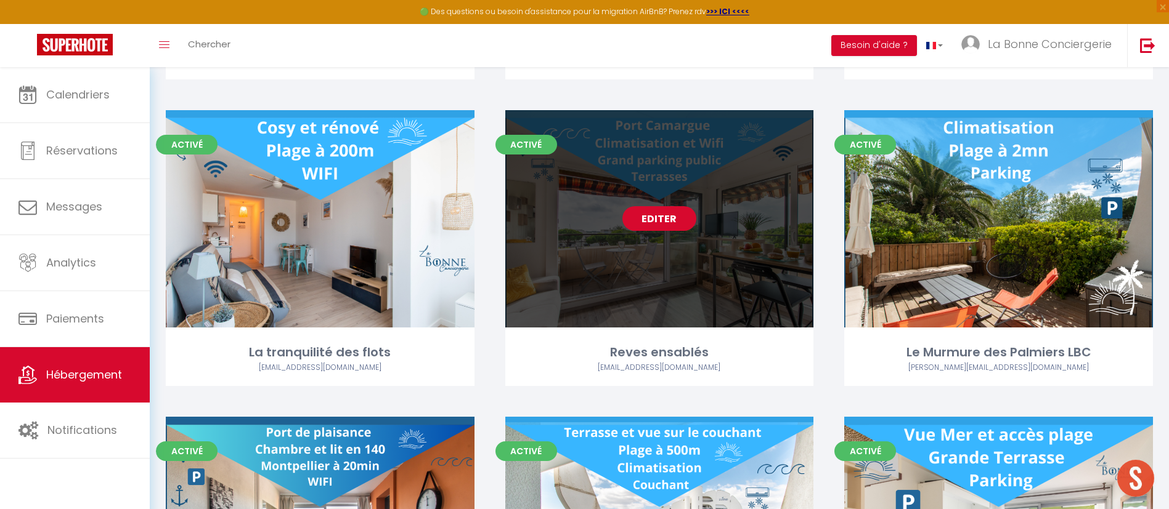
click at [691, 222] on link "Editer" at bounding box center [659, 218] width 74 height 25
click at [682, 215] on link "Editer" at bounding box center [659, 218] width 74 height 25
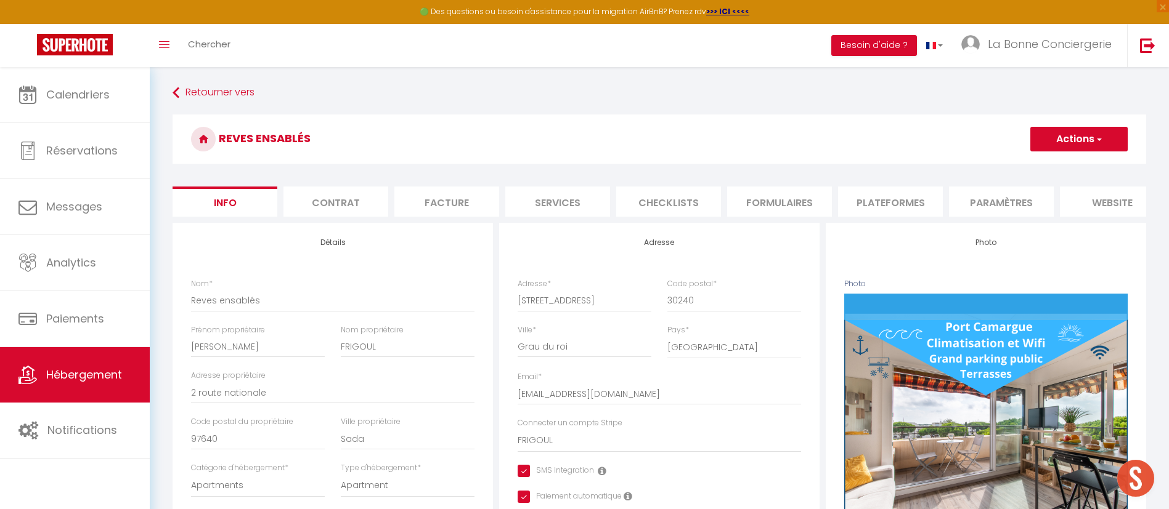
click at [871, 193] on li "Plateformes" at bounding box center [890, 202] width 105 height 30
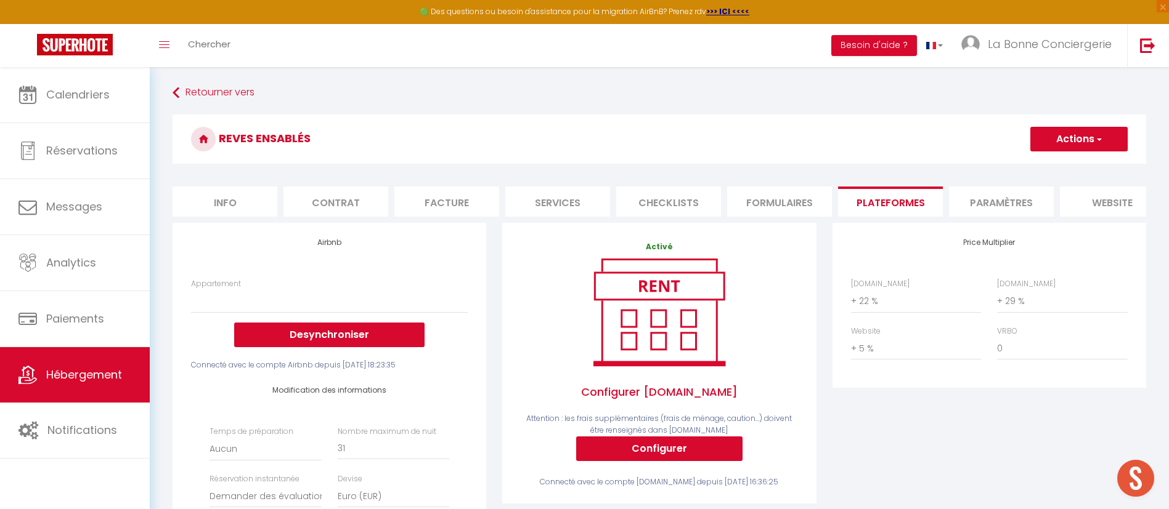
click at [591, 202] on li "Services" at bounding box center [557, 202] width 105 height 30
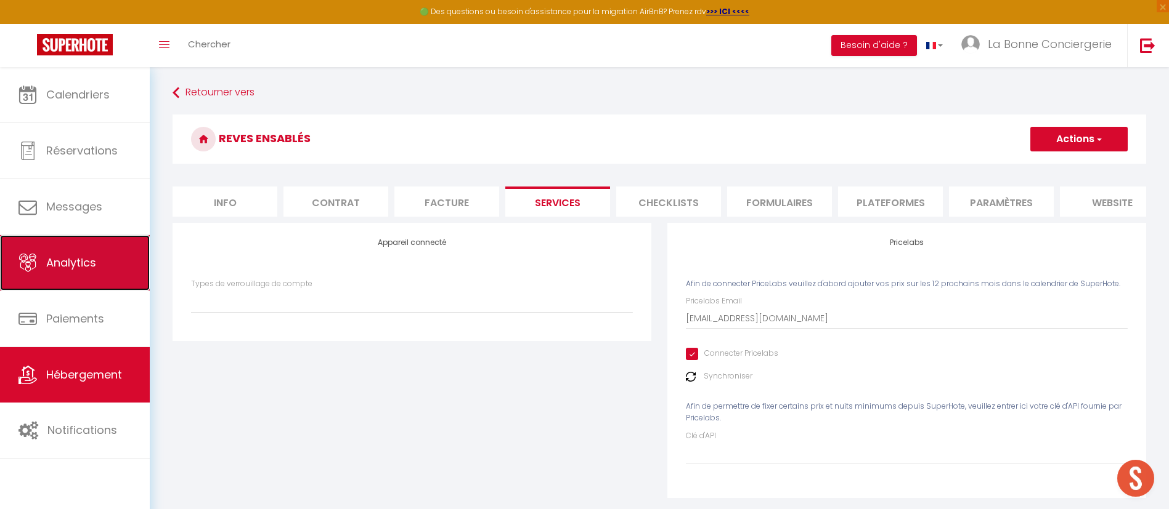
click at [90, 275] on link "Analytics" at bounding box center [75, 262] width 150 height 55
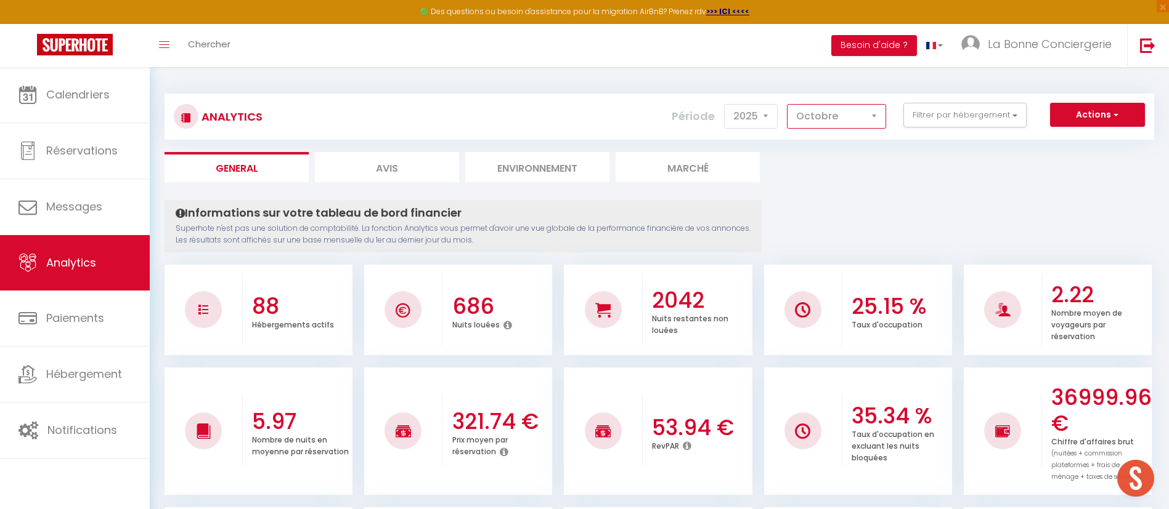
click at [832, 108] on select "[PERSON_NAME] Mars Avril Mai Juin Juillet Août Septembre Octobre Novembre Décem…" at bounding box center [836, 116] width 99 height 25
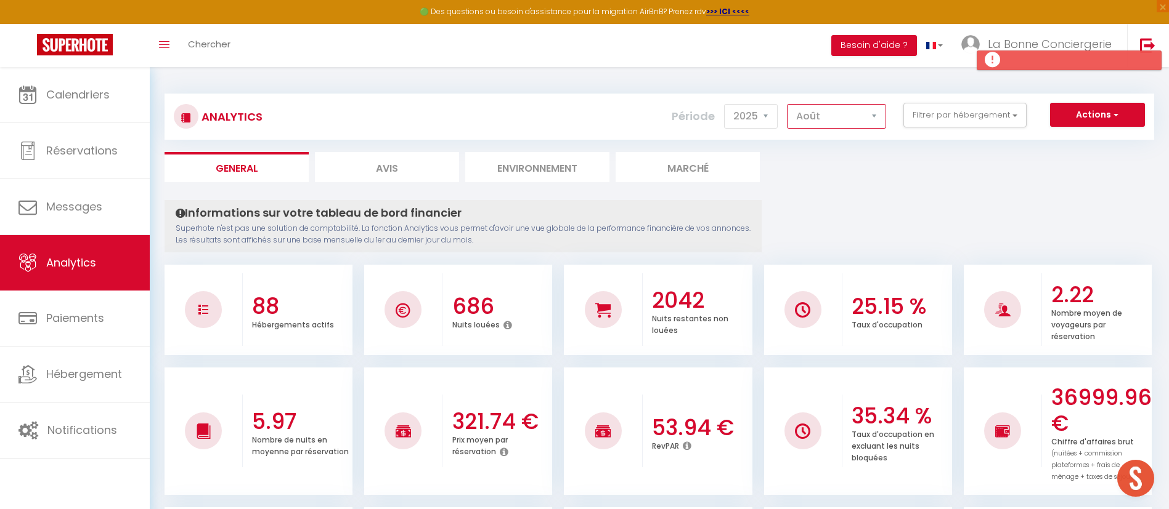
click at [787, 104] on select "[PERSON_NAME] Mars Avril Mai Juin Juillet Août Septembre Octobre Novembre Décem…" at bounding box center [836, 116] width 99 height 25
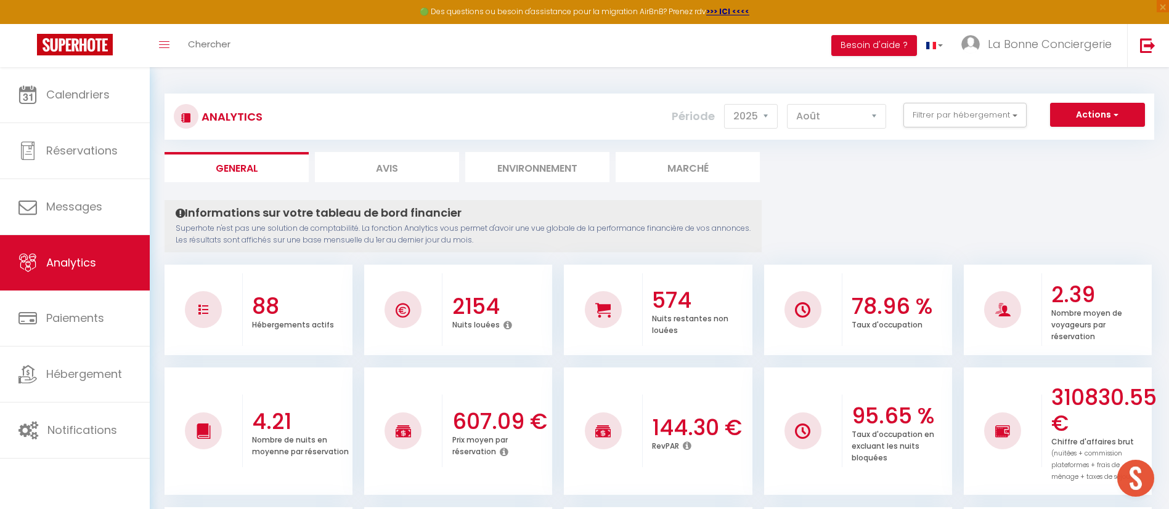
click at [933, 133] on div "Analytics Actions Génération SuperConciergerie Génération SuperAnalyzer Générat…" at bounding box center [658, 117] width 989 height 46
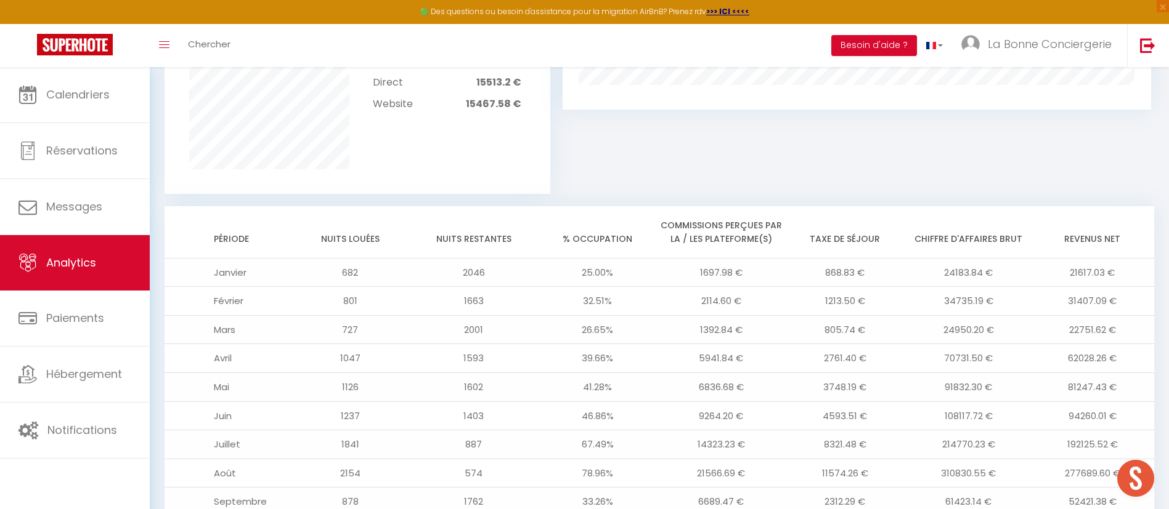
scroll to position [1051, 0]
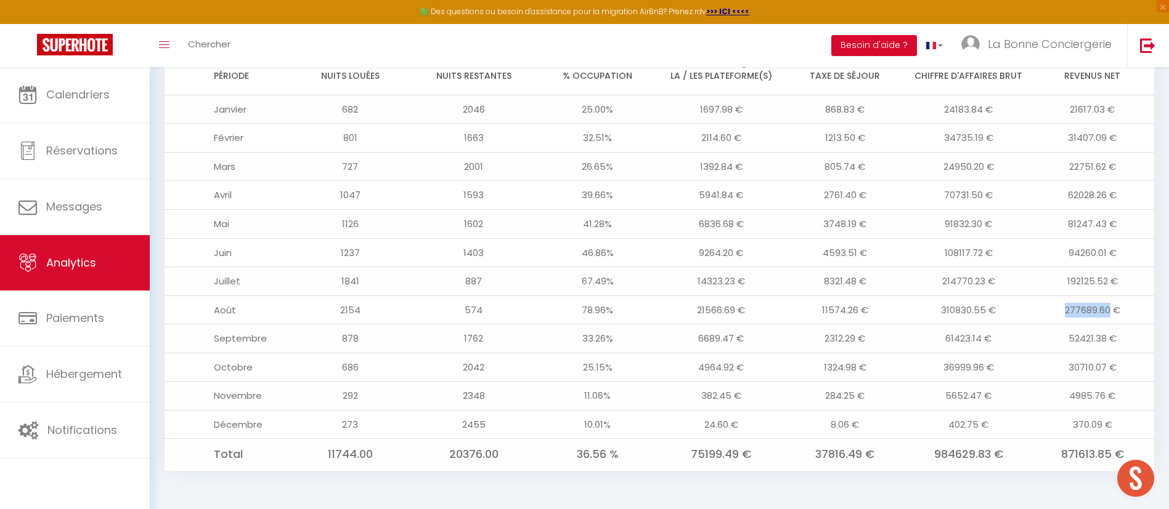
drag, startPoint x: 1111, startPoint y: 309, endPoint x: 1055, endPoint y: 308, distance: 56.1
click at [1055, 308] on td "277689.60 €" at bounding box center [1092, 310] width 124 height 29
click at [1042, 316] on td "277689.60 €" at bounding box center [1092, 310] width 124 height 29
click at [108, 259] on link "Analytics" at bounding box center [75, 262] width 150 height 55
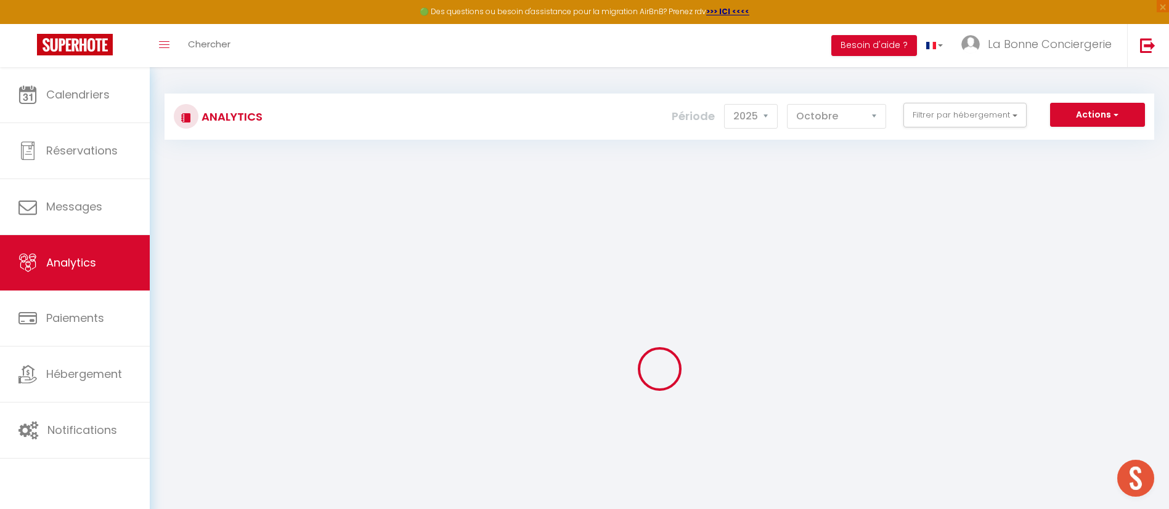
click at [602, 110] on div "Actions Génération SuperConciergerie Génération SuperAnalyzer Génération SuperE…" at bounding box center [741, 117] width 822 height 28
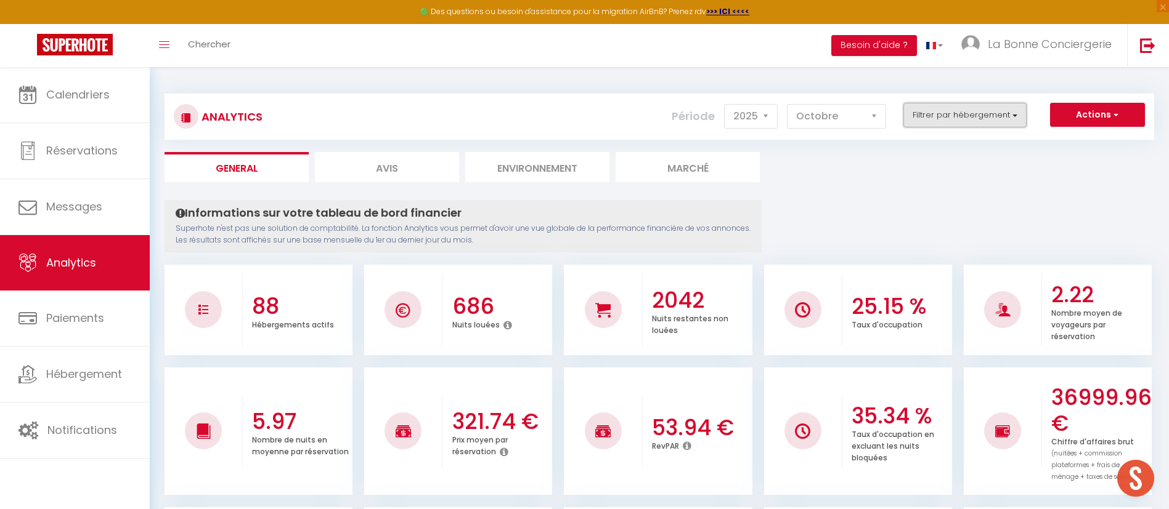
click at [984, 107] on button "Filtrer par hébergement" at bounding box center [964, 115] width 123 height 25
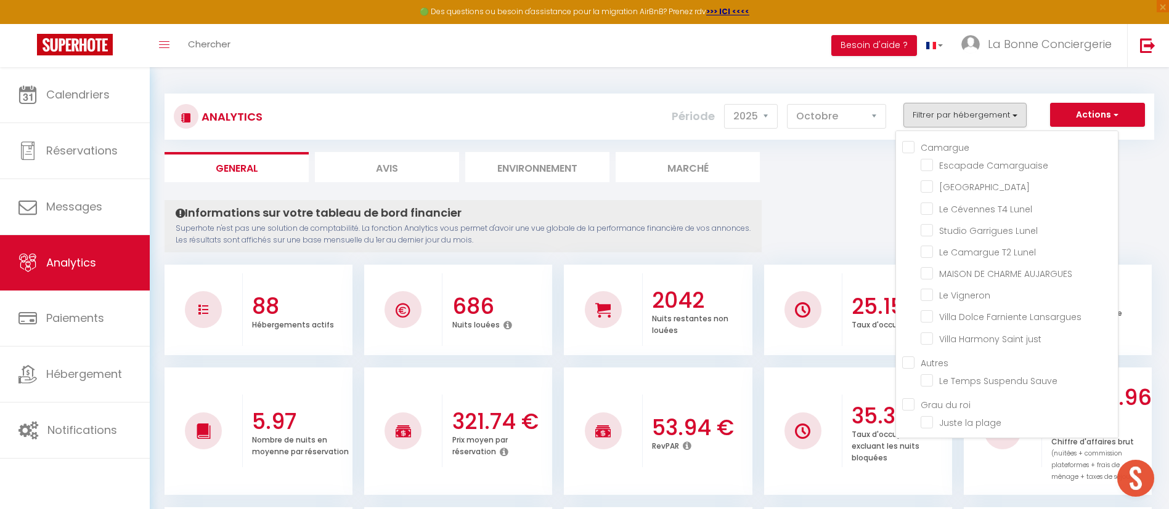
click at [960, 82] on div "Analytics Actions Génération SuperConciergerie Génération SuperAnalyzer Générat…" at bounding box center [658, 111] width 989 height 58
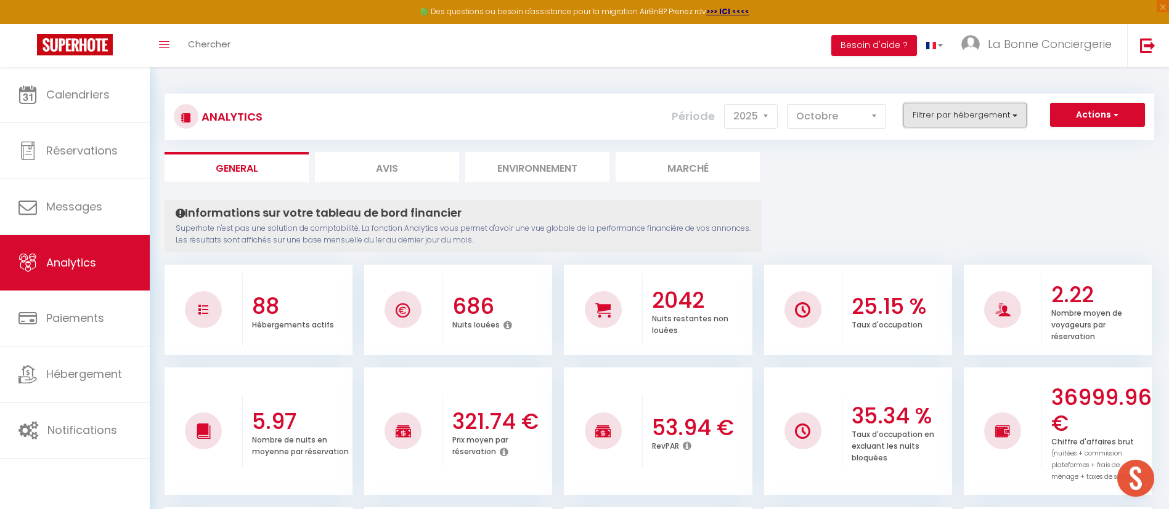
click at [965, 108] on button "Filtrer par hébergement" at bounding box center [964, 115] width 123 height 25
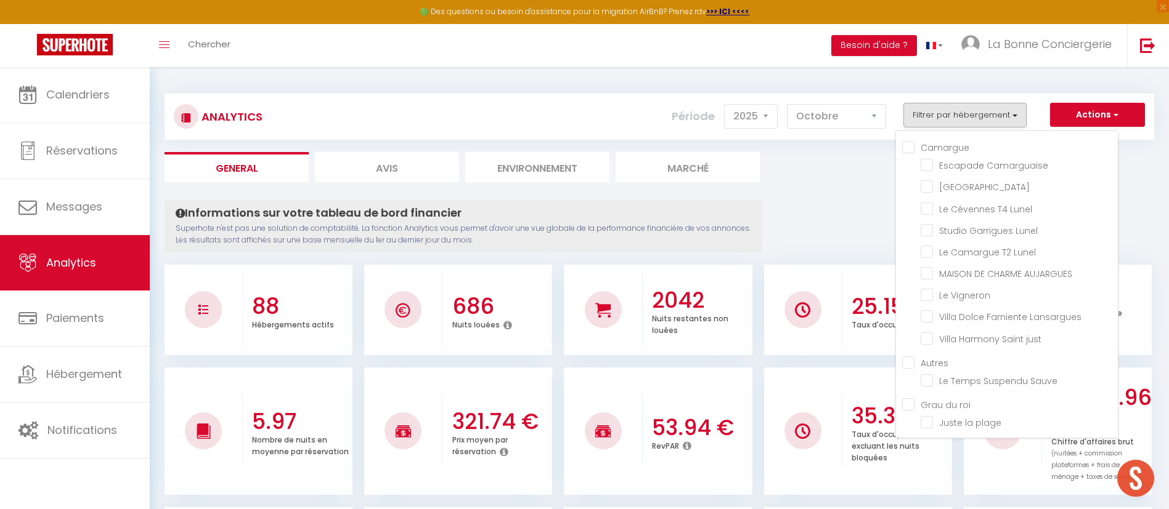
click at [961, 85] on div "Analytics Actions Génération SuperConciergerie Génération SuperAnalyzer Générat…" at bounding box center [658, 111] width 989 height 58
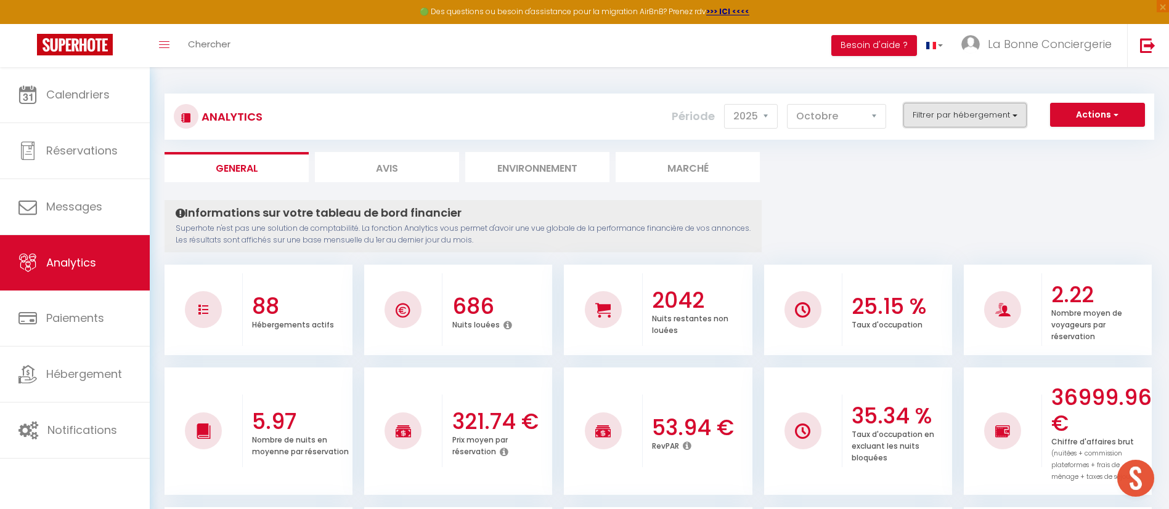
click at [943, 118] on button "Filtrer par hébergement" at bounding box center [964, 115] width 123 height 25
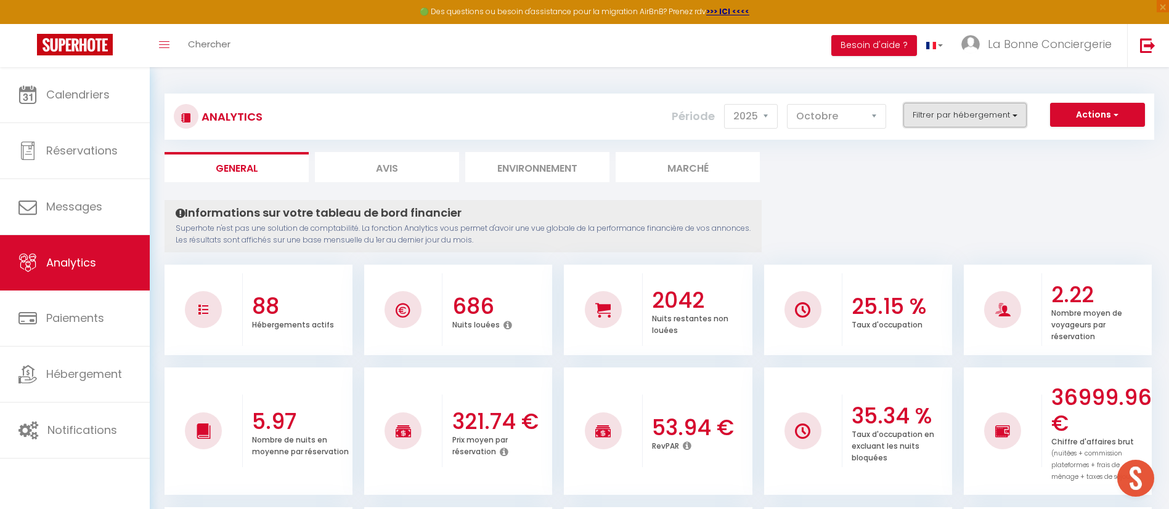
click at [920, 119] on button "Filtrer par hébergement" at bounding box center [964, 115] width 123 height 25
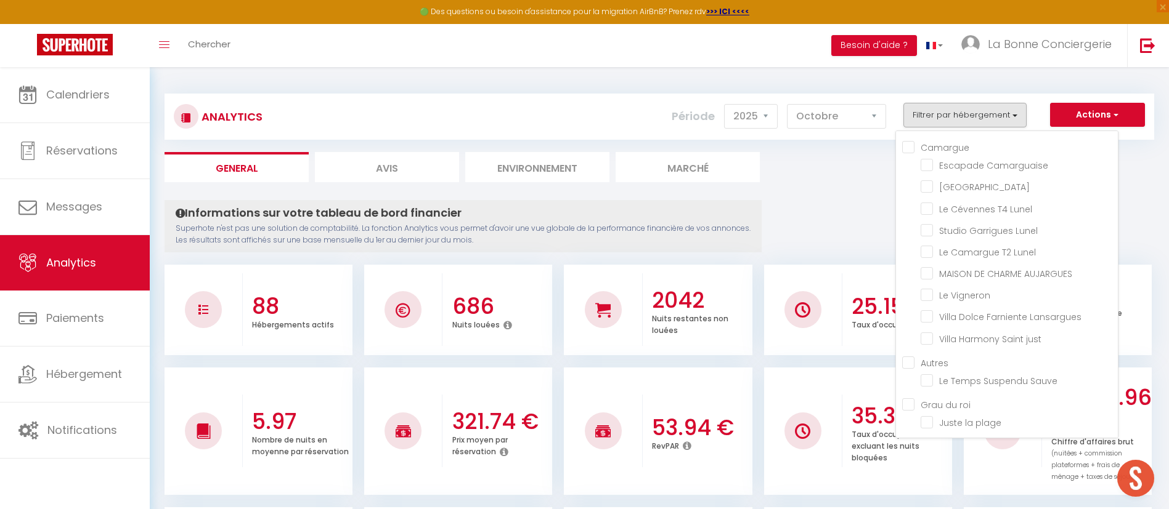
click at [893, 91] on div "Analytics Actions Génération SuperConciergerie Génération SuperAnalyzer Générat…" at bounding box center [658, 111] width 989 height 58
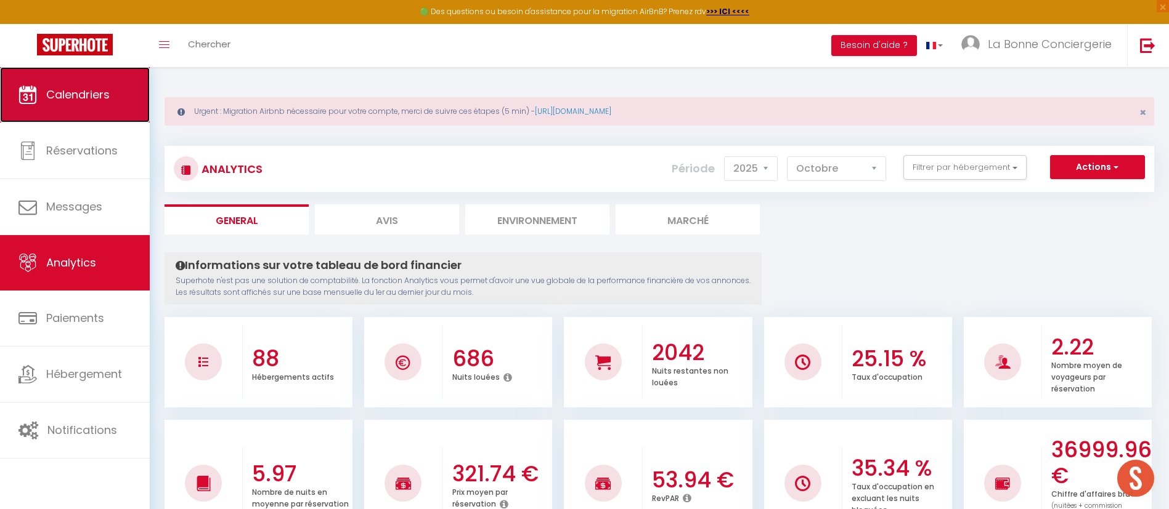
click at [97, 105] on link "Calendriers" at bounding box center [75, 94] width 150 height 55
